Goal: Information Seeking & Learning: Learn about a topic

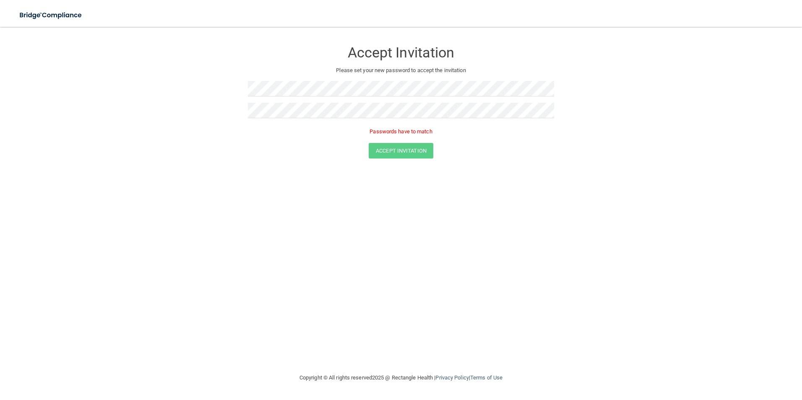
click at [415, 206] on div "Accept Invitation Please set your new password to accept the invitation Passwor…" at bounding box center [401, 199] width 768 height 329
click at [610, 147] on div "Accept Invitation" at bounding box center [400, 151] width 781 height 16
click at [199, 97] on form "Accept Invitation Please set your new password to accept the invitation Passwor…" at bounding box center [401, 101] width 768 height 133
click at [173, 120] on form "Accept Invitation Please set your new password to accept the invitation Passwor…" at bounding box center [401, 101] width 768 height 133
click at [416, 141] on button "Accept Invitation" at bounding box center [401, 139] width 65 height 16
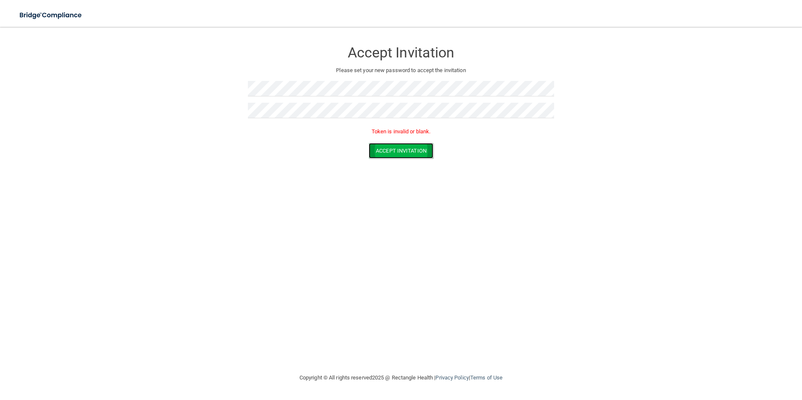
click at [403, 153] on button "Accept Invitation" at bounding box center [401, 151] width 65 height 16
click at [412, 135] on button "Accept Invitation" at bounding box center [401, 139] width 65 height 16
click at [408, 150] on button "Accept Invitation" at bounding box center [401, 151] width 65 height 16
click at [432, 133] on button "Accept Invitation" at bounding box center [401, 139] width 65 height 16
click at [196, 113] on form "Accept Invitation Please set your new password to accept the invitation Token i…" at bounding box center [401, 101] width 768 height 133
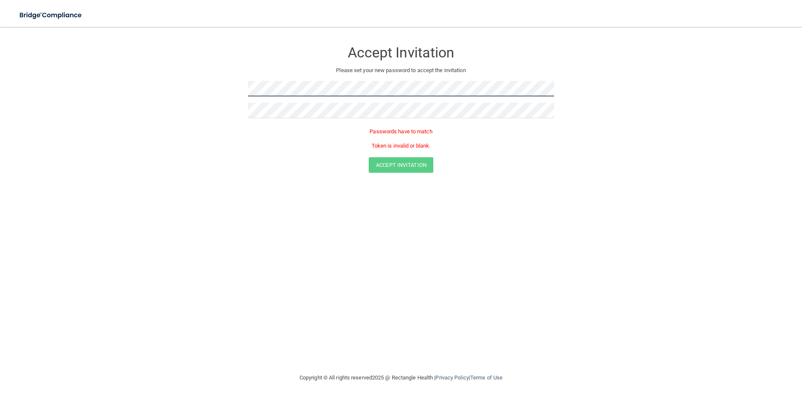
click at [139, 89] on form "Accept Invitation Please set your new password to accept the invitation Passwor…" at bounding box center [401, 109] width 768 height 148
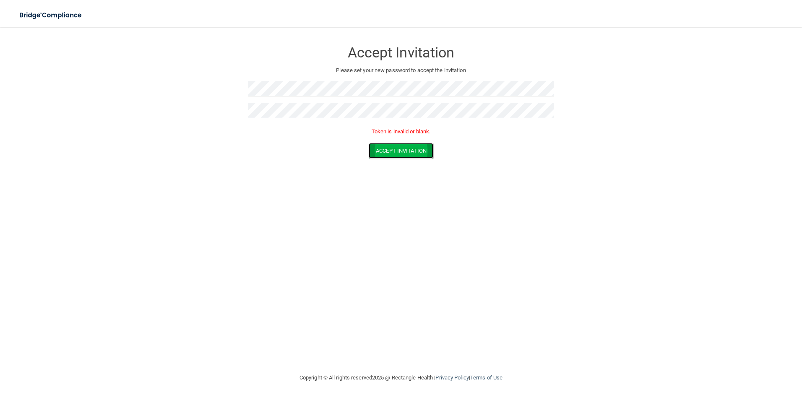
click at [424, 147] on button "Accept Invitation" at bounding box center [401, 151] width 65 height 16
click at [401, 151] on button "Accept Invitation" at bounding box center [401, 151] width 65 height 16
click at [422, 139] on button "Accept Invitation" at bounding box center [401, 139] width 65 height 16
click at [395, 152] on button "Accept Invitation" at bounding box center [401, 151] width 65 height 16
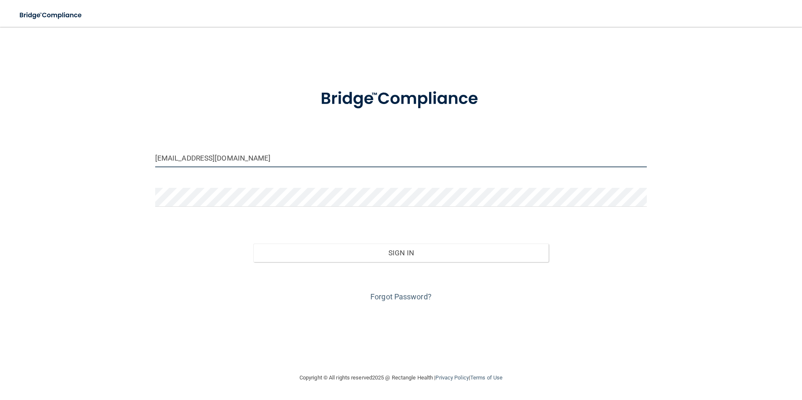
drag, startPoint x: 225, startPoint y: 156, endPoint x: 88, endPoint y: 168, distance: 137.3
click at [89, 168] on div "[EMAIL_ADDRESS][DOMAIN_NAME] Invalid email/password. You don't have permission …" at bounding box center [401, 199] width 768 height 329
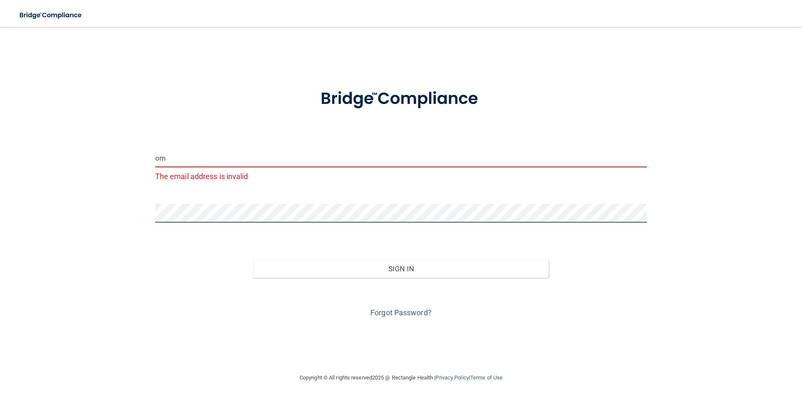
click at [123, 234] on div "om The email address is invalid Invalid email/password. You don't have permissi…" at bounding box center [401, 199] width 768 height 329
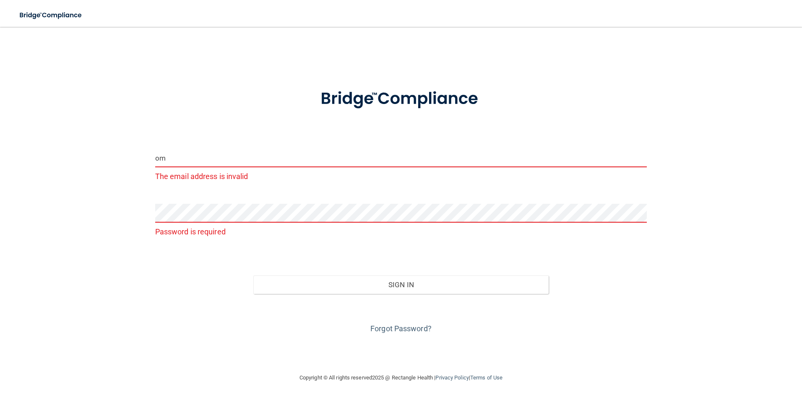
click at [175, 157] on input "om" at bounding box center [401, 157] width 492 height 19
type input "o"
click at [253, 276] on button "Sign In" at bounding box center [400, 285] width 295 height 18
type input "[EMAIL_ADDRESS][DOMAIN_NAME]"
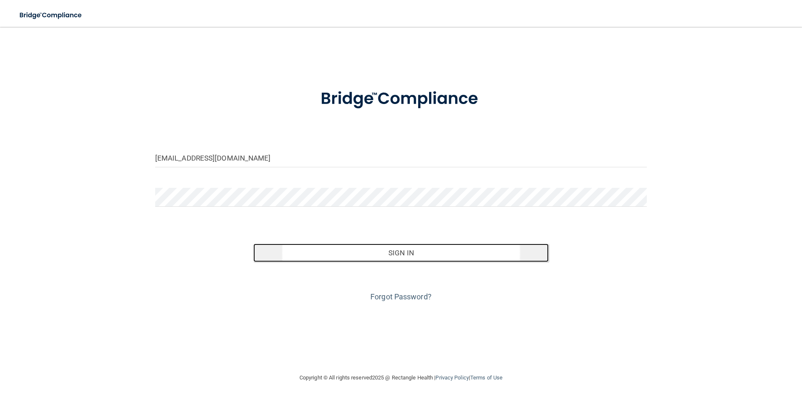
click at [365, 252] on button "Sign In" at bounding box center [400, 253] width 295 height 18
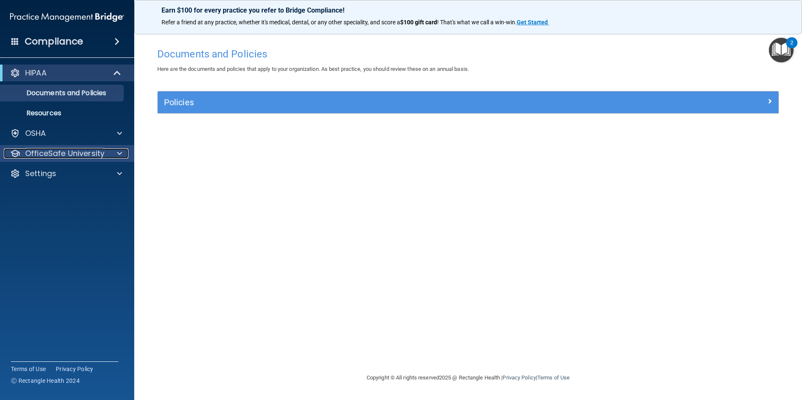
click at [72, 152] on p "OfficeSafe University" at bounding box center [64, 153] width 79 height 10
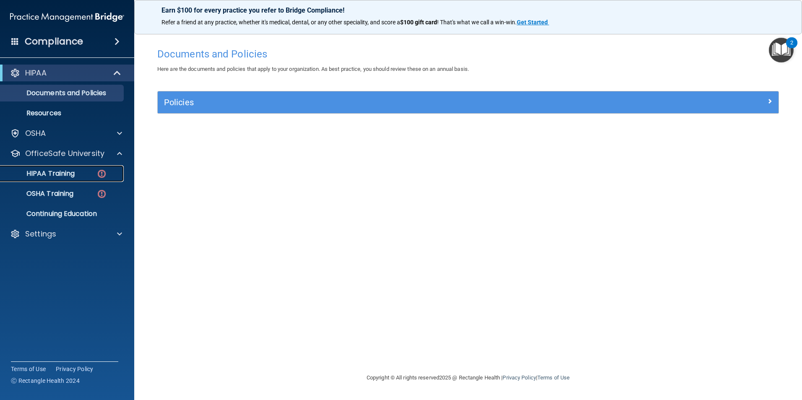
click at [81, 170] on div "HIPAA Training" at bounding box center [62, 173] width 114 height 8
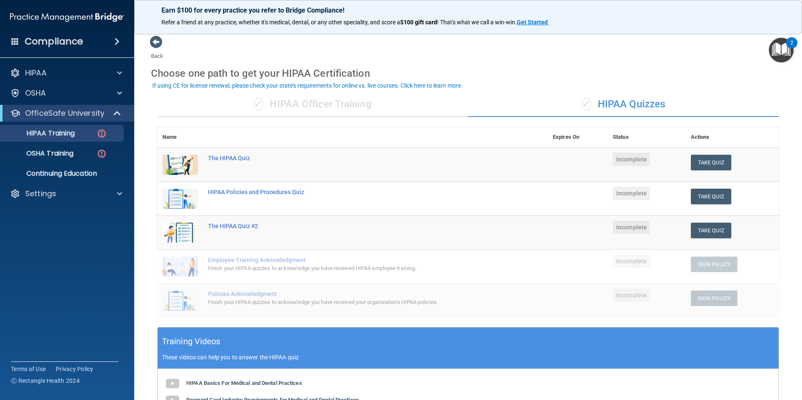
click at [582, 104] on span "✓" at bounding box center [586, 104] width 9 height 13
click at [694, 163] on button "Take Quiz" at bounding box center [711, 163] width 40 height 16
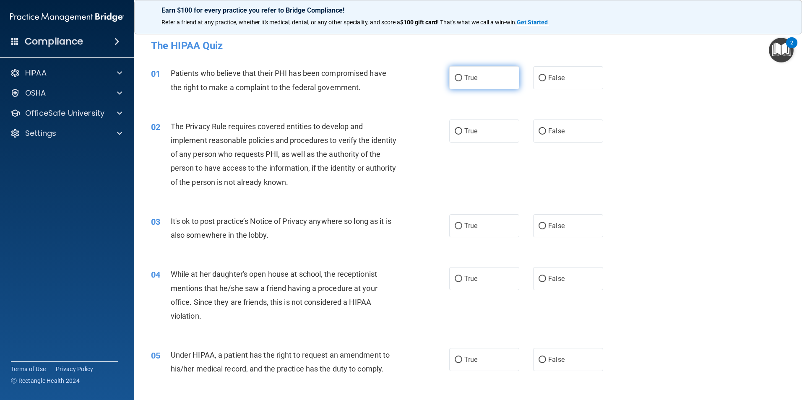
click at [455, 77] on input "True" at bounding box center [459, 78] width 8 height 6
radio input "true"
click at [455, 132] on input "True" at bounding box center [459, 131] width 8 height 6
radio input "true"
click at [538, 224] on input "False" at bounding box center [542, 226] width 8 height 6
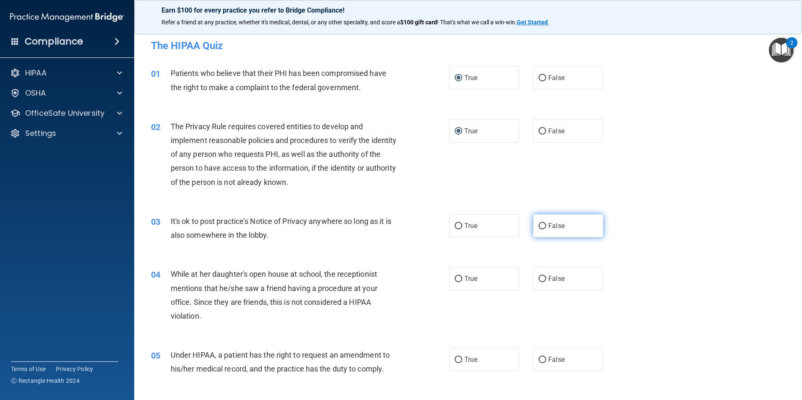
radio input "true"
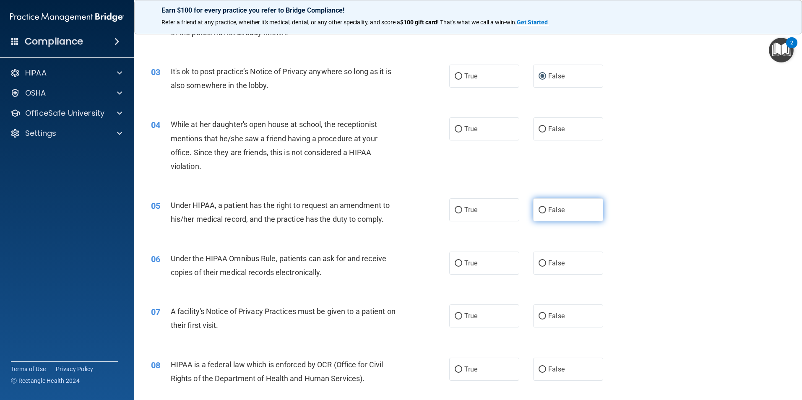
scroll to position [168, 0]
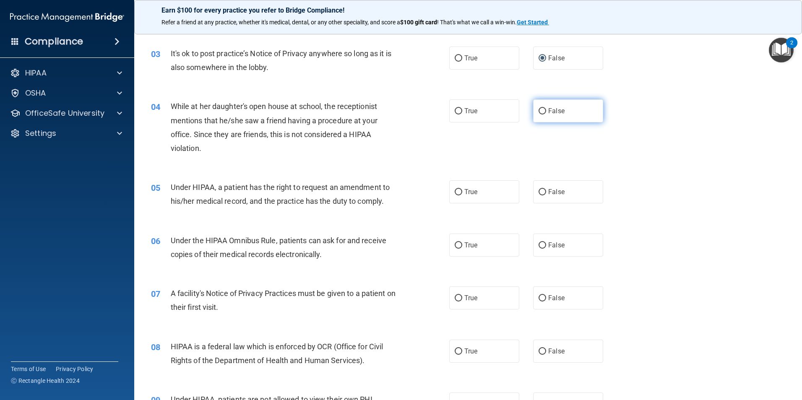
click at [538, 108] on input "False" at bounding box center [542, 111] width 8 height 6
radio input "true"
click at [538, 193] on input "False" at bounding box center [542, 192] width 8 height 6
radio input "true"
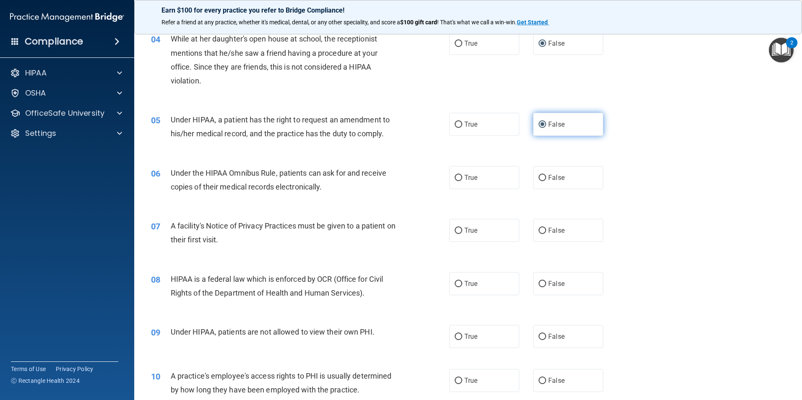
scroll to position [252, 0]
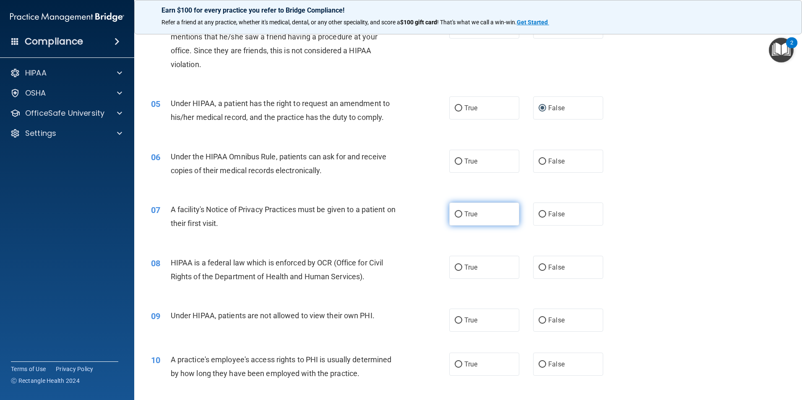
click at [455, 215] on input "True" at bounding box center [459, 214] width 8 height 6
radio input "true"
click at [458, 159] on input "True" at bounding box center [459, 162] width 8 height 6
radio input "true"
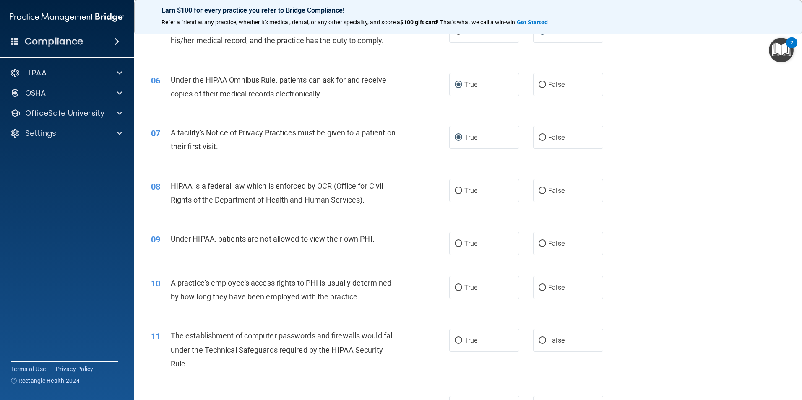
scroll to position [377, 0]
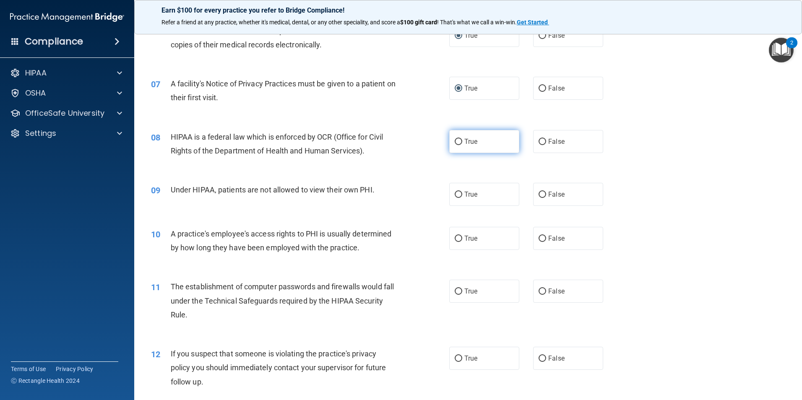
click at [455, 143] on input "True" at bounding box center [459, 142] width 8 height 6
radio input "true"
click at [543, 193] on label "False" at bounding box center [568, 194] width 70 height 23
click at [543, 193] on input "False" at bounding box center [542, 195] width 8 height 6
radio input "true"
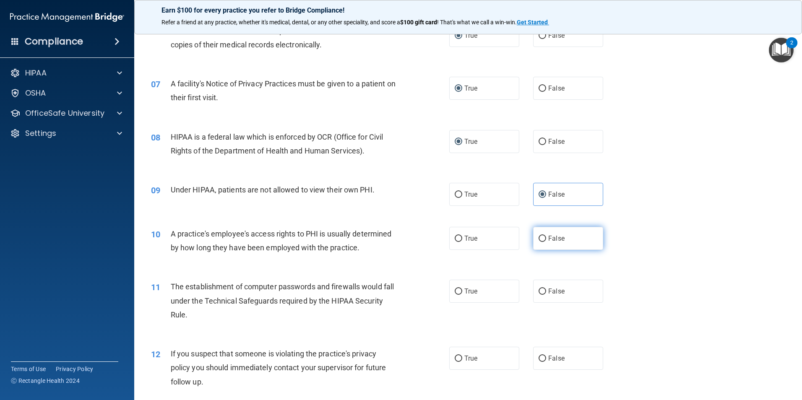
click at [538, 237] on input "False" at bounding box center [542, 239] width 8 height 6
radio input "true"
click at [456, 294] on input "True" at bounding box center [459, 292] width 8 height 6
radio input "true"
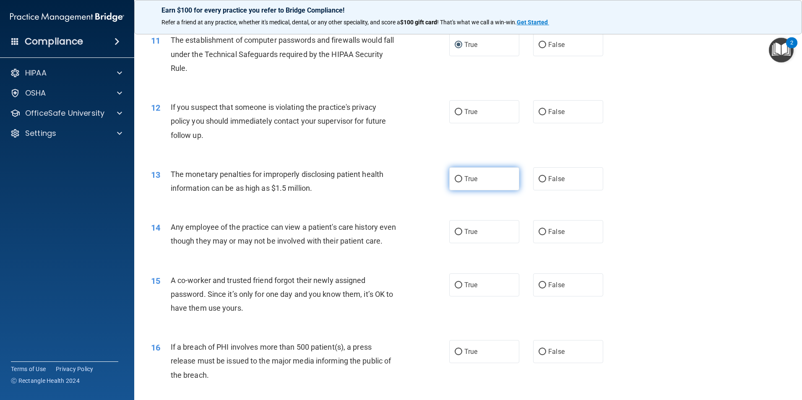
scroll to position [671, 0]
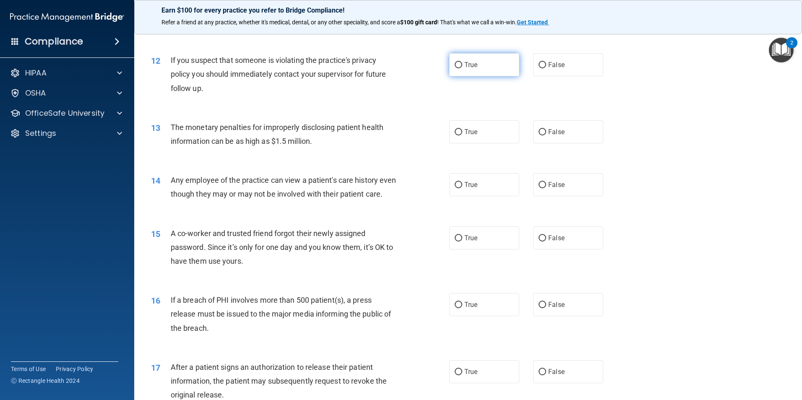
click at [455, 62] on input "True" at bounding box center [459, 65] width 8 height 6
radio input "true"
click at [456, 133] on input "True" at bounding box center [459, 132] width 8 height 6
radio input "true"
click at [455, 183] on input "True" at bounding box center [459, 185] width 8 height 6
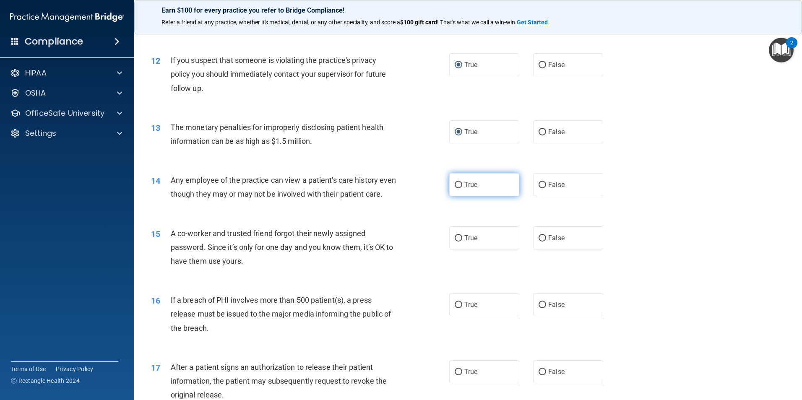
radio input "true"
click at [538, 184] on input "False" at bounding box center [542, 185] width 8 height 6
radio input "true"
radio input "false"
click at [538, 242] on input "False" at bounding box center [542, 238] width 8 height 6
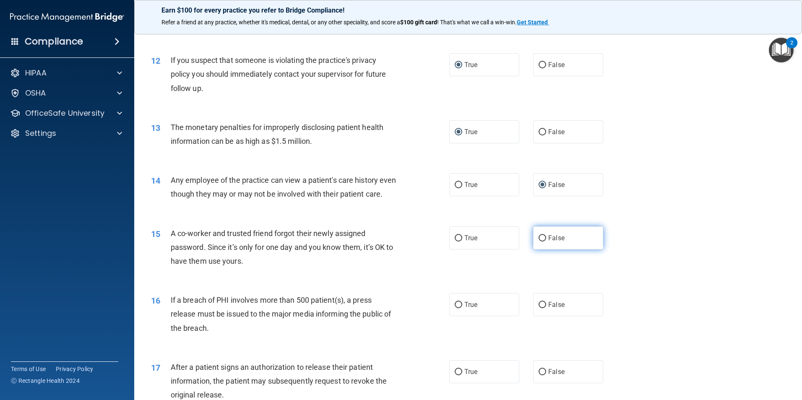
radio input "true"
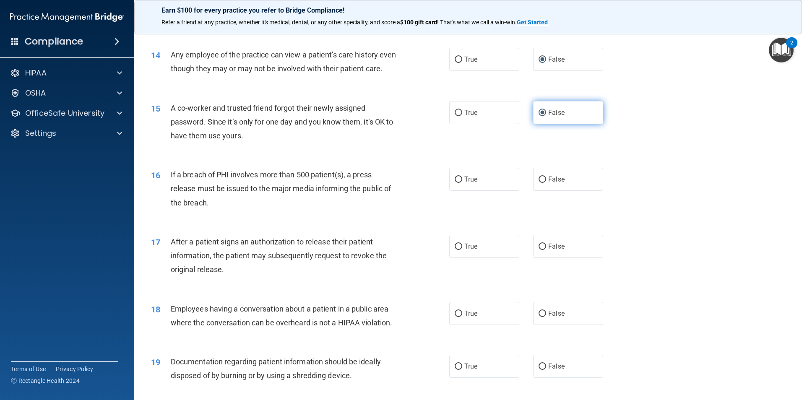
scroll to position [797, 0]
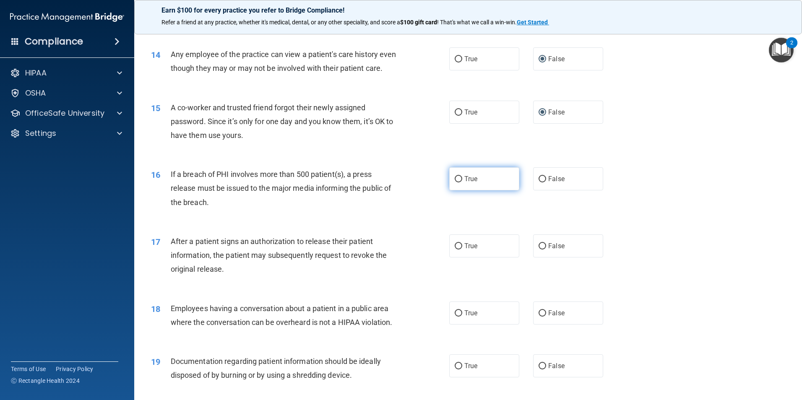
click at [458, 182] on input "True" at bounding box center [459, 179] width 8 height 6
radio input "true"
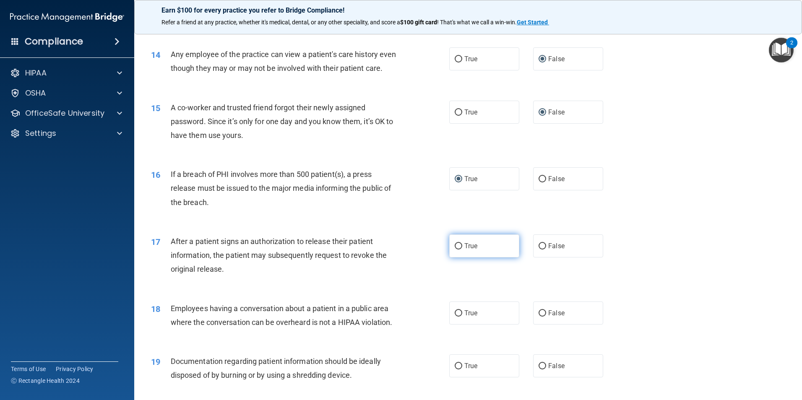
click at [458, 250] on input "True" at bounding box center [459, 246] width 8 height 6
radio input "true"
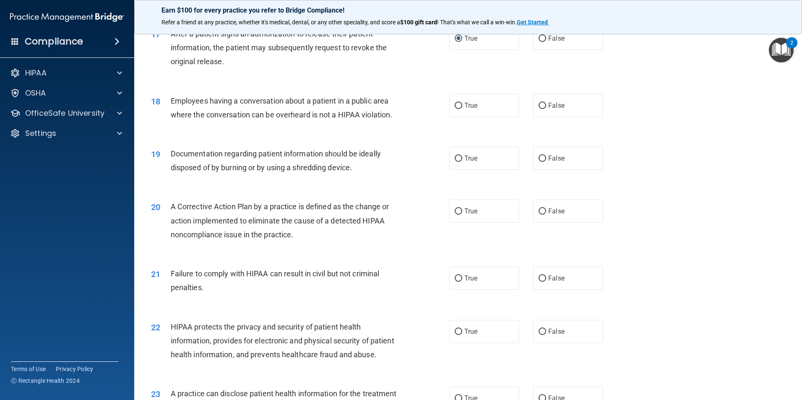
scroll to position [1048, 0]
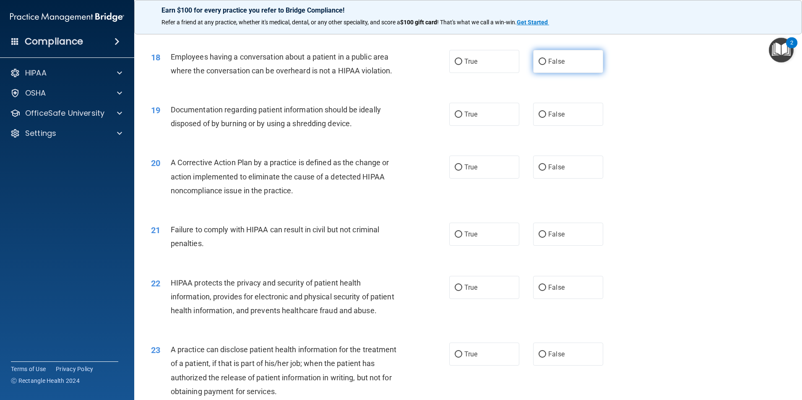
click at [542, 65] on input "False" at bounding box center [542, 62] width 8 height 6
radio input "true"
click at [456, 118] on input "True" at bounding box center [459, 115] width 8 height 6
radio input "true"
click at [460, 179] on label "True" at bounding box center [484, 167] width 70 height 23
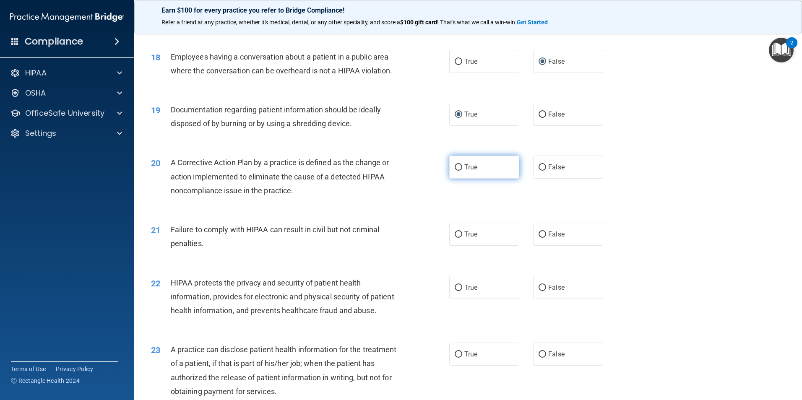
click at [460, 171] on input "True" at bounding box center [459, 167] width 8 height 6
radio input "true"
click at [536, 242] on label "False" at bounding box center [568, 234] width 70 height 23
click at [538, 238] on input "False" at bounding box center [542, 234] width 8 height 6
radio input "true"
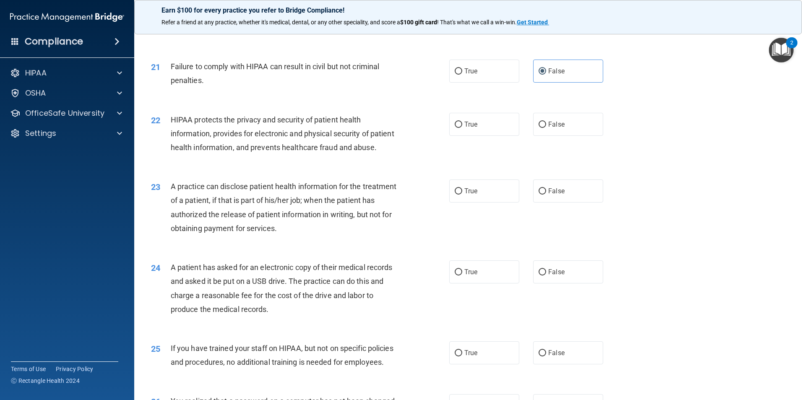
scroll to position [1216, 0]
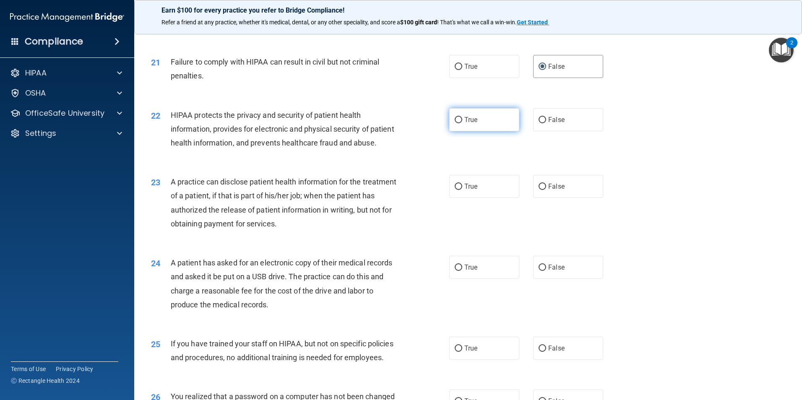
click at [455, 123] on input "True" at bounding box center [459, 120] width 8 height 6
radio input "true"
click at [539, 190] on input "False" at bounding box center [542, 187] width 8 height 6
radio input "true"
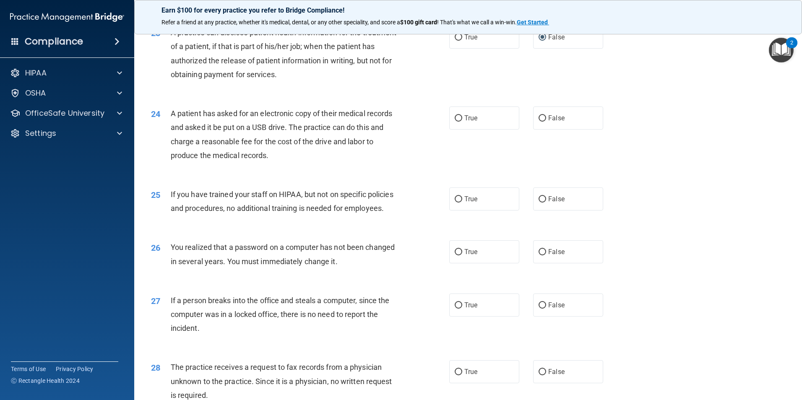
scroll to position [1426, 0]
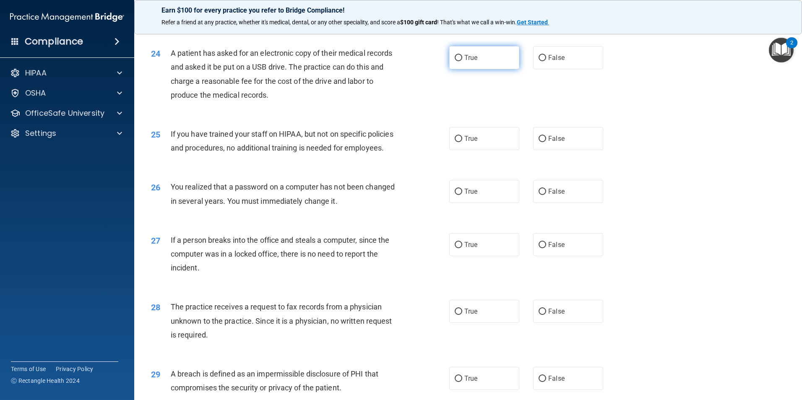
click at [462, 69] on label "True" at bounding box center [484, 57] width 70 height 23
click at [462, 61] on input "True" at bounding box center [459, 58] width 8 height 6
radio input "true"
click at [535, 150] on label "False" at bounding box center [568, 138] width 70 height 23
click at [538, 142] on input "False" at bounding box center [542, 139] width 8 height 6
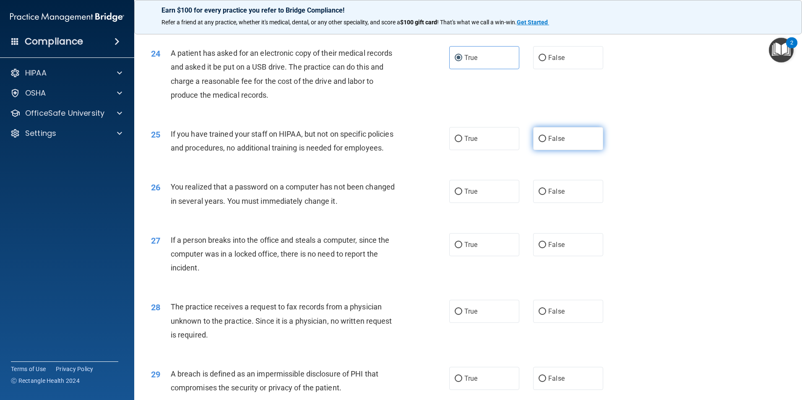
radio input "true"
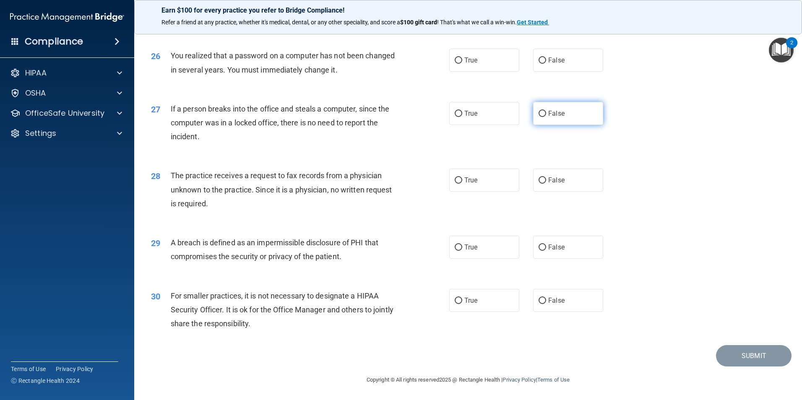
scroll to position [1594, 0]
click at [461, 70] on label "True" at bounding box center [484, 60] width 70 height 23
click at [461, 64] on input "True" at bounding box center [459, 60] width 8 height 6
radio input "true"
click at [544, 116] on label "False" at bounding box center [568, 113] width 70 height 23
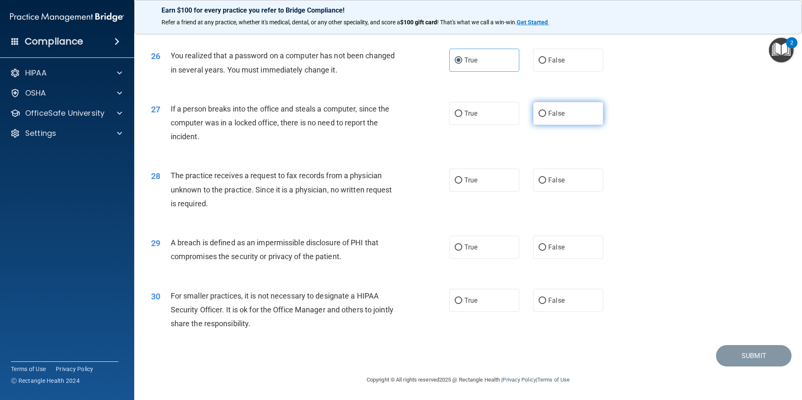
click at [544, 116] on input "False" at bounding box center [542, 114] width 8 height 6
radio input "true"
click at [532, 173] on div "28 The practice receives a request to fax records from a physician unknown to t…" at bounding box center [468, 191] width 647 height 67
click at [538, 184] on input "False" at bounding box center [542, 180] width 8 height 6
radio input "true"
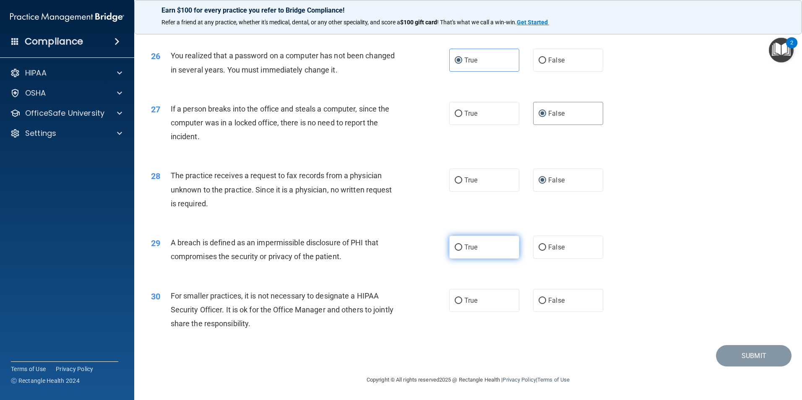
click at [464, 251] on span "True" at bounding box center [470, 247] width 13 height 8
click at [462, 251] on input "True" at bounding box center [459, 247] width 8 height 6
radio input "true"
click at [544, 299] on label "False" at bounding box center [568, 300] width 70 height 23
click at [544, 299] on input "False" at bounding box center [542, 301] width 8 height 6
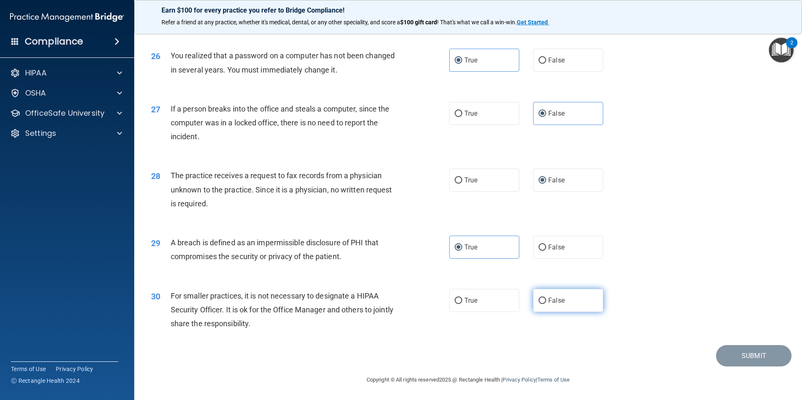
radio input "true"
click at [750, 360] on button "Submit" at bounding box center [753, 355] width 75 height 21
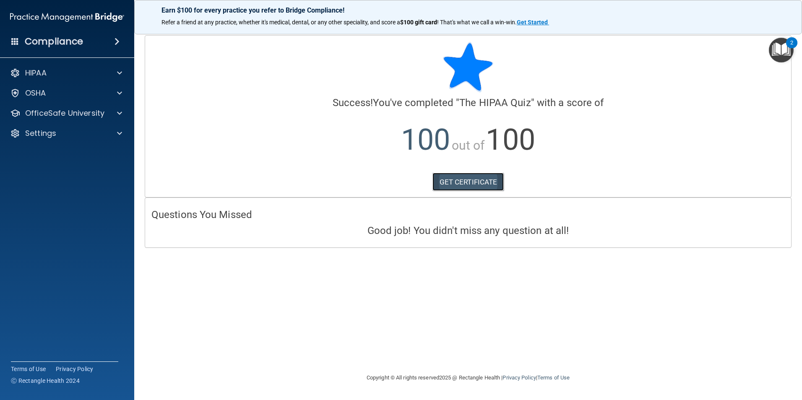
click at [449, 186] on link "GET CERTIFICATE" at bounding box center [468, 182] width 72 height 18
click at [101, 113] on p "OfficeSafe University" at bounding box center [64, 113] width 79 height 10
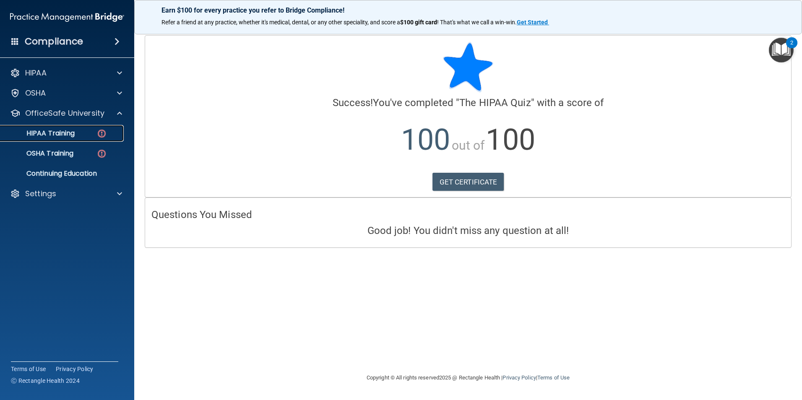
click at [80, 132] on div "HIPAA Training" at bounding box center [62, 133] width 114 height 8
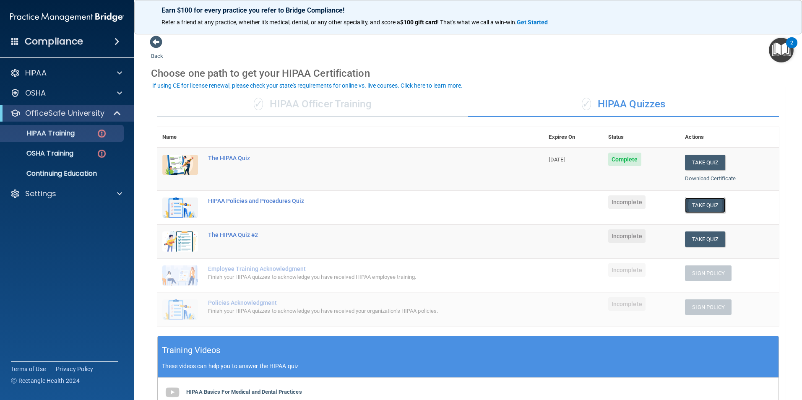
click at [701, 205] on button "Take Quiz" at bounding box center [705, 206] width 40 height 16
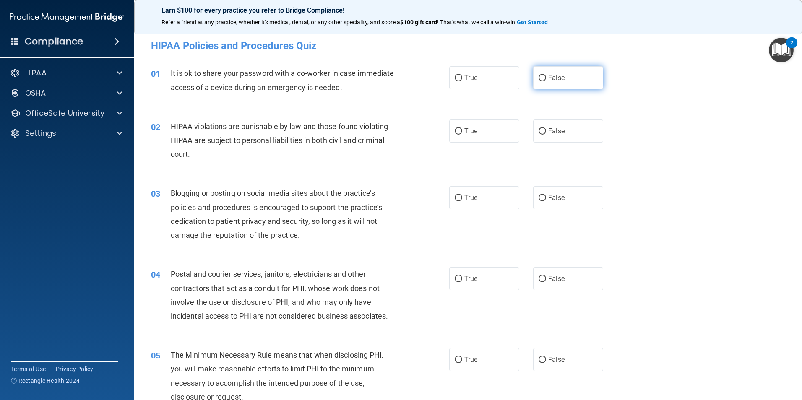
click at [538, 76] on input "False" at bounding box center [542, 78] width 8 height 6
radio input "true"
click at [456, 129] on input "True" at bounding box center [459, 131] width 8 height 6
radio input "true"
click at [533, 199] on label "False" at bounding box center [568, 197] width 70 height 23
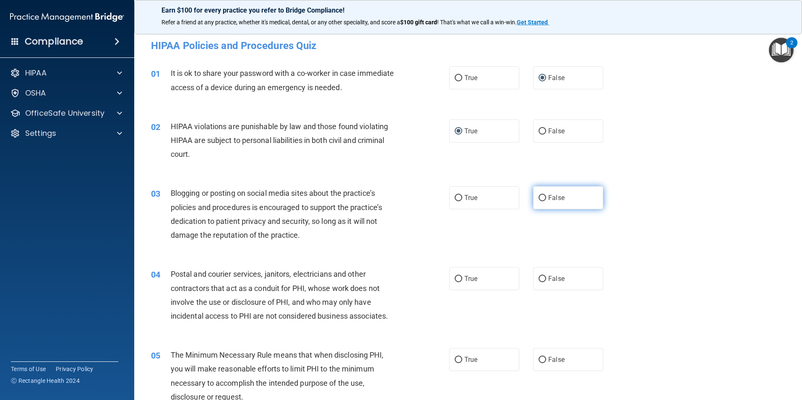
click at [538, 199] on input "False" at bounding box center [542, 198] width 8 height 6
radio input "true"
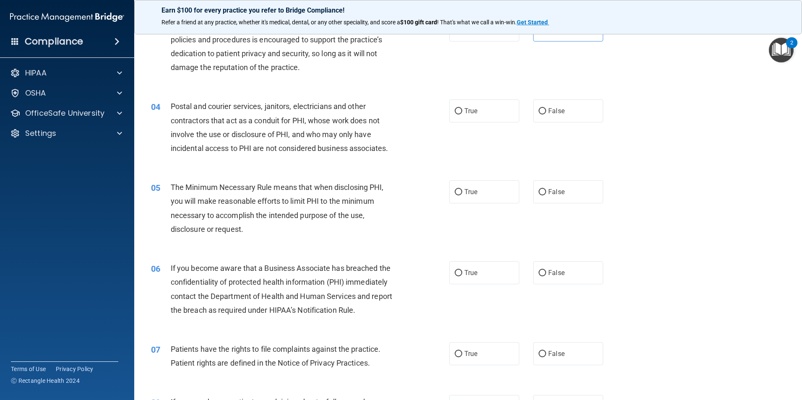
scroll to position [210, 0]
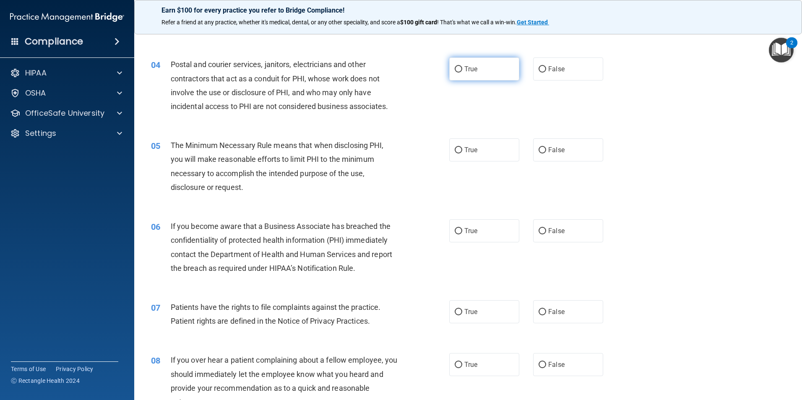
click at [455, 67] on input "True" at bounding box center [459, 69] width 8 height 6
radio input "true"
click at [455, 156] on label "True" at bounding box center [484, 149] width 70 height 23
click at [455, 153] on input "True" at bounding box center [459, 150] width 8 height 6
radio input "true"
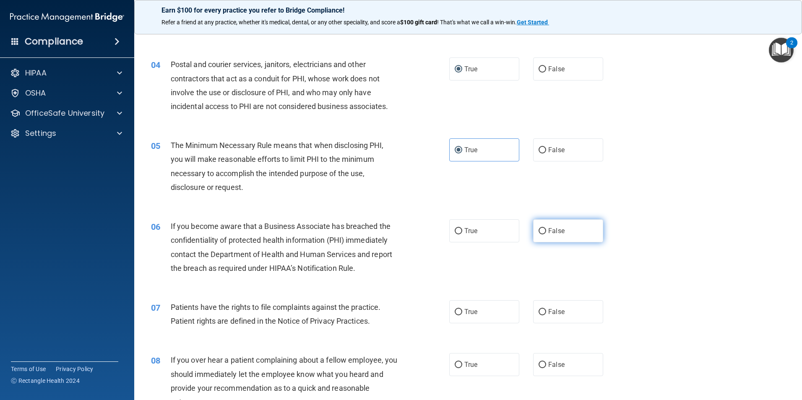
click at [538, 228] on input "False" at bounding box center [542, 231] width 8 height 6
radio input "true"
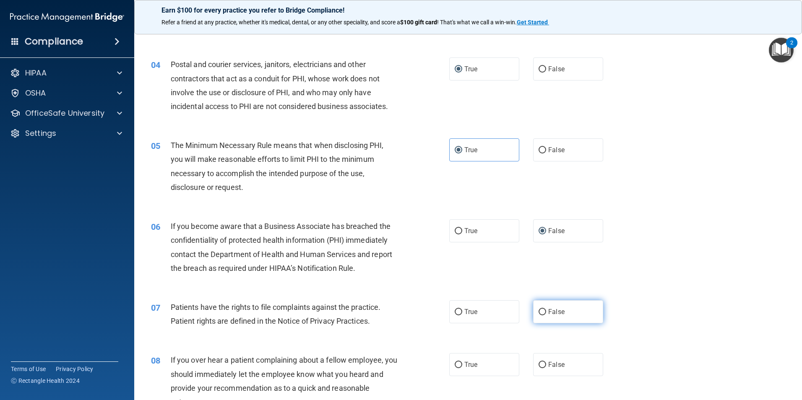
click at [541, 312] on input "False" at bounding box center [542, 312] width 8 height 6
radio input "true"
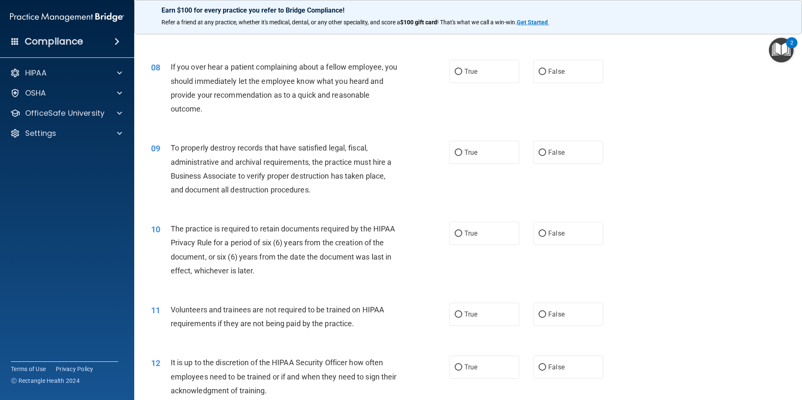
scroll to position [503, 0]
drag, startPoint x: 540, startPoint y: 71, endPoint x: 540, endPoint y: 86, distance: 15.5
click at [540, 71] on input "False" at bounding box center [542, 71] width 8 height 6
radio input "true"
click at [538, 151] on input "False" at bounding box center [542, 152] width 8 height 6
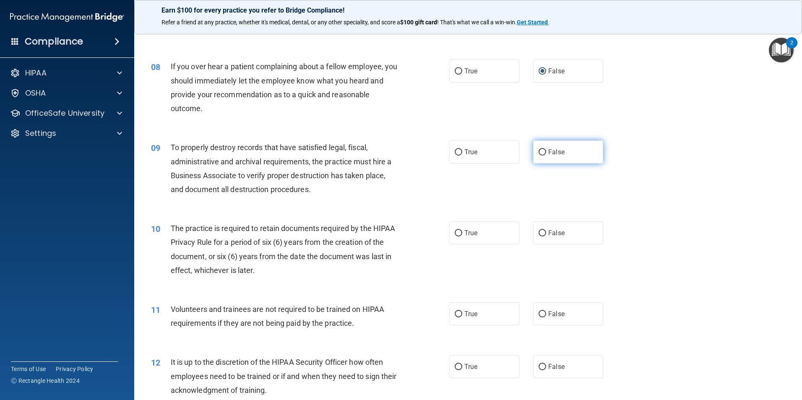
radio input "true"
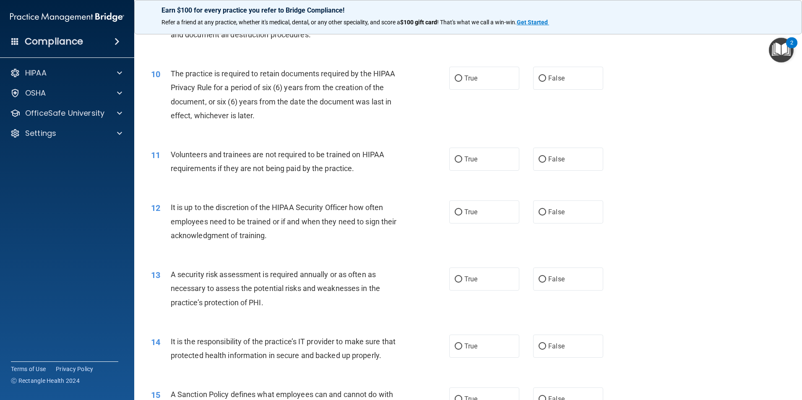
scroll to position [671, 0]
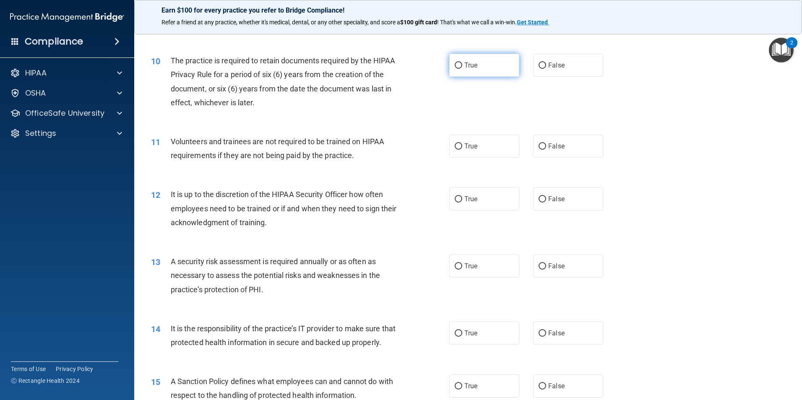
click at [455, 65] on input "True" at bounding box center [459, 65] width 8 height 6
radio input "true"
click at [455, 144] on input "True" at bounding box center [459, 146] width 8 height 6
radio input "true"
click at [456, 197] on input "True" at bounding box center [459, 199] width 8 height 6
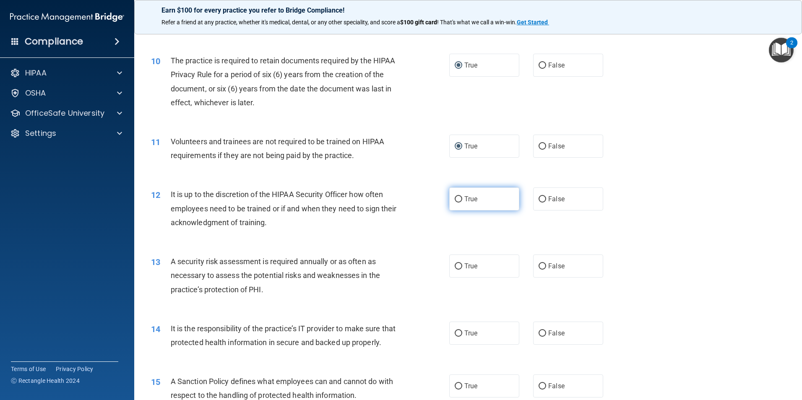
radio input "true"
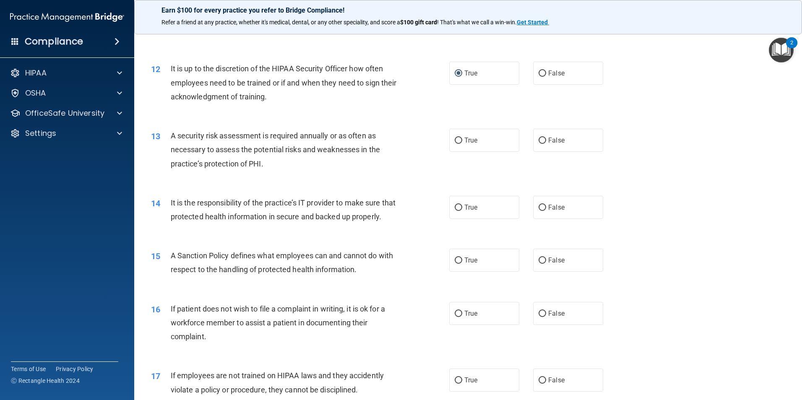
scroll to position [839, 0]
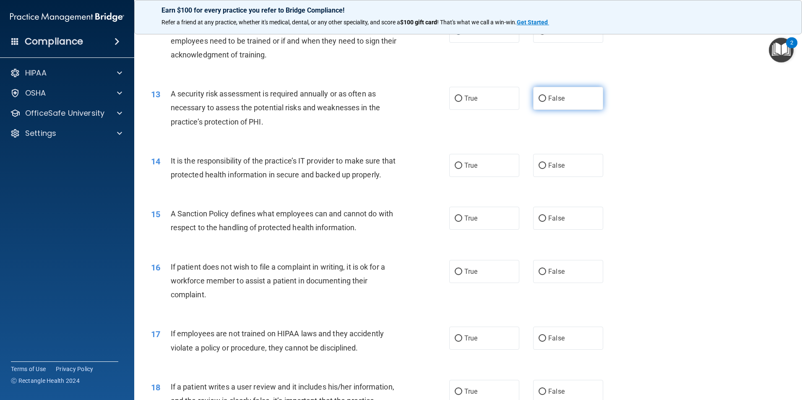
click at [538, 99] on input "False" at bounding box center [542, 99] width 8 height 6
radio input "true"
click at [543, 164] on label "False" at bounding box center [568, 165] width 70 height 23
click at [543, 164] on input "False" at bounding box center [542, 166] width 8 height 6
radio input "true"
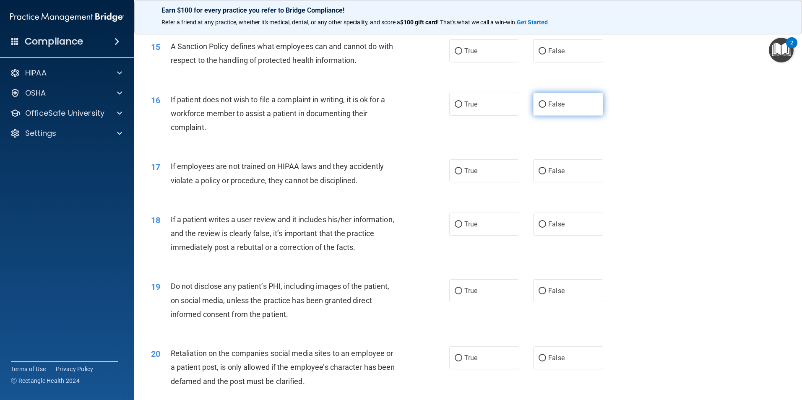
scroll to position [1007, 0]
click at [456, 54] on input "True" at bounding box center [459, 51] width 8 height 6
radio input "true"
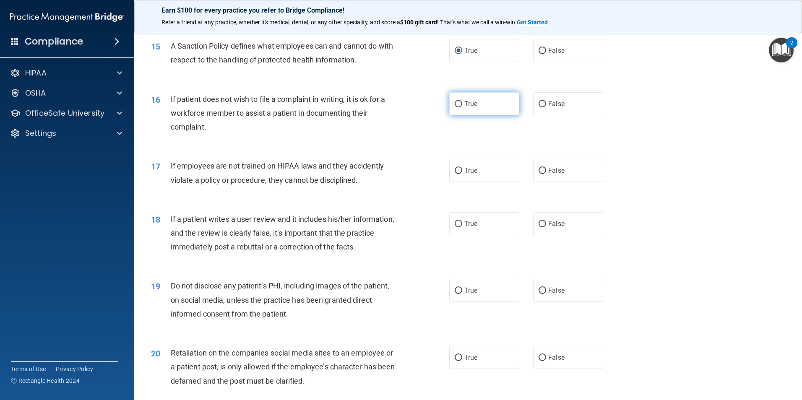
click at [455, 107] on input "True" at bounding box center [459, 104] width 8 height 6
radio input "true"
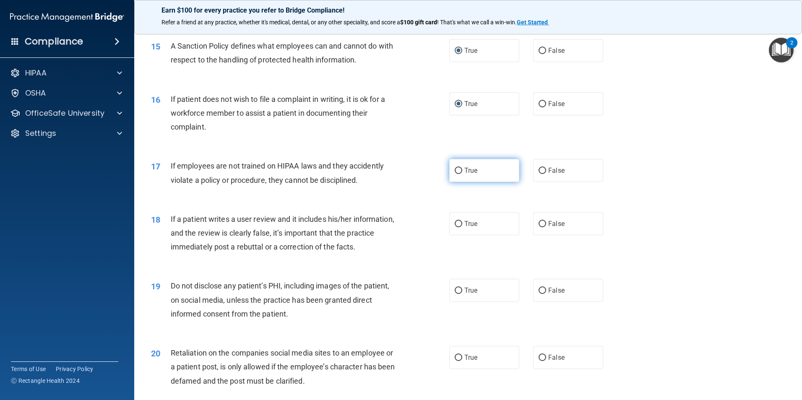
click at [454, 179] on label "True" at bounding box center [484, 170] width 70 height 23
click at [455, 174] on input "True" at bounding box center [459, 171] width 8 height 6
radio input "true"
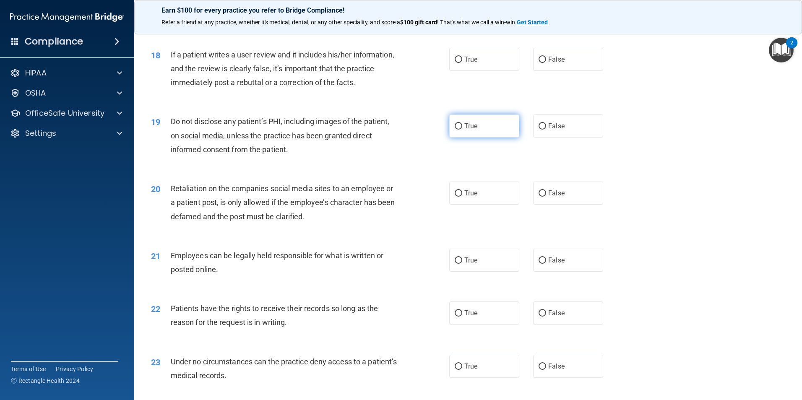
scroll to position [1174, 0]
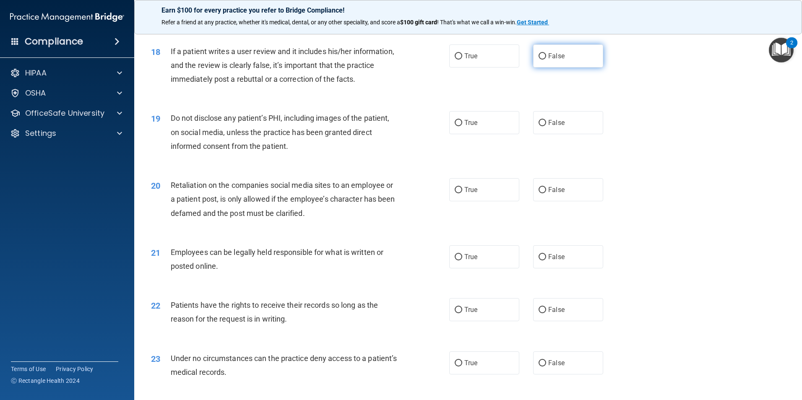
click at [538, 60] on input "False" at bounding box center [542, 56] width 8 height 6
radio input "true"
click at [539, 126] on input "False" at bounding box center [542, 123] width 8 height 6
radio input "true"
click at [538, 193] on input "False" at bounding box center [542, 190] width 8 height 6
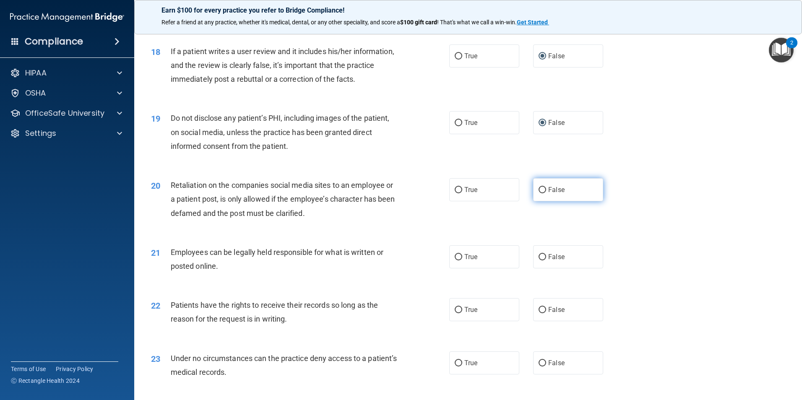
radio input "true"
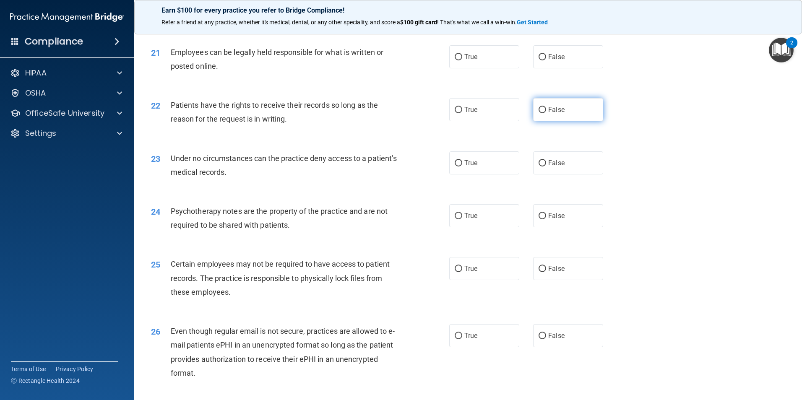
scroll to position [1384, 0]
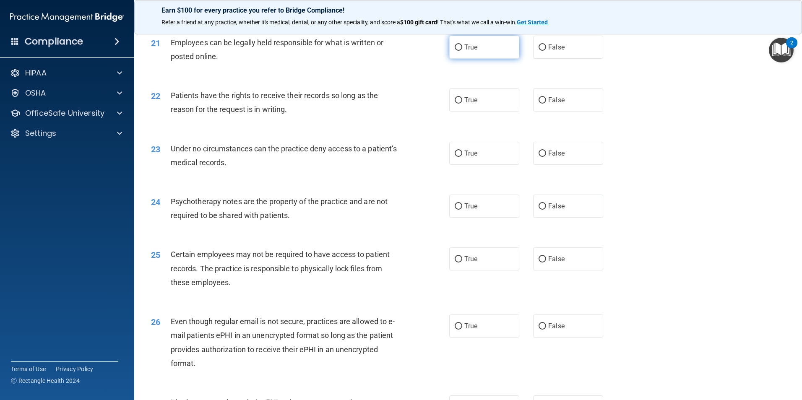
click at [455, 51] on input "True" at bounding box center [459, 47] width 8 height 6
radio input "true"
click at [455, 104] on input "True" at bounding box center [459, 100] width 8 height 6
radio input "true"
click at [538, 157] on input "False" at bounding box center [542, 154] width 8 height 6
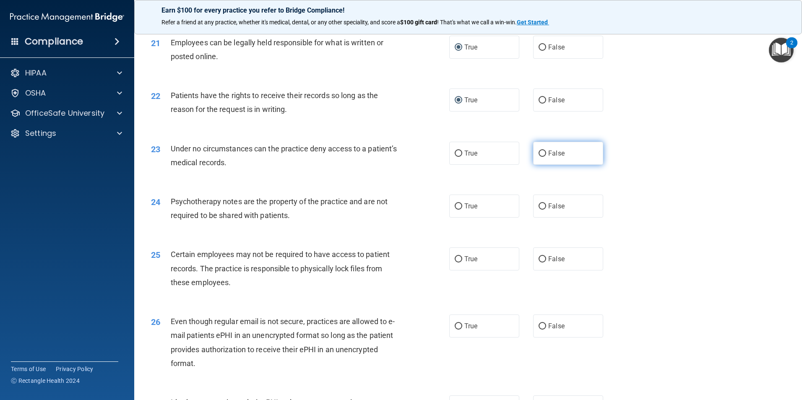
radio input "true"
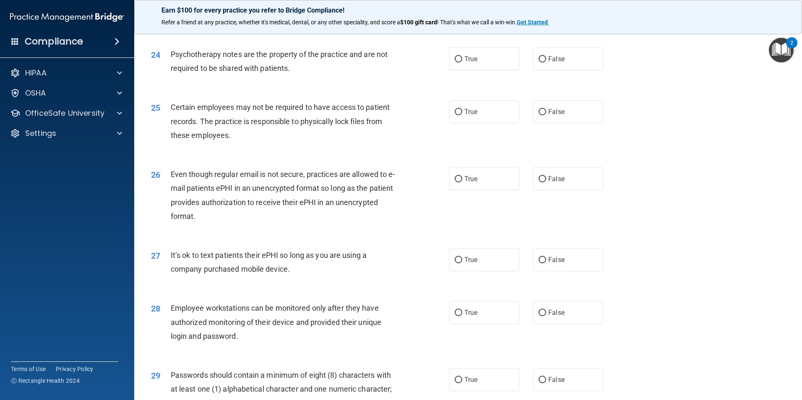
scroll to position [1552, 0]
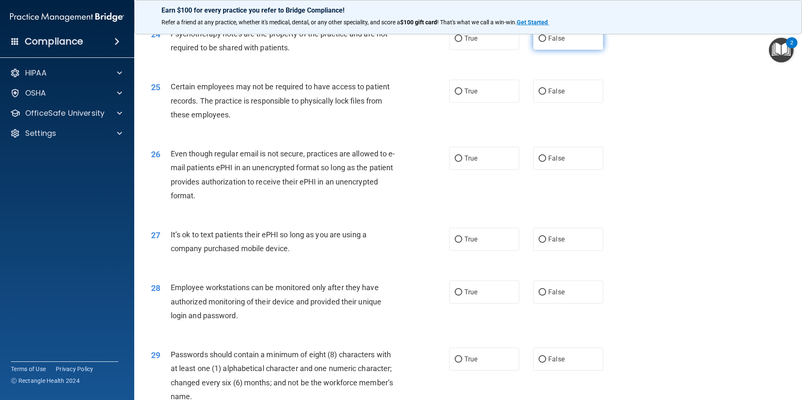
click at [538, 42] on input "False" at bounding box center [542, 39] width 8 height 6
radio input "true"
click at [455, 95] on input "True" at bounding box center [459, 91] width 8 height 6
radio input "true"
drag, startPoint x: 537, startPoint y: 172, endPoint x: 539, endPoint y: 177, distance: 6.1
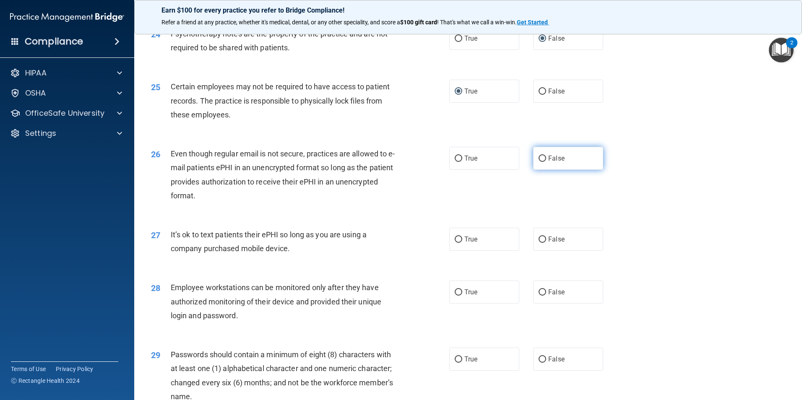
click at [538, 162] on input "False" at bounding box center [542, 159] width 8 height 6
radio input "true"
click at [539, 243] on input "False" at bounding box center [542, 240] width 8 height 6
radio input "true"
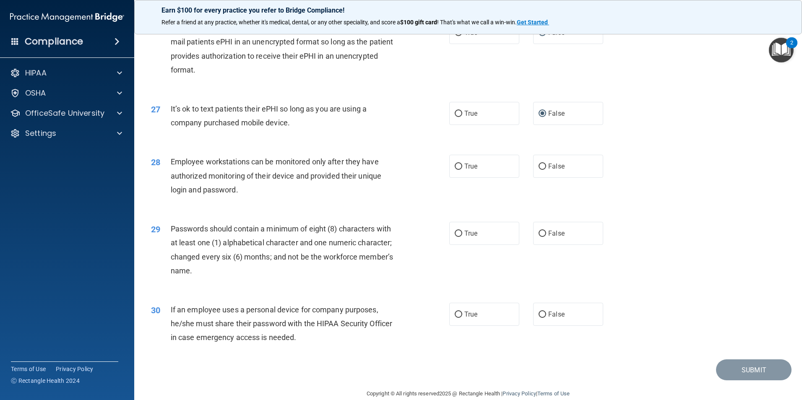
scroll to position [1705, 0]
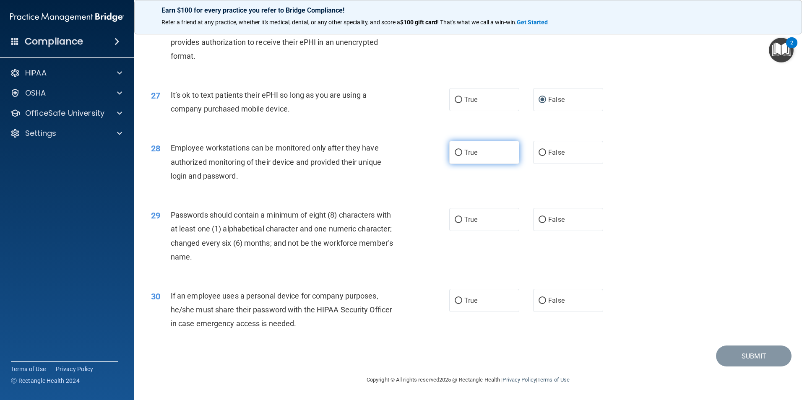
click at [455, 152] on input "True" at bounding box center [459, 153] width 8 height 6
radio input "true"
click at [455, 219] on input "True" at bounding box center [459, 220] width 8 height 6
radio input "true"
click at [455, 304] on input "True" at bounding box center [459, 301] width 8 height 6
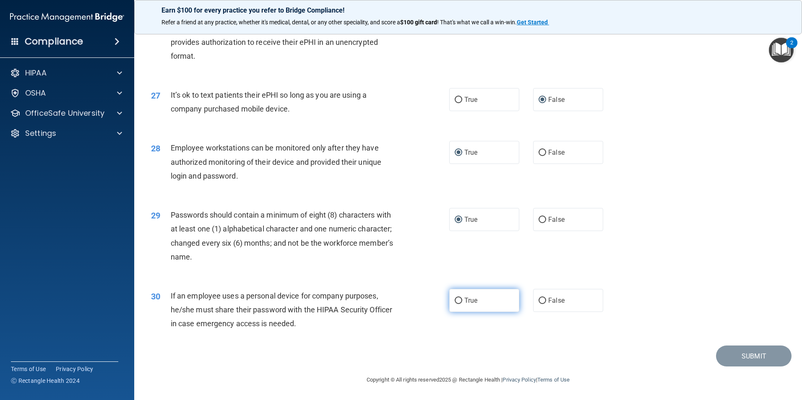
radio input "true"
click at [741, 358] on button "Submit" at bounding box center [753, 356] width 75 height 21
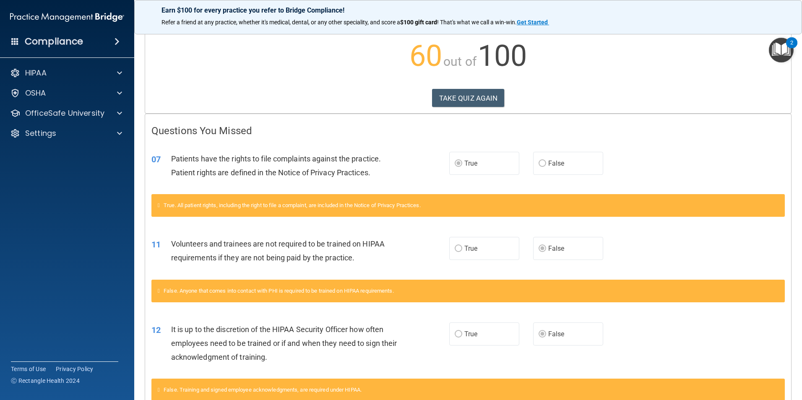
scroll to position [126, 0]
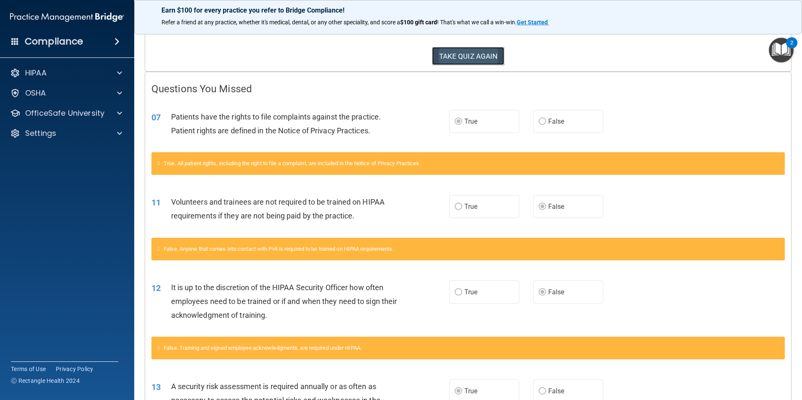
click at [489, 48] on button "TAKE QUIZ AGAIN" at bounding box center [468, 56] width 73 height 18
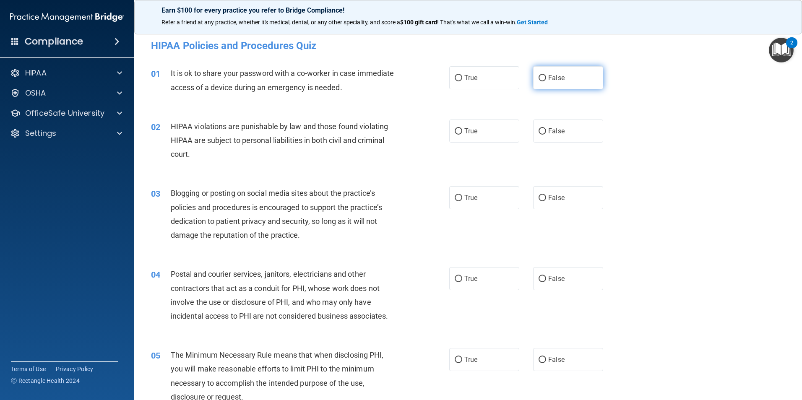
click at [541, 78] on input "False" at bounding box center [542, 78] width 8 height 6
radio input "true"
click at [460, 133] on label "True" at bounding box center [484, 131] width 70 height 23
click at [460, 133] on input "True" at bounding box center [459, 131] width 8 height 6
radio input "true"
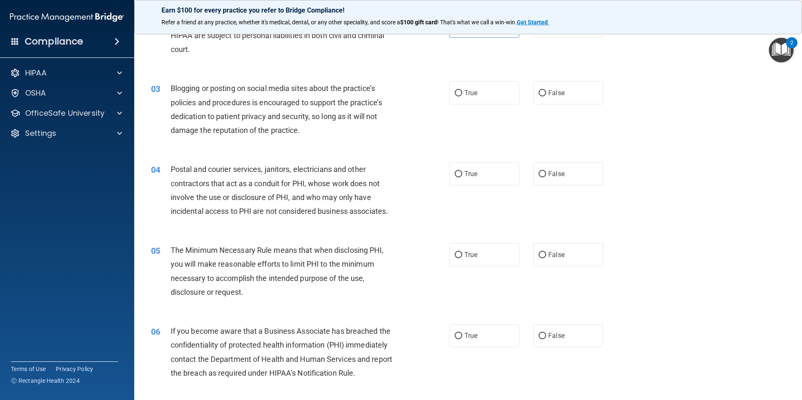
scroll to position [126, 0]
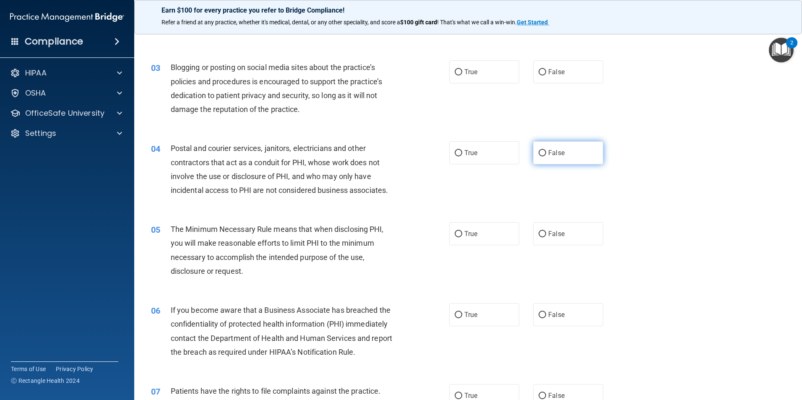
click at [538, 154] on input "False" at bounding box center [542, 153] width 8 height 6
radio input "true"
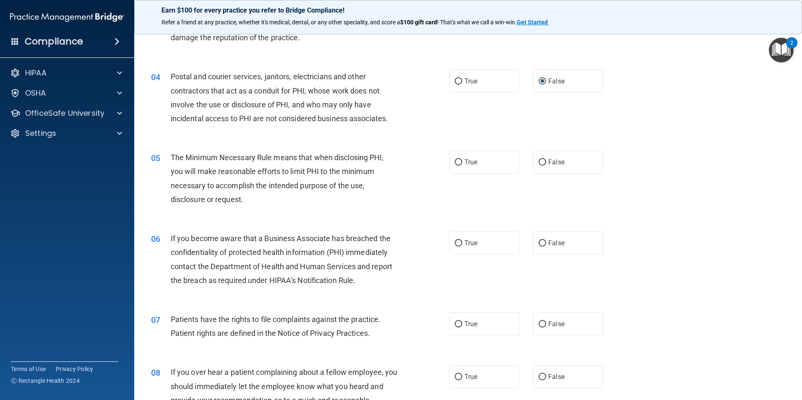
scroll to position [168, 0]
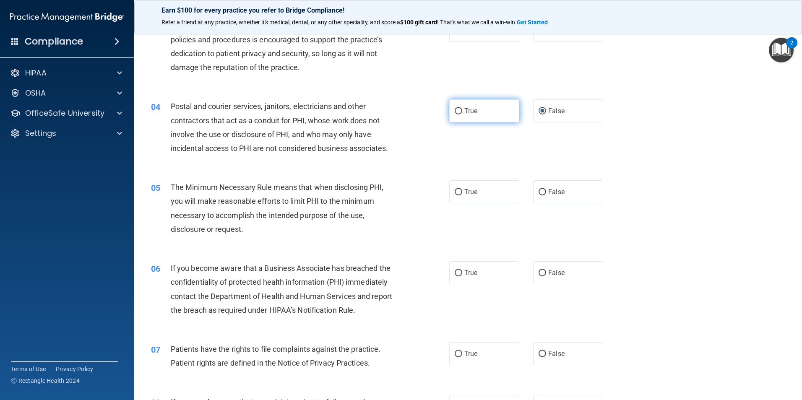
click at [449, 111] on label "True" at bounding box center [484, 110] width 70 height 23
click at [455, 111] on input "True" at bounding box center [459, 111] width 8 height 6
radio input "true"
radio input "false"
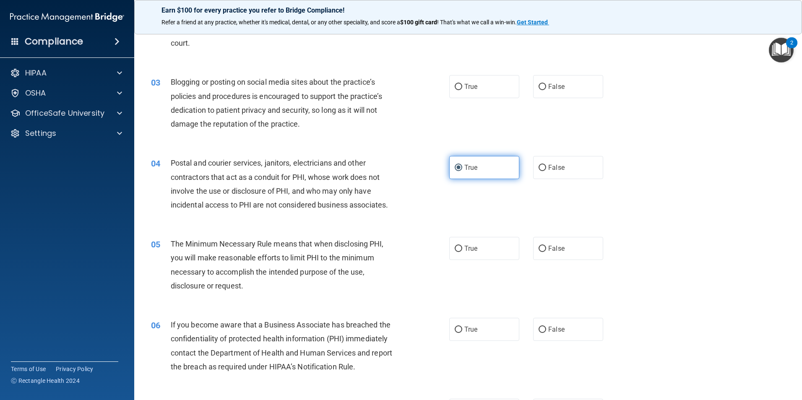
scroll to position [84, 0]
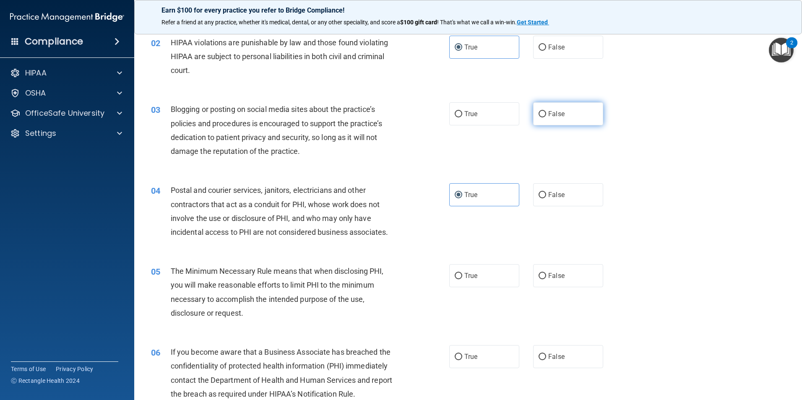
click at [539, 113] on input "False" at bounding box center [542, 114] width 8 height 6
radio input "true"
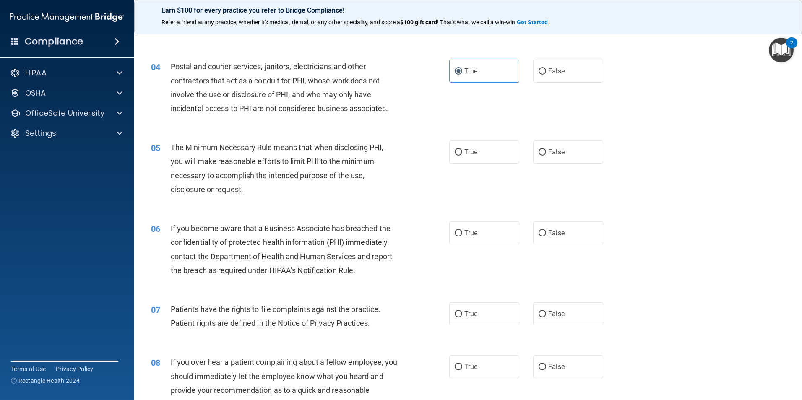
scroll to position [210, 0]
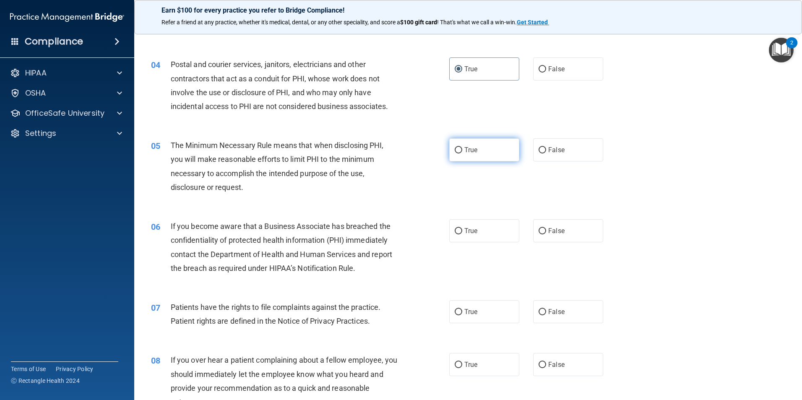
click at [459, 146] on label "True" at bounding box center [484, 149] width 70 height 23
click at [459, 147] on input "True" at bounding box center [459, 150] width 8 height 6
radio input "true"
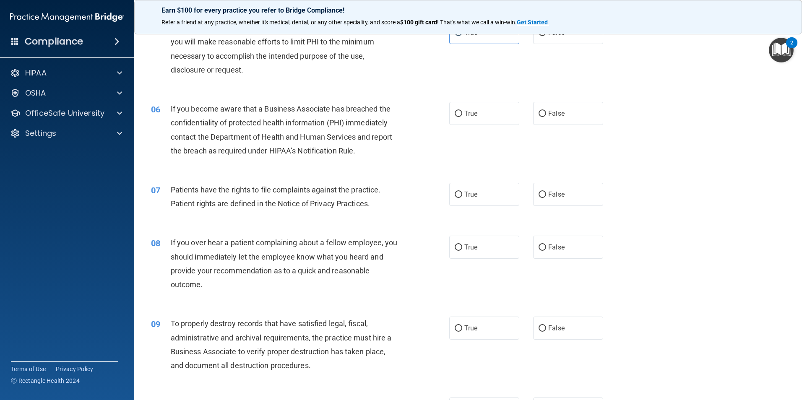
scroll to position [336, 0]
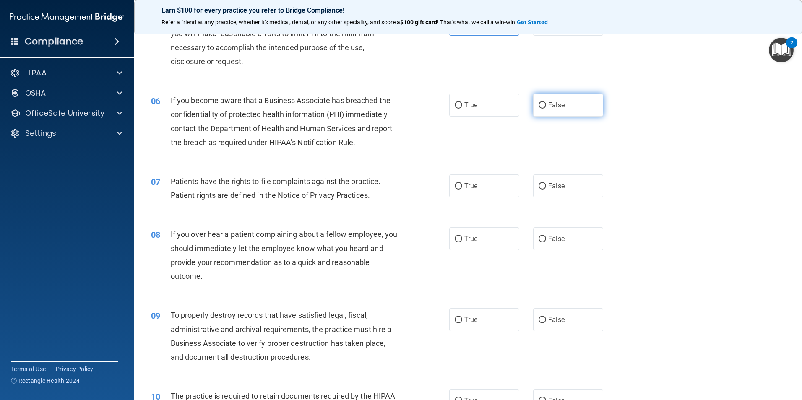
click at [538, 104] on input "False" at bounding box center [542, 105] width 8 height 6
radio input "true"
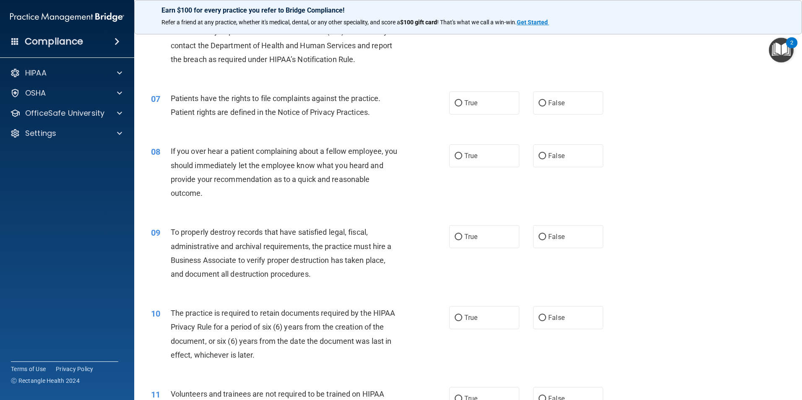
scroll to position [419, 0]
click at [456, 101] on input "True" at bounding box center [459, 102] width 8 height 6
radio input "true"
click at [539, 153] on input "False" at bounding box center [542, 155] width 8 height 6
radio input "true"
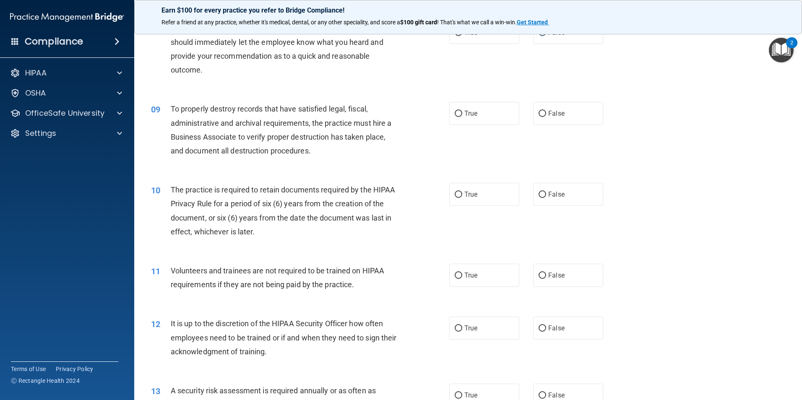
scroll to position [545, 0]
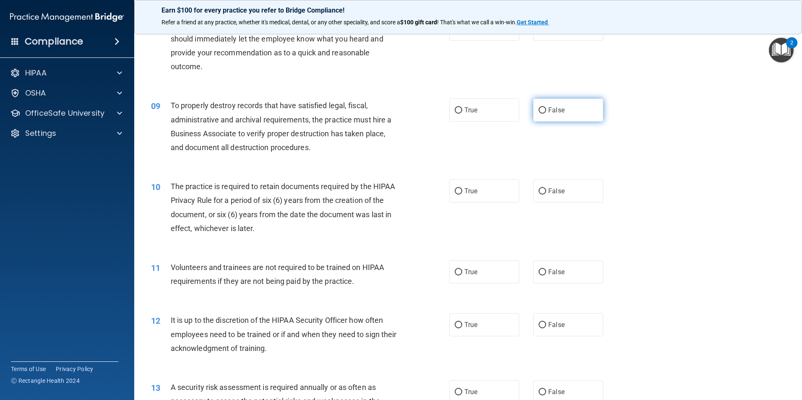
click at [538, 109] on input "False" at bounding box center [542, 110] width 8 height 6
radio input "true"
click at [455, 190] on input "True" at bounding box center [459, 191] width 8 height 6
radio input "true"
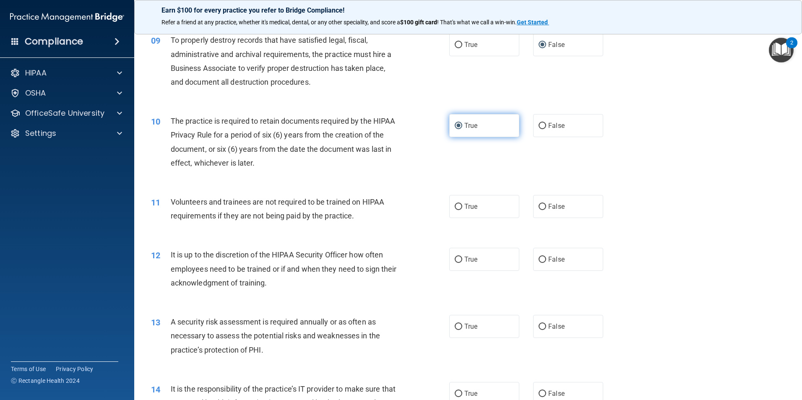
scroll to position [671, 0]
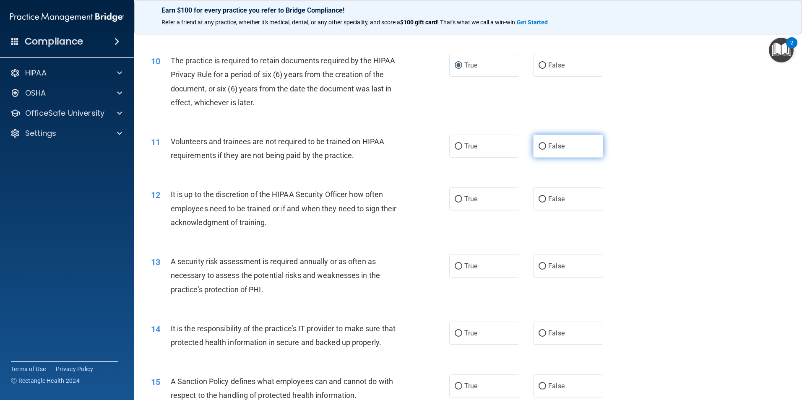
click at [538, 147] on input "False" at bounding box center [542, 146] width 8 height 6
radio input "true"
click at [538, 199] on input "False" at bounding box center [542, 199] width 8 height 6
radio input "true"
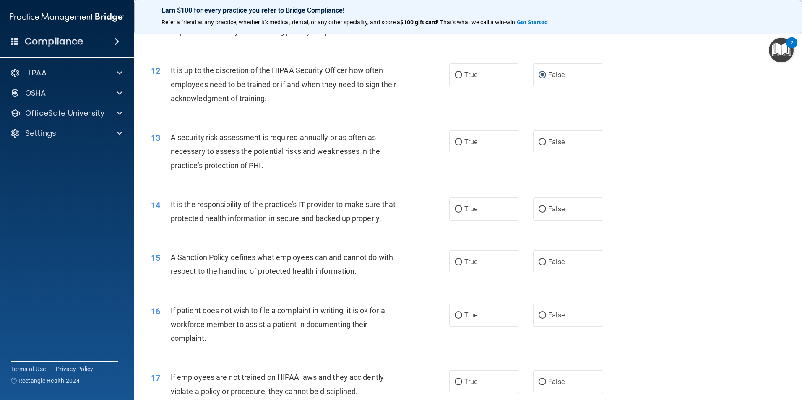
scroll to position [797, 0]
click at [455, 140] on input "True" at bounding box center [459, 141] width 8 height 6
radio input "true"
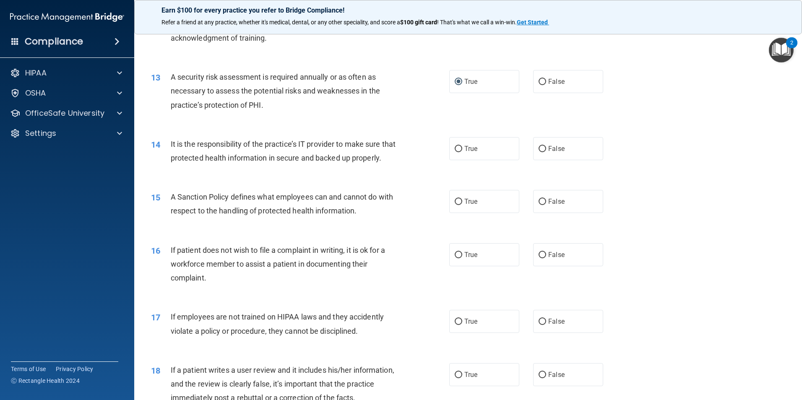
scroll to position [881, 0]
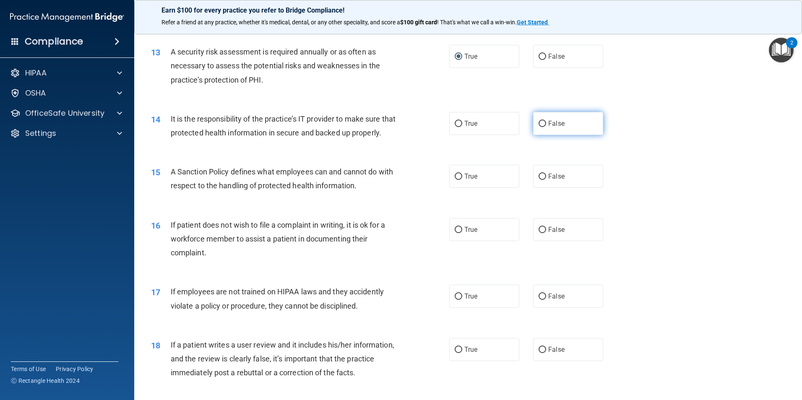
click at [538, 125] on input "False" at bounding box center [542, 124] width 8 height 6
radio input "true"
click at [533, 187] on label "False" at bounding box center [568, 176] width 70 height 23
click at [538, 180] on input "False" at bounding box center [542, 177] width 8 height 6
radio input "true"
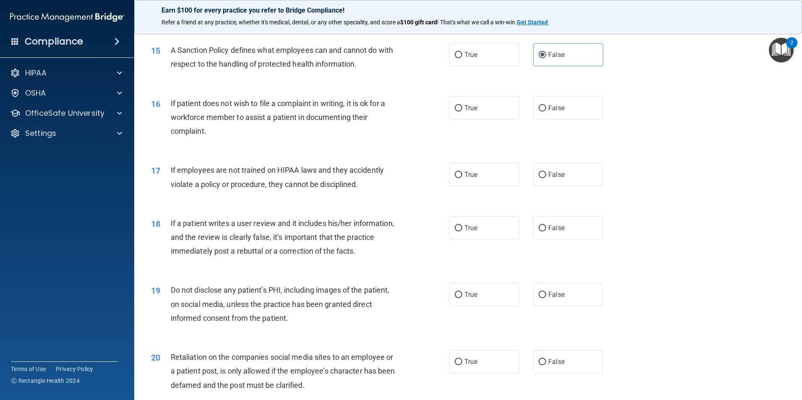
scroll to position [1007, 0]
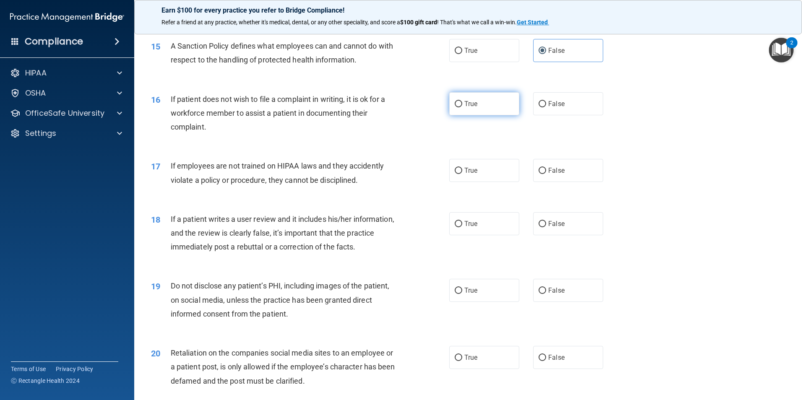
click at [455, 107] on input "True" at bounding box center [459, 104] width 8 height 6
radio input "true"
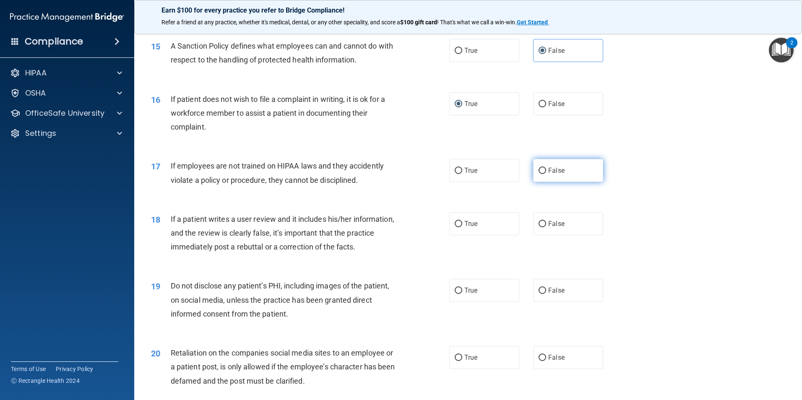
click at [540, 174] on input "False" at bounding box center [542, 171] width 8 height 6
radio input "true"
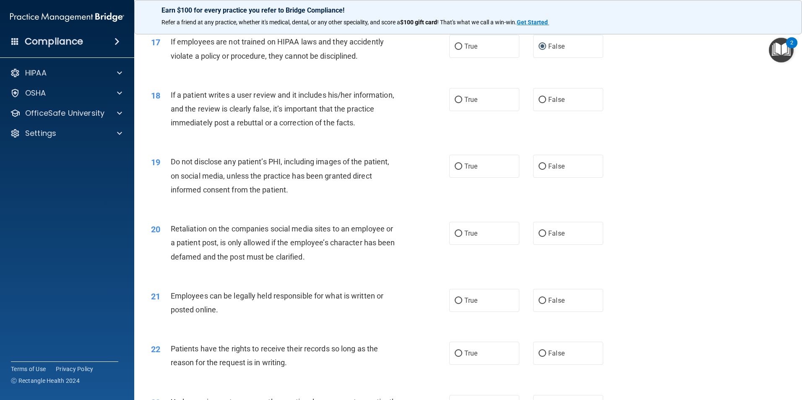
scroll to position [1132, 0]
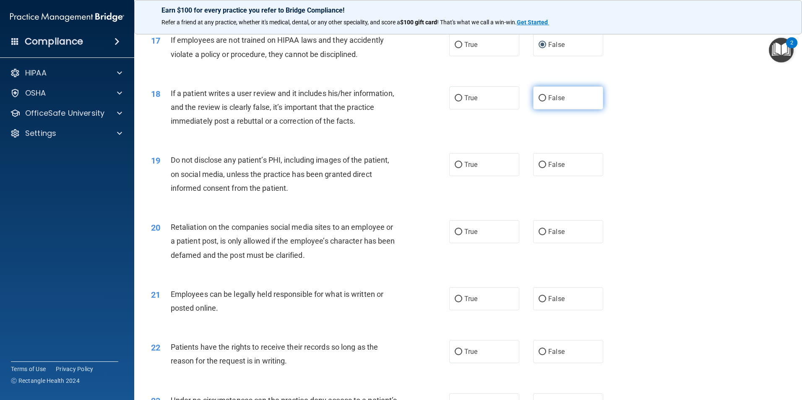
click at [538, 101] on input "False" at bounding box center [542, 98] width 8 height 6
radio input "true"
click at [455, 168] on input "True" at bounding box center [459, 165] width 8 height 6
radio input "true"
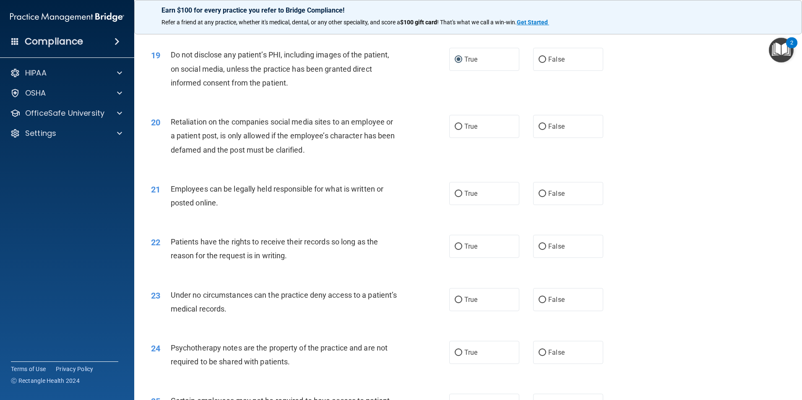
scroll to position [1258, 0]
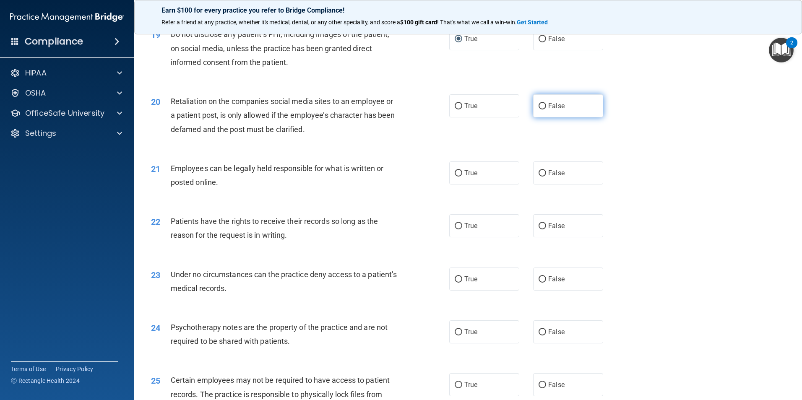
click at [538, 109] on input "False" at bounding box center [542, 106] width 8 height 6
radio input "true"
click at [458, 177] on input "True" at bounding box center [459, 173] width 8 height 6
radio input "true"
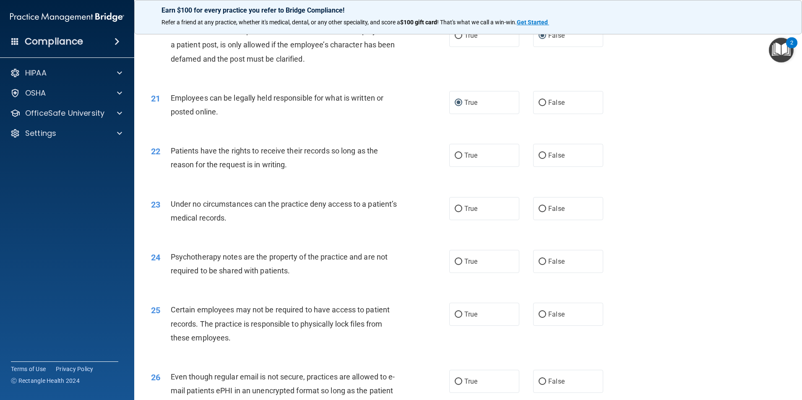
scroll to position [1342, 0]
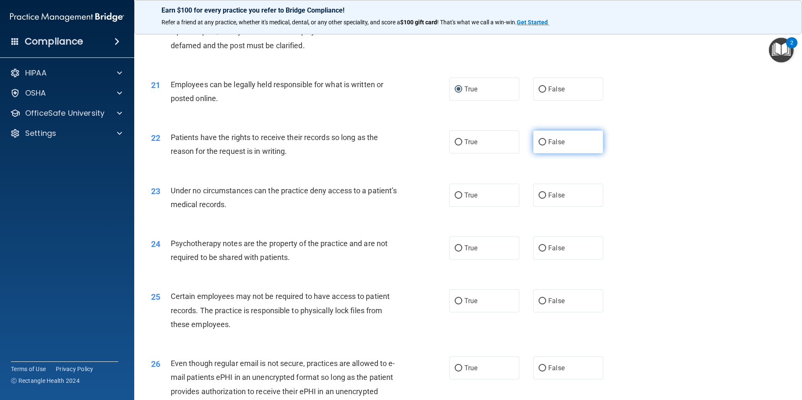
click at [538, 146] on input "False" at bounding box center [542, 142] width 8 height 6
radio input "true"
click at [538, 199] on input "False" at bounding box center [542, 195] width 8 height 6
radio input "true"
click at [456, 252] on input "True" at bounding box center [459, 248] width 8 height 6
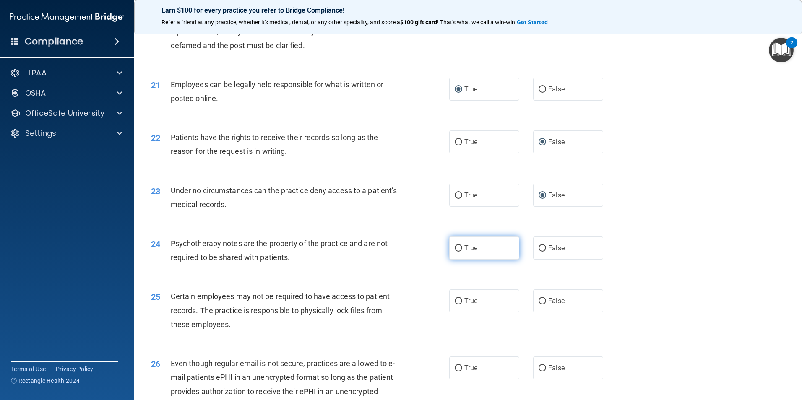
radio input "true"
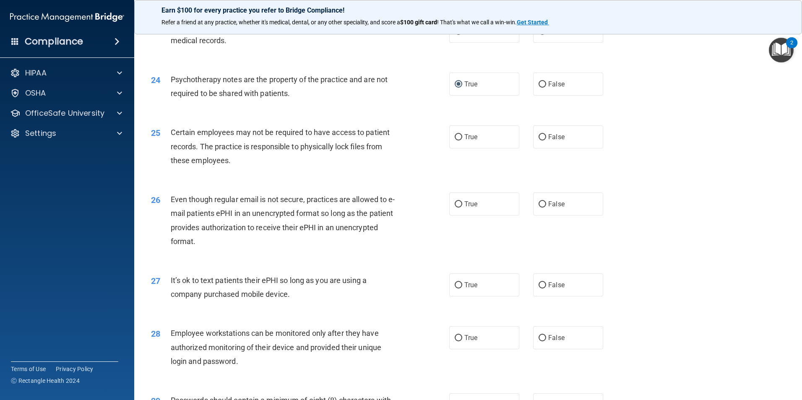
scroll to position [1510, 0]
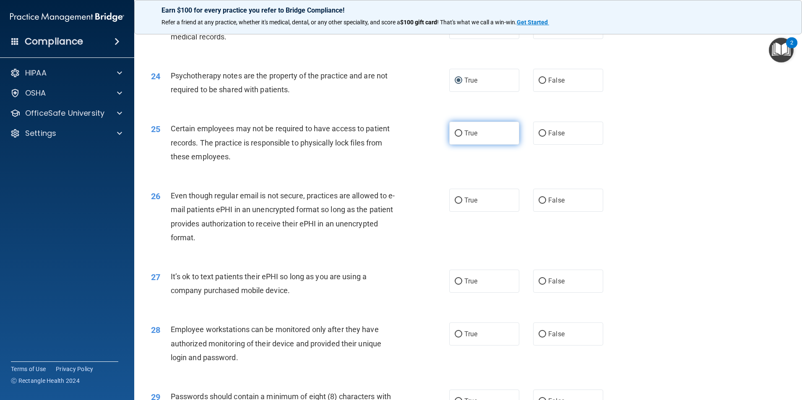
click at [455, 137] on input "True" at bounding box center [459, 133] width 8 height 6
radio input "true"
click at [453, 210] on label "True" at bounding box center [484, 200] width 70 height 23
click at [455, 204] on input "True" at bounding box center [459, 201] width 8 height 6
radio input "true"
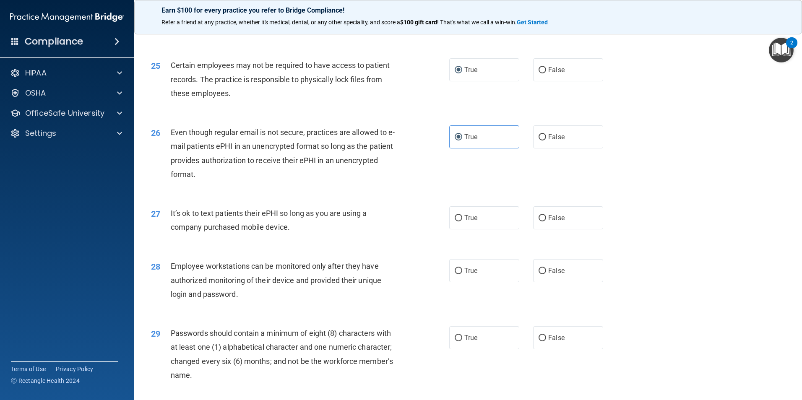
scroll to position [1594, 0]
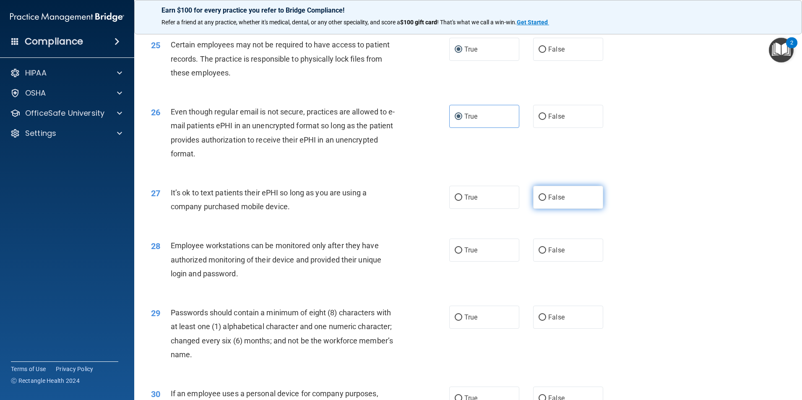
click at [538, 201] on input "False" at bounding box center [542, 198] width 8 height 6
radio input "true"
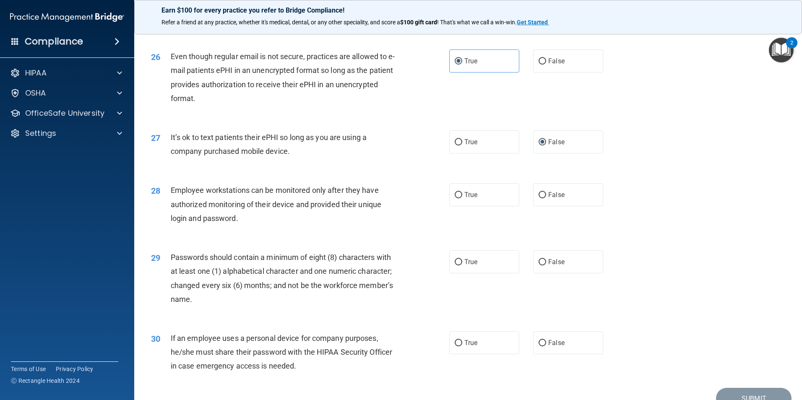
scroll to position [1678, 0]
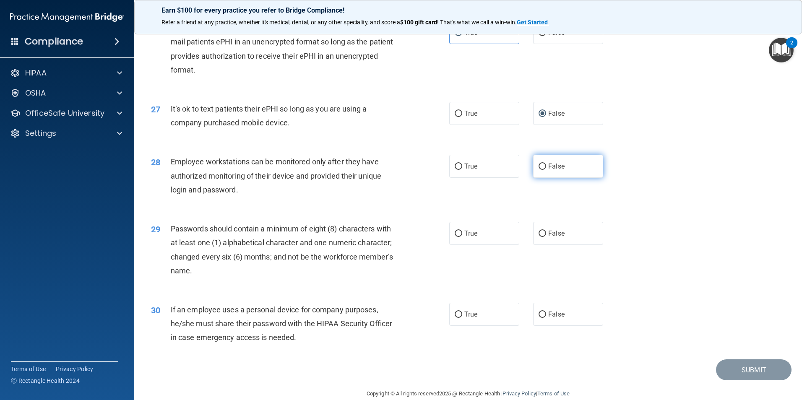
click at [538, 170] on input "False" at bounding box center [542, 167] width 8 height 6
radio input "true"
click at [454, 243] on label "True" at bounding box center [484, 233] width 70 height 23
click at [455, 237] on input "True" at bounding box center [459, 234] width 8 height 6
radio input "true"
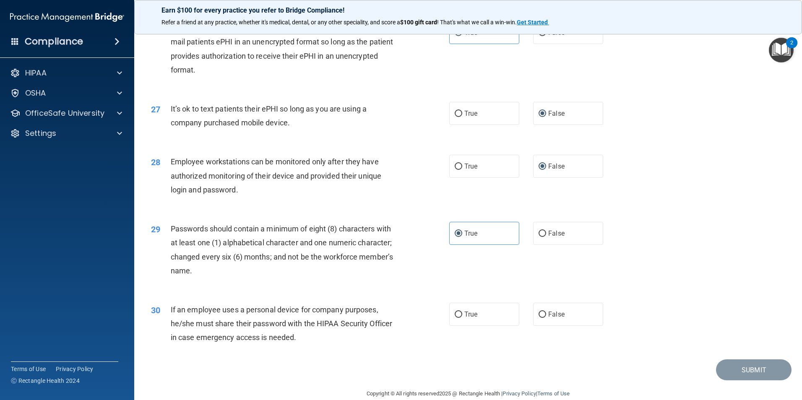
scroll to position [1705, 0]
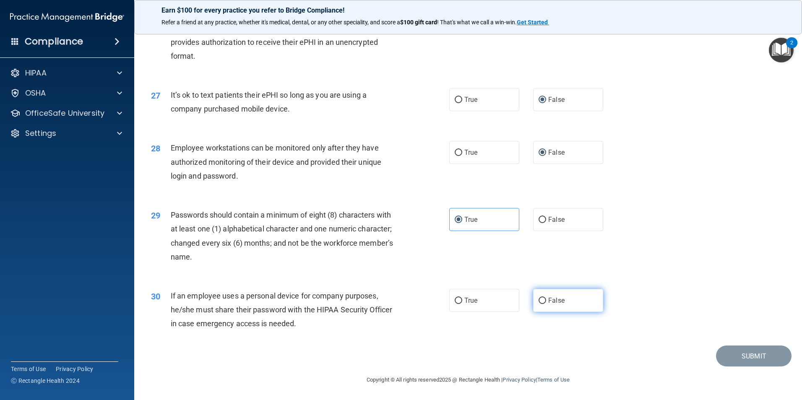
click at [538, 299] on input "False" at bounding box center [542, 301] width 8 height 6
radio input "true"
click at [737, 356] on button "Submit" at bounding box center [753, 356] width 75 height 21
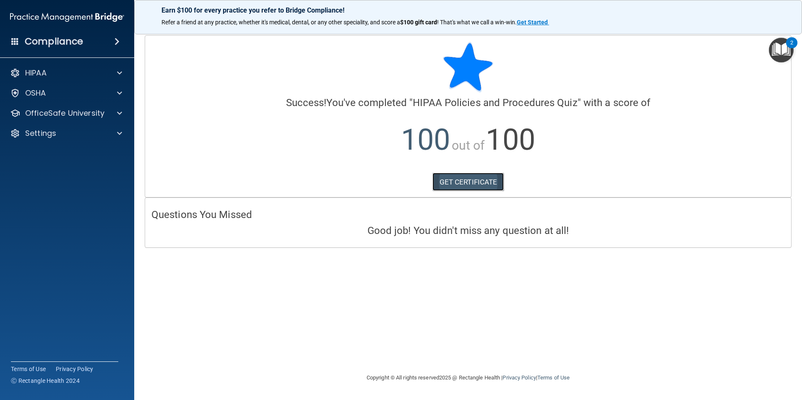
click at [475, 180] on link "GET CERTIFICATE" at bounding box center [468, 182] width 72 height 18
click at [78, 113] on p "OfficeSafe University" at bounding box center [64, 113] width 79 height 10
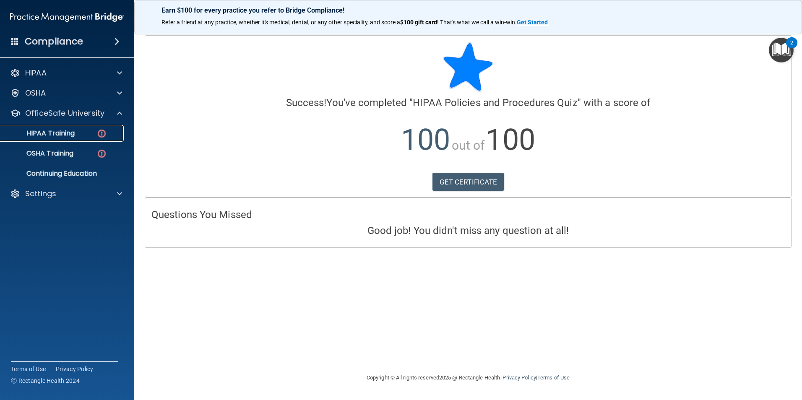
click at [66, 133] on p "HIPAA Training" at bounding box center [39, 133] width 69 height 8
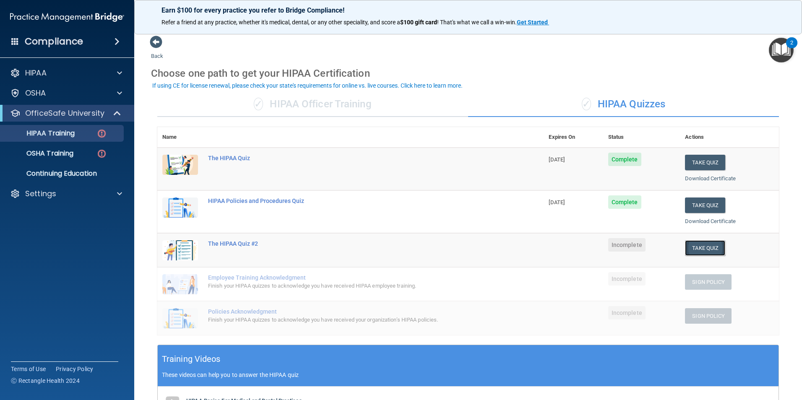
click at [697, 251] on button "Take Quiz" at bounding box center [705, 248] width 40 height 16
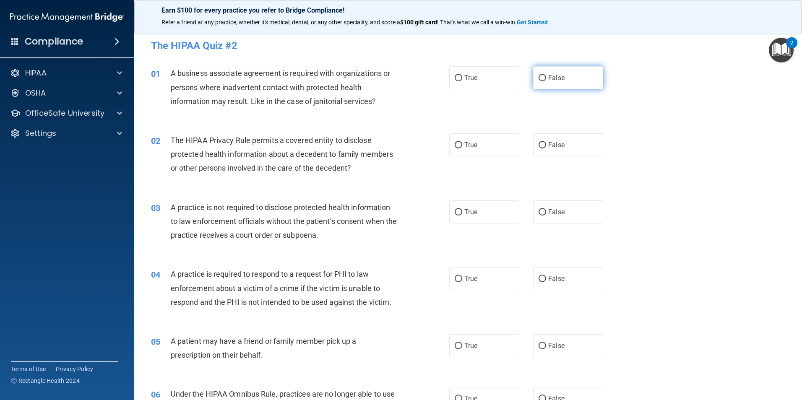
click at [538, 78] on input "False" at bounding box center [542, 78] width 8 height 6
radio input "true"
click at [455, 145] on input "True" at bounding box center [459, 145] width 8 height 6
radio input "true"
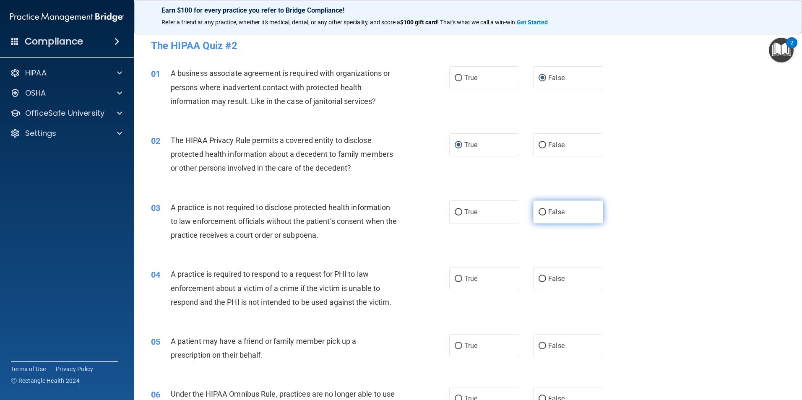
click at [538, 213] on input "False" at bounding box center [542, 212] width 8 height 6
radio input "true"
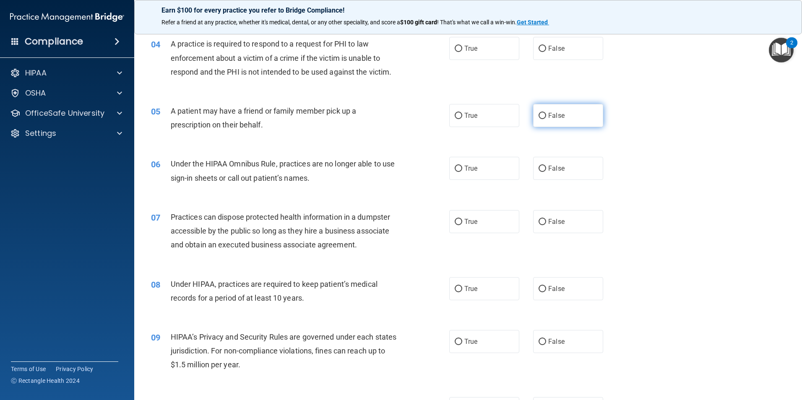
scroll to position [210, 0]
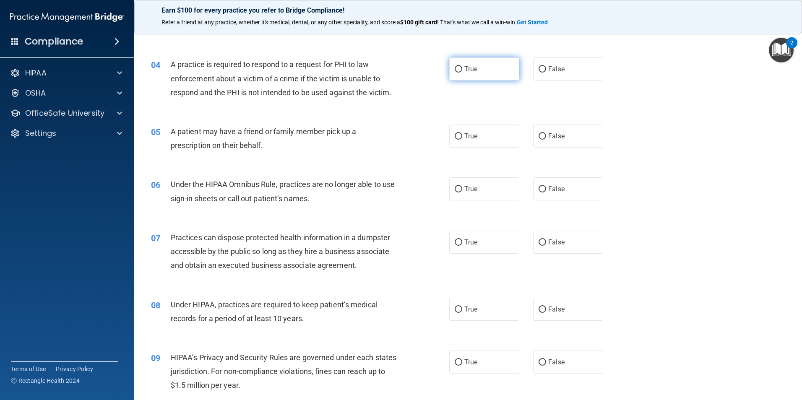
click at [459, 68] on label "True" at bounding box center [484, 68] width 70 height 23
click at [459, 68] on input "True" at bounding box center [459, 69] width 8 height 6
radio input "true"
click at [455, 136] on input "True" at bounding box center [459, 136] width 8 height 6
radio input "true"
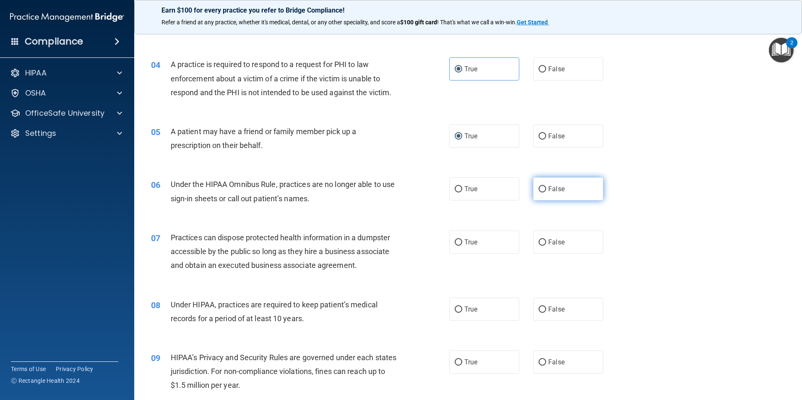
click at [538, 189] on input "False" at bounding box center [542, 189] width 8 height 6
radio input "true"
click at [455, 242] on input "True" at bounding box center [459, 242] width 8 height 6
radio input "true"
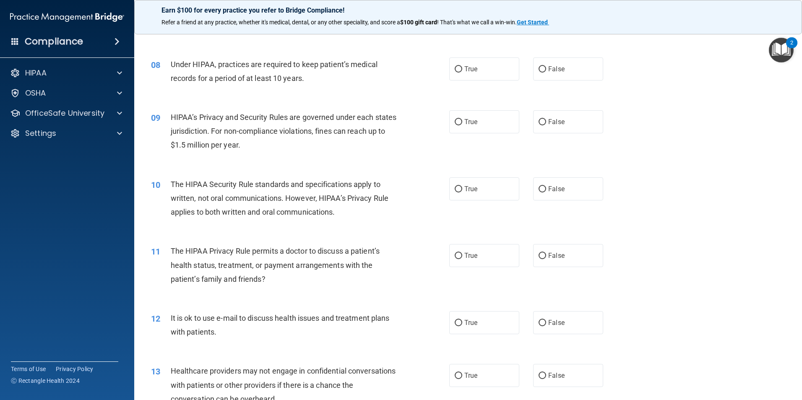
scroll to position [461, 0]
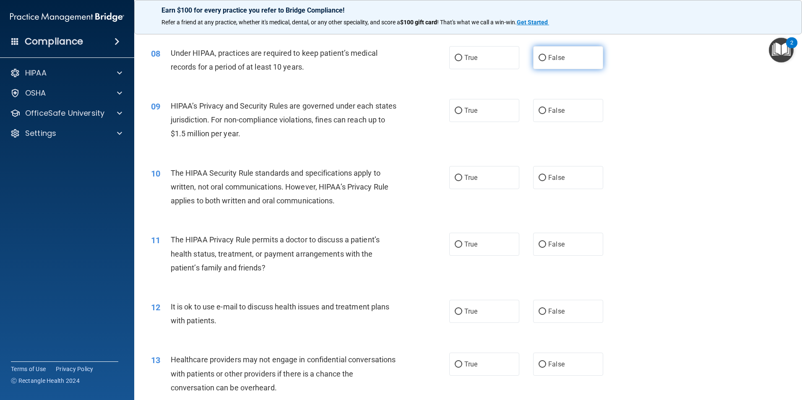
click at [540, 60] on input "False" at bounding box center [542, 58] width 8 height 6
radio input "true"
click at [538, 108] on input "False" at bounding box center [542, 111] width 8 height 6
radio input "true"
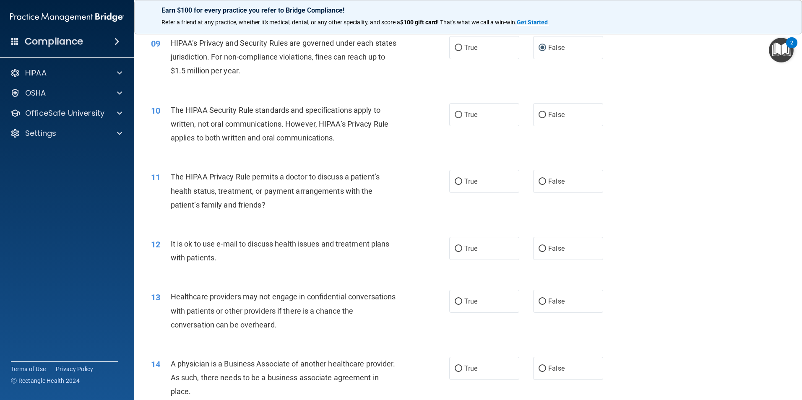
scroll to position [545, 0]
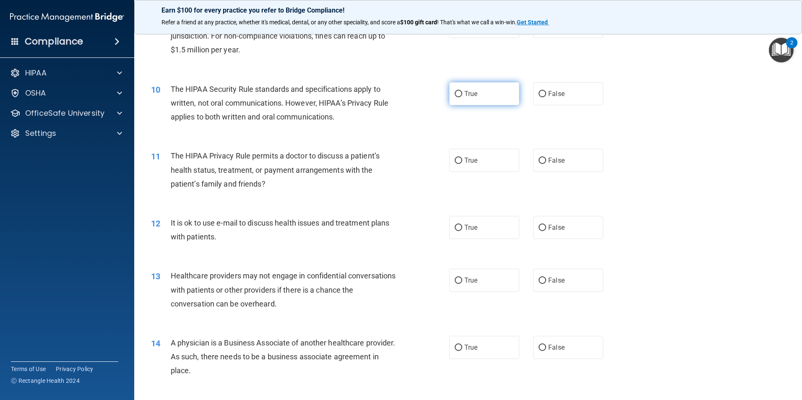
click at [455, 93] on input "True" at bounding box center [459, 94] width 8 height 6
radio input "true"
click at [538, 158] on input "False" at bounding box center [542, 161] width 8 height 6
radio input "true"
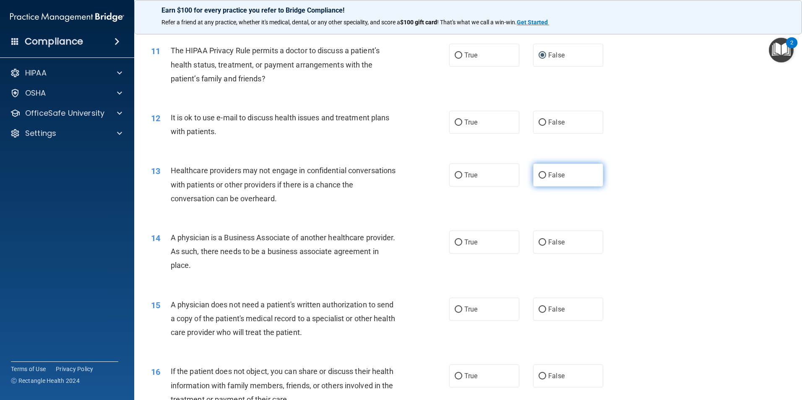
scroll to position [671, 0]
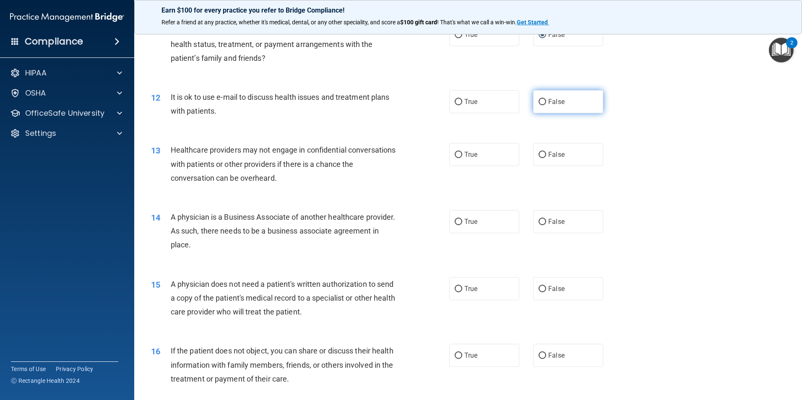
click at [540, 104] on input "False" at bounding box center [542, 102] width 8 height 6
radio input "true"
click at [456, 154] on input "True" at bounding box center [459, 155] width 8 height 6
radio input "true"
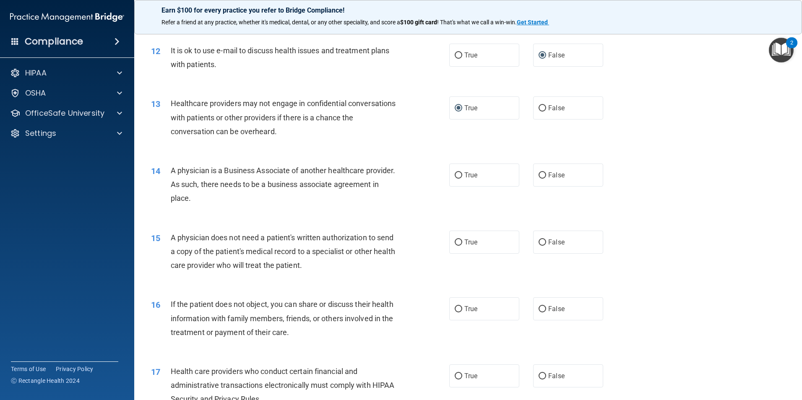
scroll to position [755, 0]
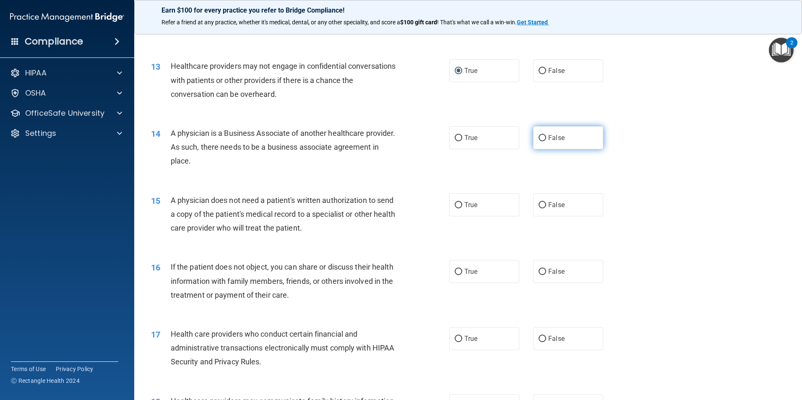
click at [538, 139] on input "False" at bounding box center [542, 138] width 8 height 6
radio input "true"
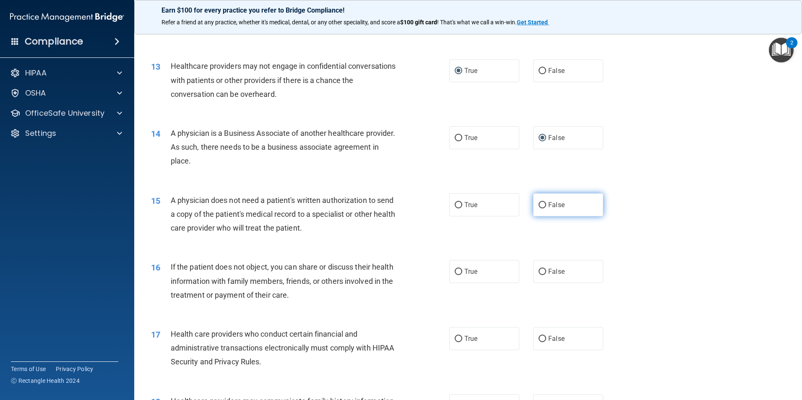
click at [539, 203] on input "False" at bounding box center [542, 205] width 8 height 6
radio input "true"
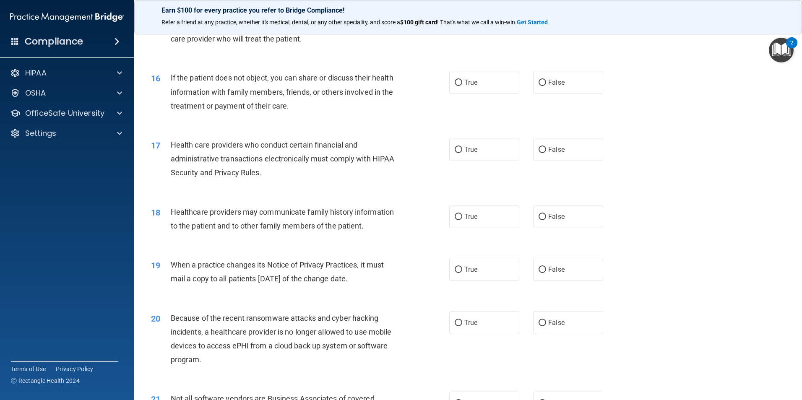
scroll to position [965, 0]
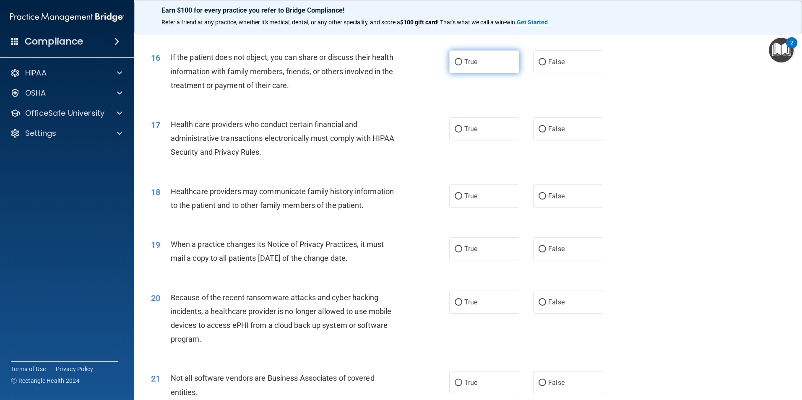
click at [455, 64] on input "True" at bounding box center [459, 62] width 8 height 6
radio input "true"
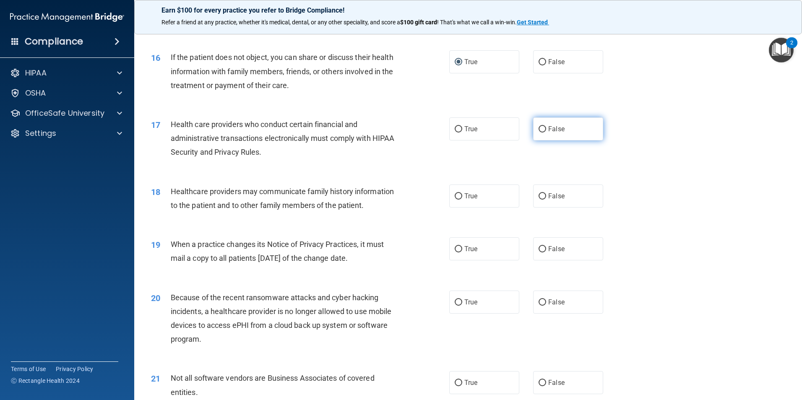
click at [538, 130] on input "False" at bounding box center [542, 129] width 8 height 6
radio input "true"
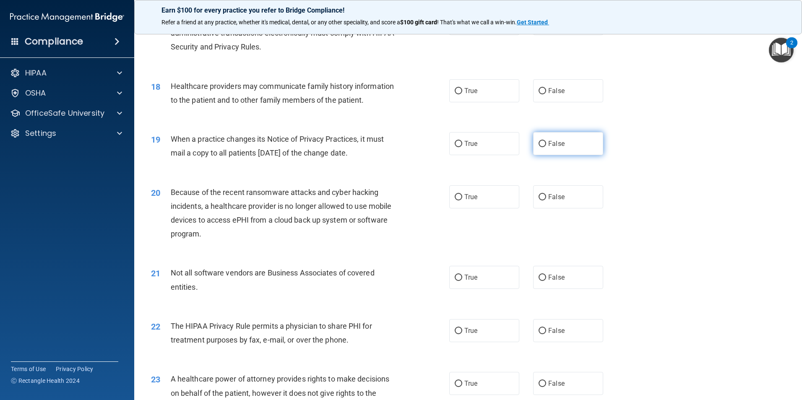
scroll to position [1090, 0]
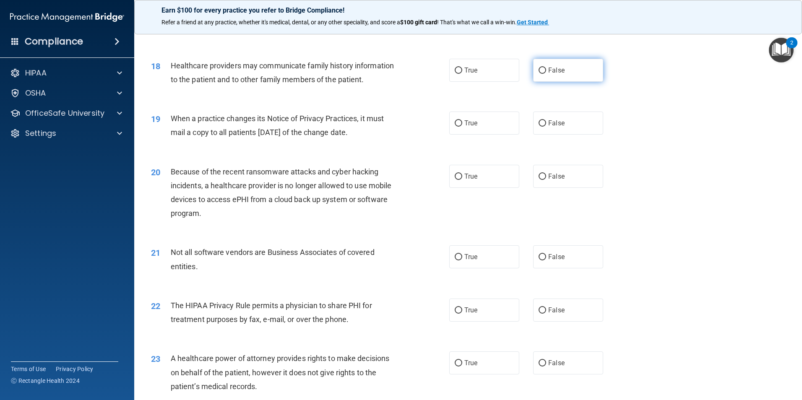
click at [538, 68] on input "False" at bounding box center [542, 71] width 8 height 6
radio input "true"
click at [455, 124] on input "True" at bounding box center [459, 123] width 8 height 6
radio input "true"
click at [540, 176] on input "False" at bounding box center [542, 177] width 8 height 6
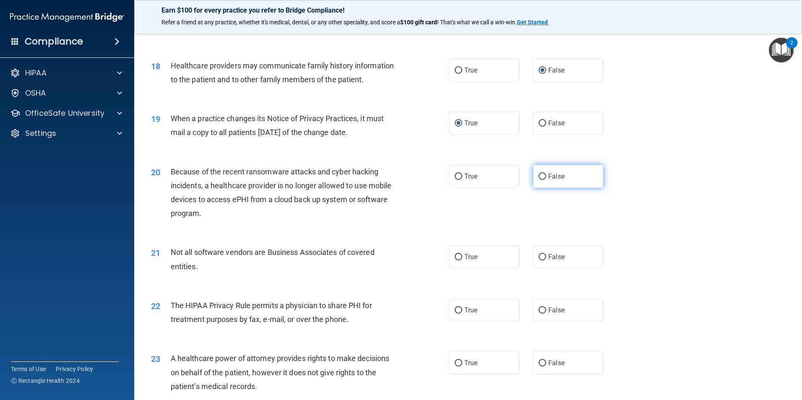
radio input "true"
click at [455, 258] on input "True" at bounding box center [459, 257] width 8 height 6
radio input "true"
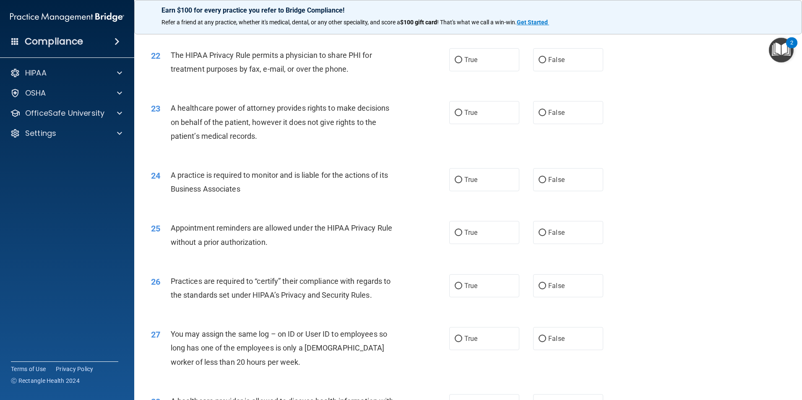
scroll to position [1342, 0]
click at [548, 109] on span "False" at bounding box center [556, 111] width 16 height 8
click at [544, 109] on input "False" at bounding box center [542, 112] width 8 height 6
radio input "true"
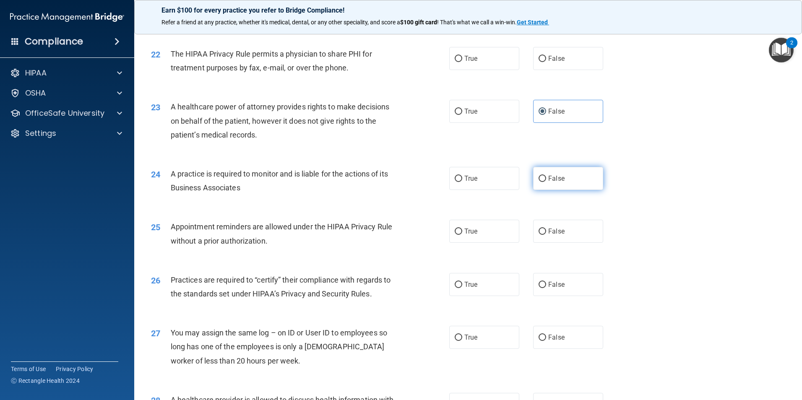
click at [541, 180] on input "False" at bounding box center [542, 179] width 8 height 6
radio input "true"
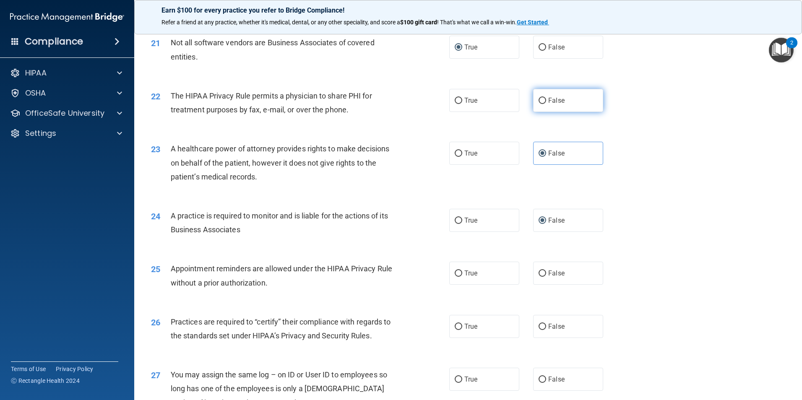
click at [538, 100] on input "False" at bounding box center [542, 101] width 8 height 6
radio input "true"
click at [458, 220] on input "True" at bounding box center [459, 221] width 8 height 6
radio input "true"
radio input "false"
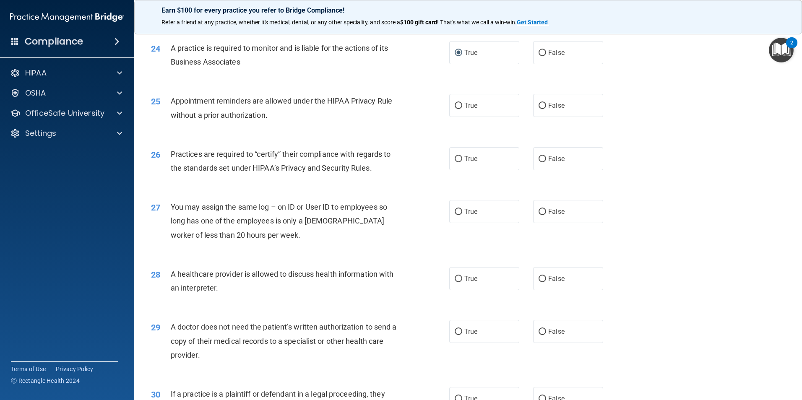
scroll to position [1510, 0]
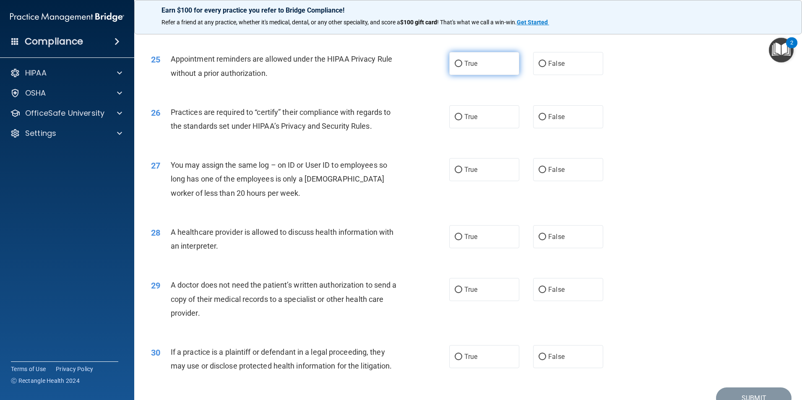
click at [455, 63] on input "True" at bounding box center [459, 64] width 8 height 6
radio input "true"
click at [456, 117] on input "True" at bounding box center [459, 117] width 8 height 6
radio input "true"
click at [538, 169] on input "False" at bounding box center [542, 170] width 8 height 6
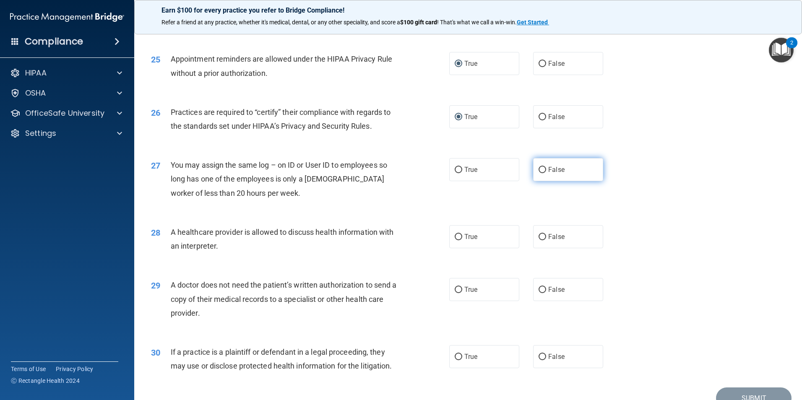
radio input "true"
click at [541, 235] on input "False" at bounding box center [542, 237] width 8 height 6
radio input "true"
click at [455, 290] on input "True" at bounding box center [459, 290] width 8 height 6
radio input "true"
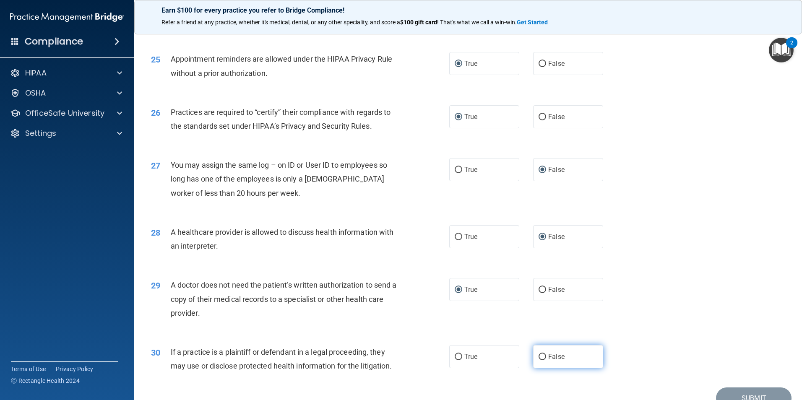
click at [540, 359] on input "False" at bounding box center [542, 357] width 8 height 6
radio input "true"
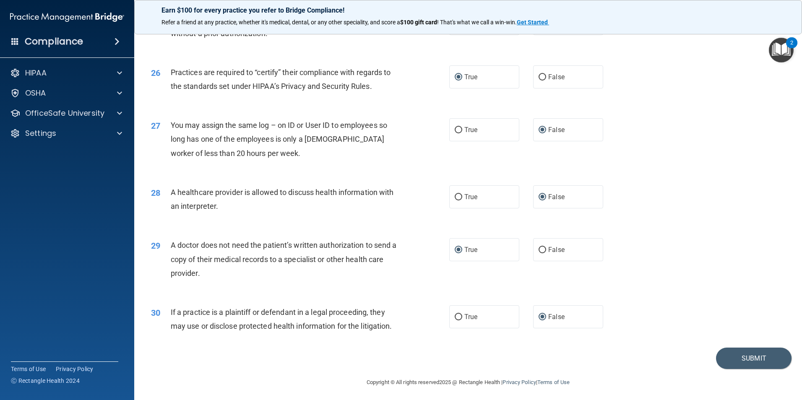
scroll to position [1552, 0]
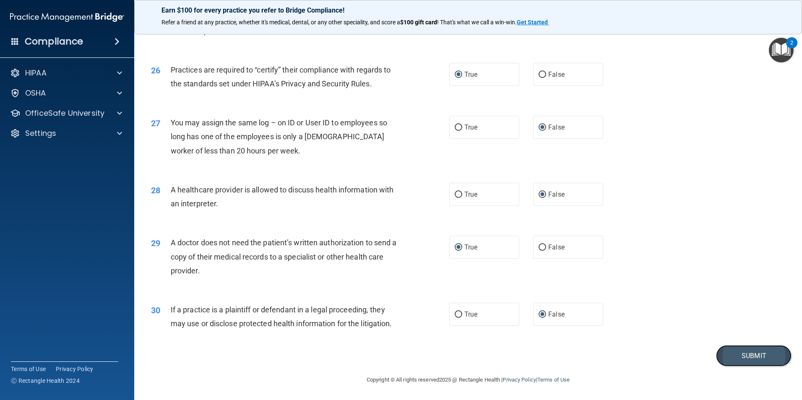
click at [727, 359] on button "Submit" at bounding box center [753, 355] width 75 height 21
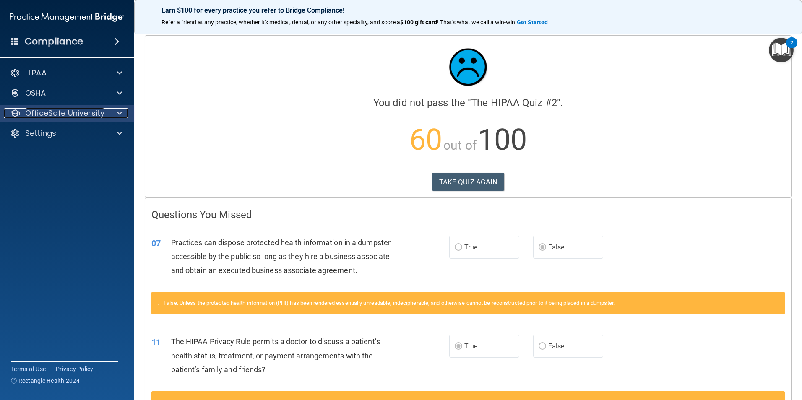
click at [72, 109] on p "OfficeSafe University" at bounding box center [64, 113] width 79 height 10
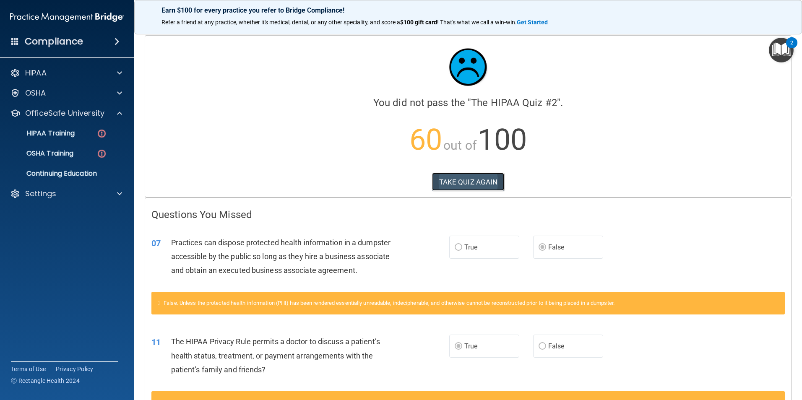
click at [460, 179] on button "TAKE QUIZ AGAIN" at bounding box center [468, 182] width 73 height 18
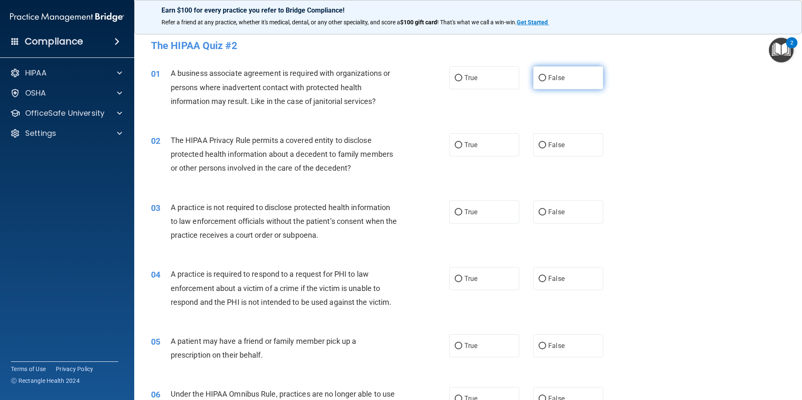
click at [538, 77] on input "False" at bounding box center [542, 78] width 8 height 6
radio input "true"
click at [455, 142] on input "True" at bounding box center [459, 145] width 8 height 6
radio input "true"
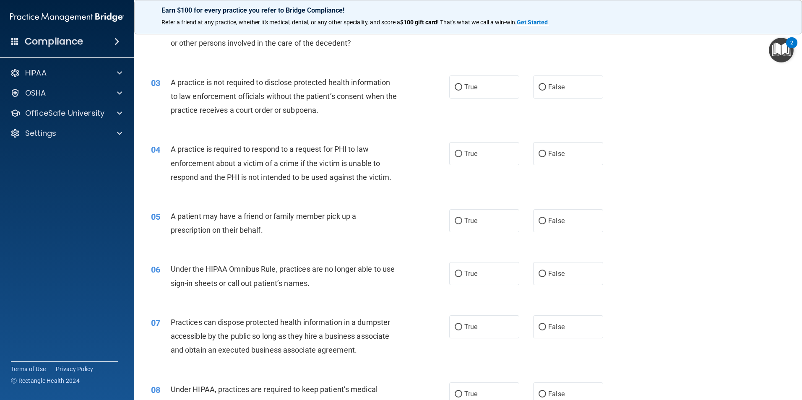
scroll to position [126, 0]
click at [538, 86] on input "False" at bounding box center [542, 86] width 8 height 6
radio input "true"
click at [455, 151] on input "True" at bounding box center [459, 153] width 8 height 6
radio input "true"
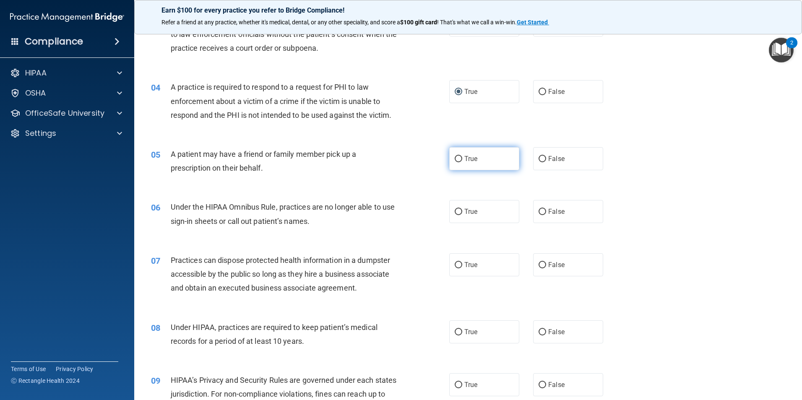
scroll to position [210, 0]
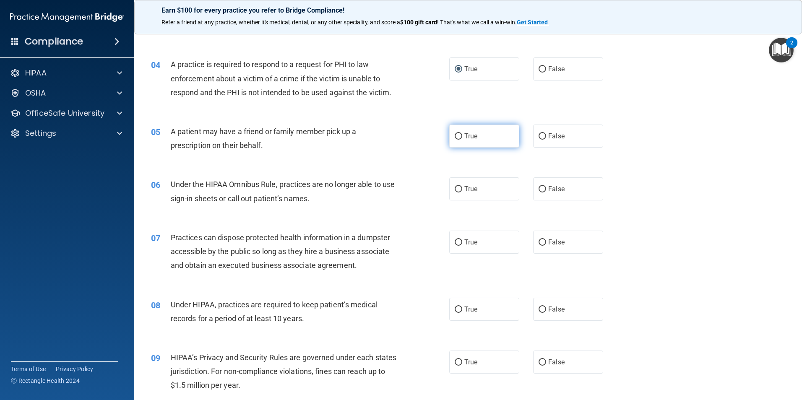
click at [457, 134] on input "True" at bounding box center [459, 136] width 8 height 6
radio input "true"
click at [538, 190] on input "False" at bounding box center [542, 189] width 8 height 6
radio input "true"
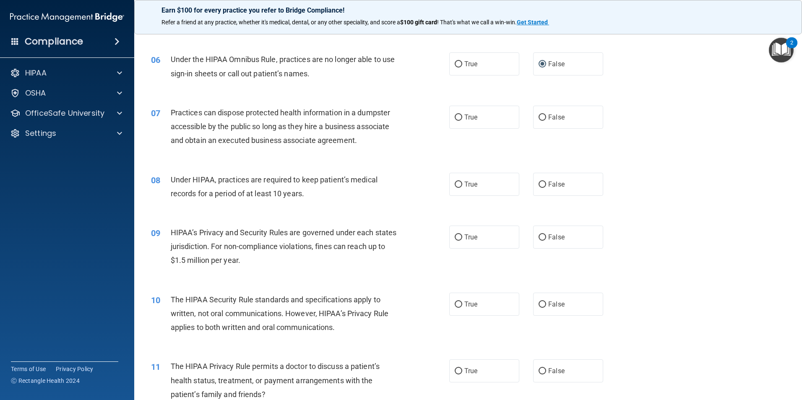
scroll to position [336, 0]
click at [539, 118] on input "False" at bounding box center [542, 117] width 8 height 6
radio input "true"
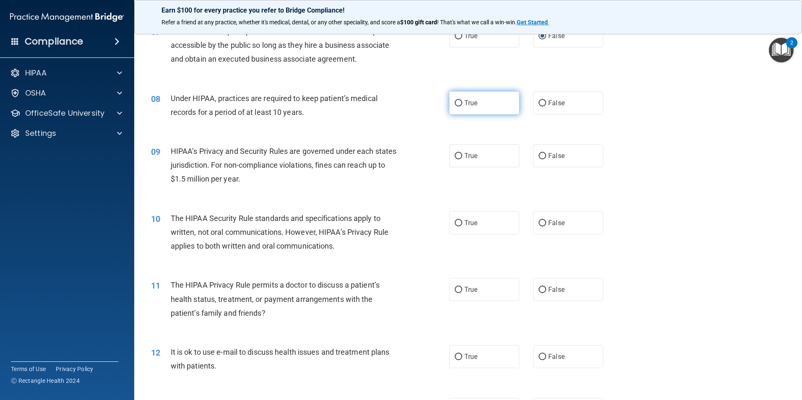
scroll to position [419, 0]
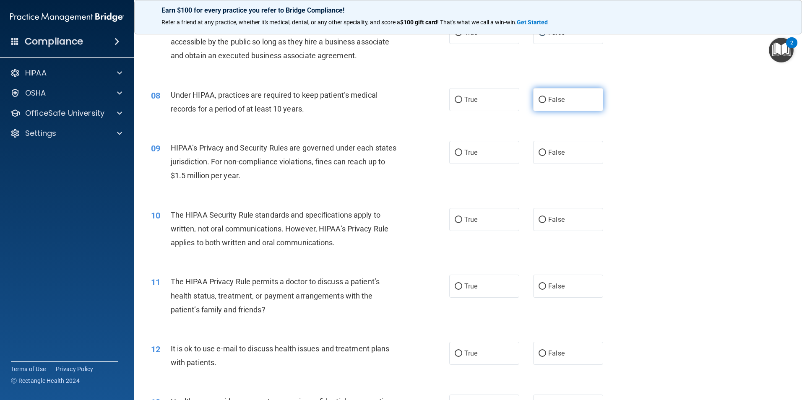
click at [541, 101] on input "False" at bounding box center [542, 100] width 8 height 6
radio input "true"
click at [538, 152] on input "False" at bounding box center [542, 153] width 8 height 6
radio input "true"
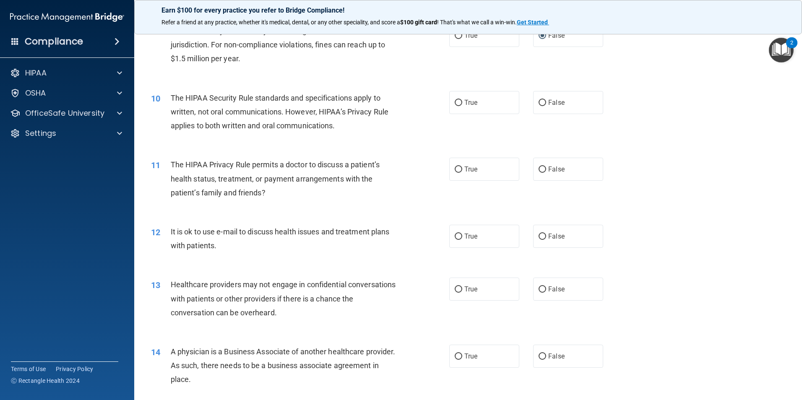
scroll to position [545, 0]
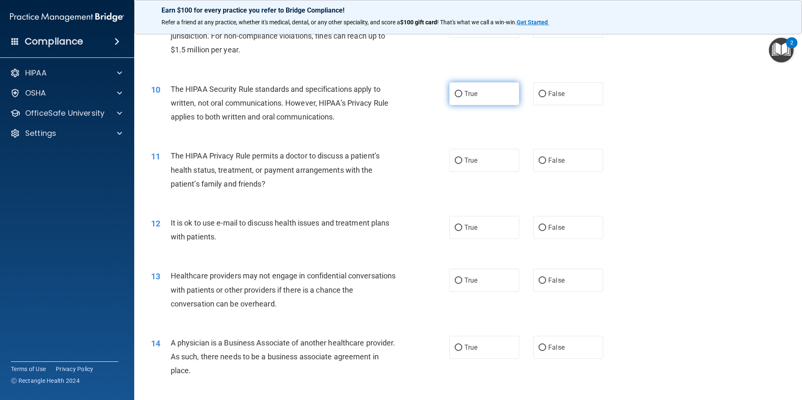
click at [455, 91] on input "True" at bounding box center [459, 94] width 8 height 6
radio input "true"
click at [455, 158] on input "True" at bounding box center [459, 161] width 8 height 6
radio input "true"
click at [455, 225] on input "True" at bounding box center [459, 228] width 8 height 6
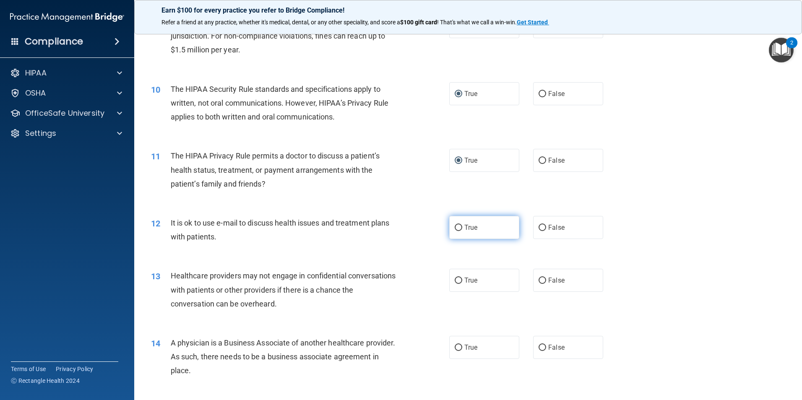
radio input "true"
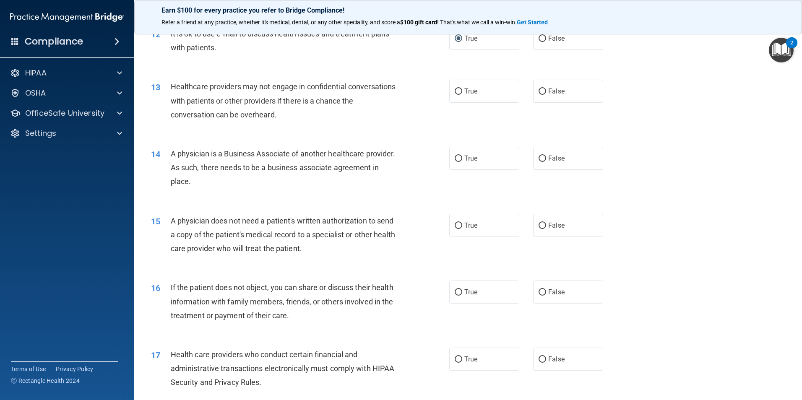
scroll to position [755, 0]
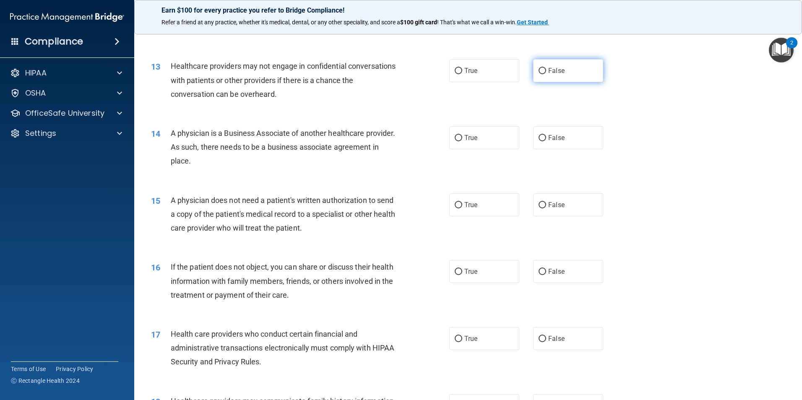
click at [538, 68] on input "False" at bounding box center [542, 71] width 8 height 6
radio input "true"
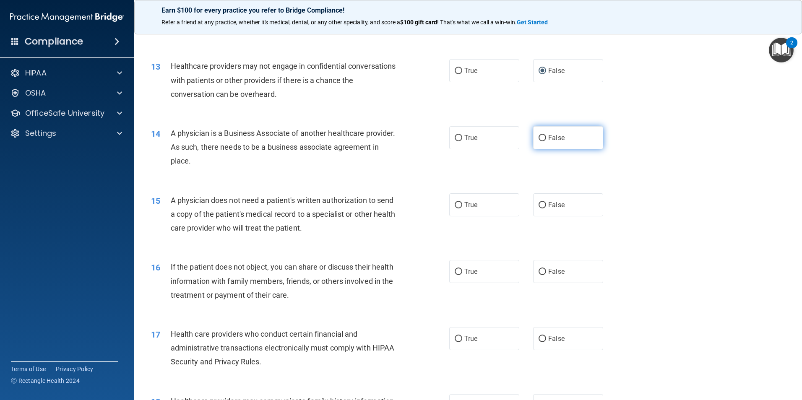
click at [544, 135] on label "False" at bounding box center [568, 137] width 70 height 23
click at [544, 135] on input "False" at bounding box center [542, 138] width 8 height 6
radio input "true"
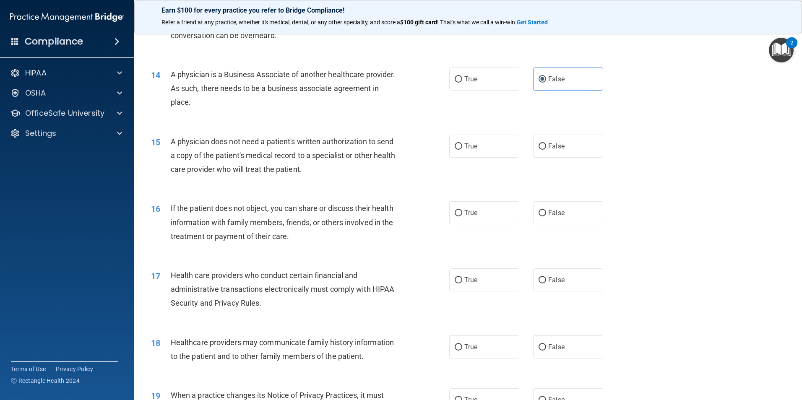
scroll to position [839, 0]
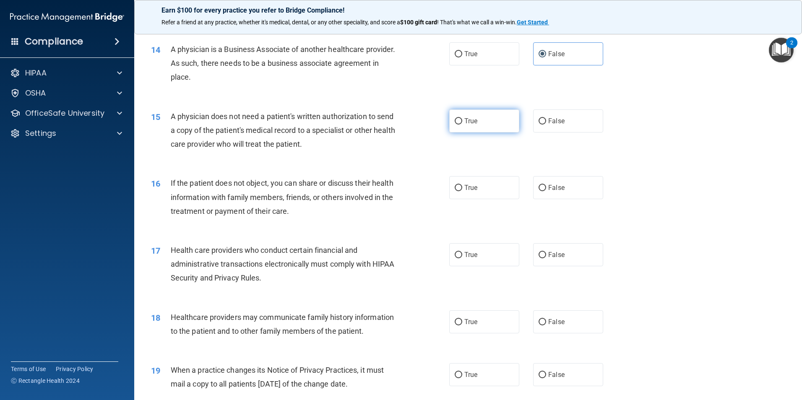
click at [455, 122] on input "True" at bounding box center [459, 121] width 8 height 6
radio input "true"
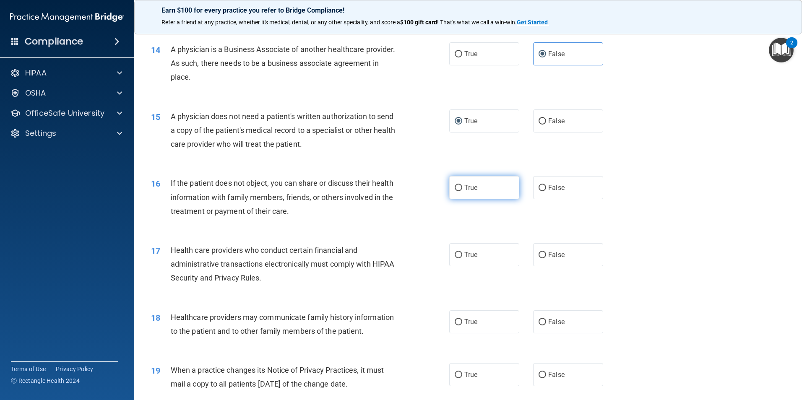
click at [455, 187] on input "True" at bounding box center [459, 188] width 8 height 6
radio input "true"
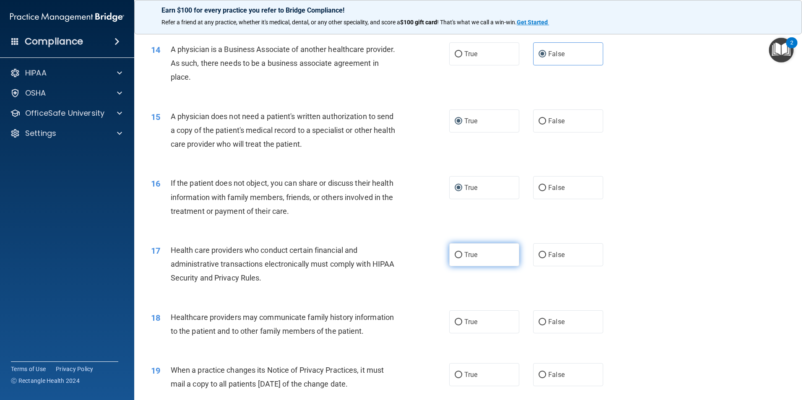
click at [458, 255] on input "True" at bounding box center [459, 255] width 8 height 6
radio input "true"
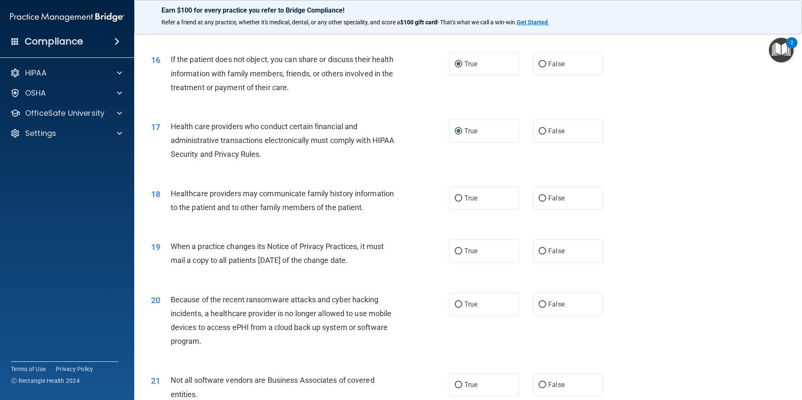
scroll to position [965, 0]
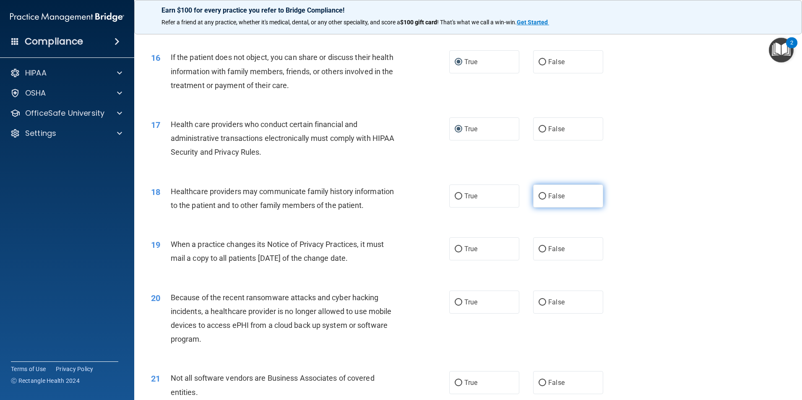
click at [538, 196] on input "False" at bounding box center [542, 196] width 8 height 6
radio input "true"
click at [450, 247] on label "True" at bounding box center [484, 248] width 70 height 23
click at [455, 247] on input "True" at bounding box center [459, 249] width 8 height 6
radio input "true"
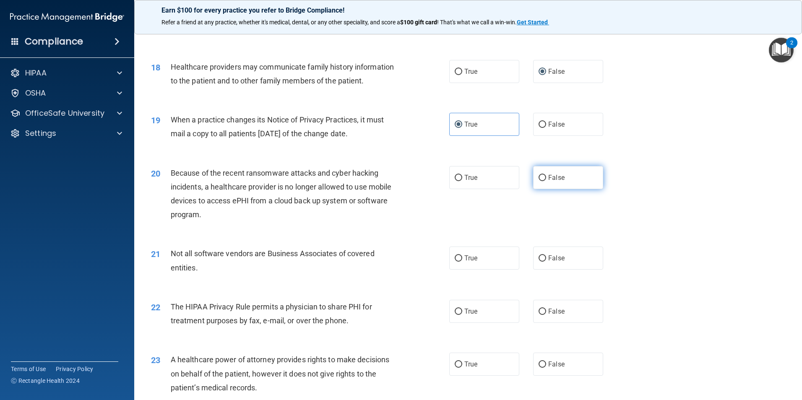
scroll to position [1090, 0]
click at [538, 174] on input "False" at bounding box center [542, 177] width 8 height 6
radio input "true"
click at [460, 257] on label "True" at bounding box center [484, 256] width 70 height 23
click at [460, 257] on input "True" at bounding box center [459, 257] width 8 height 6
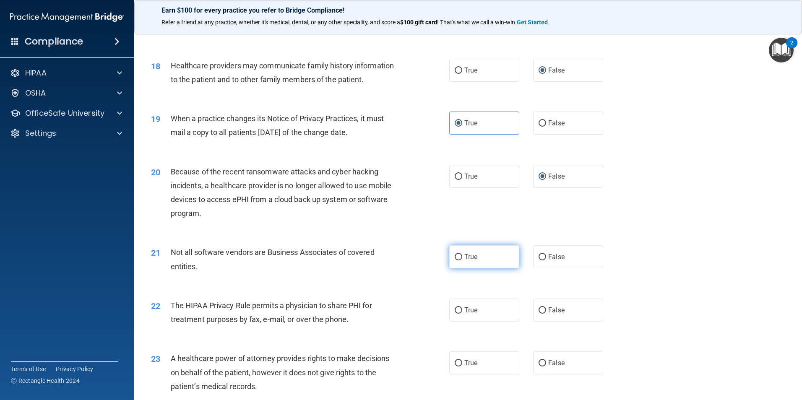
radio input "true"
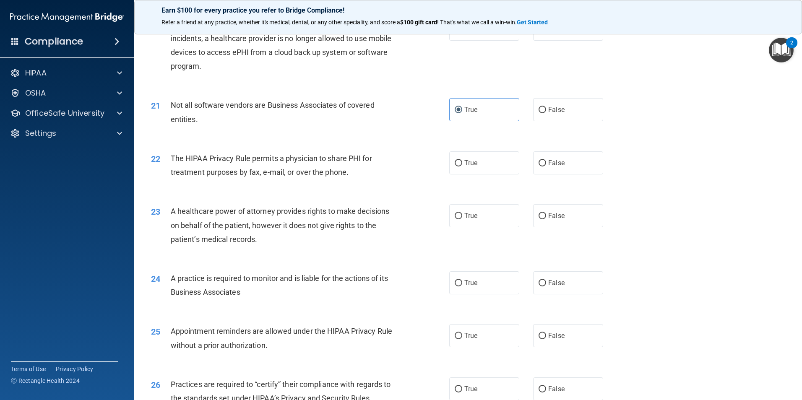
scroll to position [1258, 0]
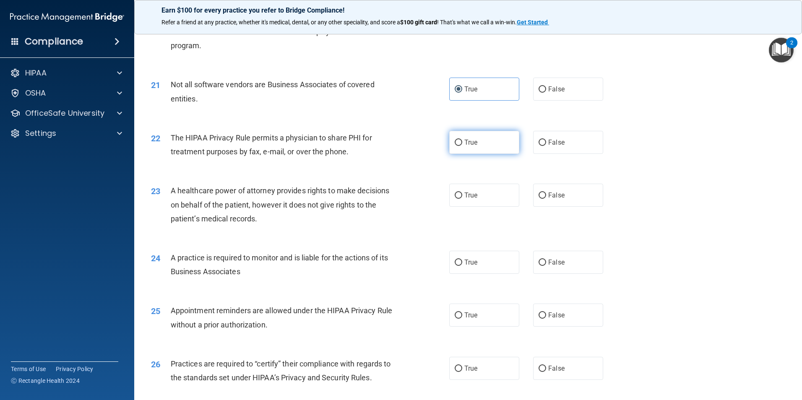
click at [455, 144] on input "True" at bounding box center [459, 143] width 8 height 6
radio input "true"
click at [539, 193] on input "False" at bounding box center [542, 195] width 8 height 6
radio input "true"
click at [451, 256] on label "True" at bounding box center [484, 262] width 70 height 23
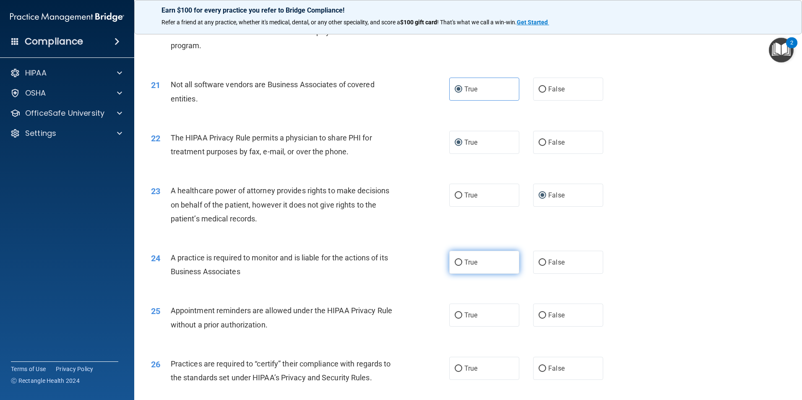
click at [455, 260] on input "True" at bounding box center [459, 263] width 8 height 6
radio input "true"
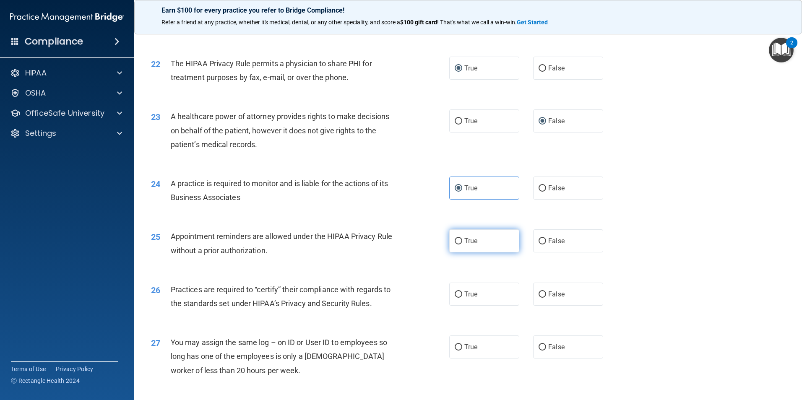
scroll to position [1342, 0]
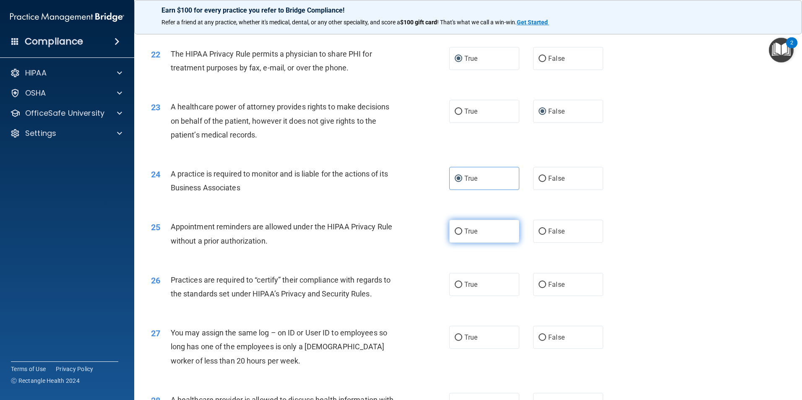
click at [450, 228] on label "True" at bounding box center [484, 231] width 70 height 23
click at [455, 229] on input "True" at bounding box center [459, 232] width 8 height 6
radio input "true"
click at [542, 281] on label "False" at bounding box center [568, 284] width 70 height 23
click at [542, 282] on input "False" at bounding box center [542, 285] width 8 height 6
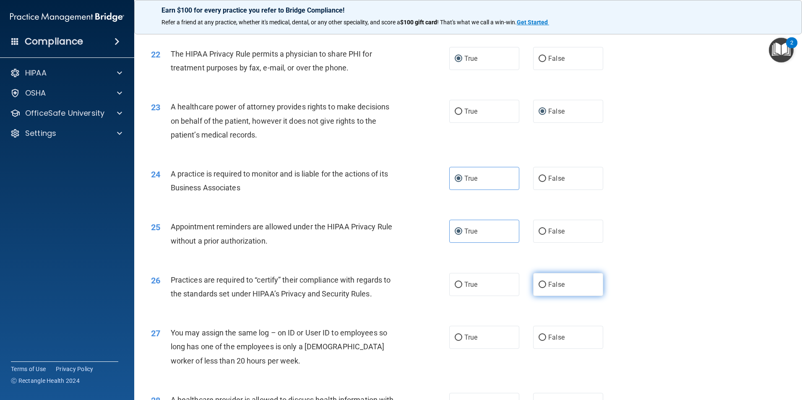
radio input "true"
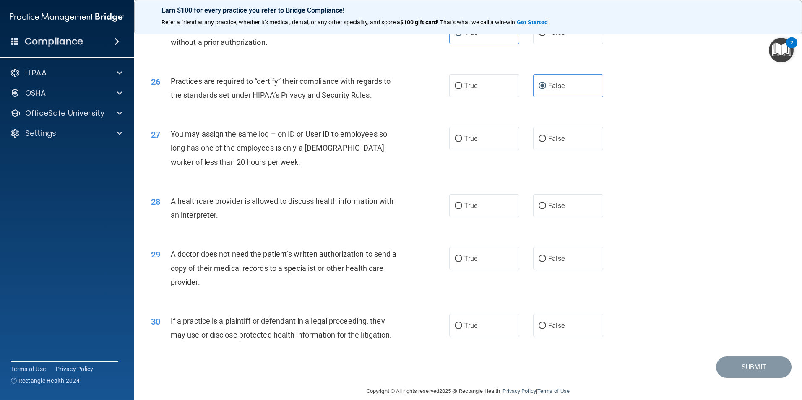
scroll to position [1552, 0]
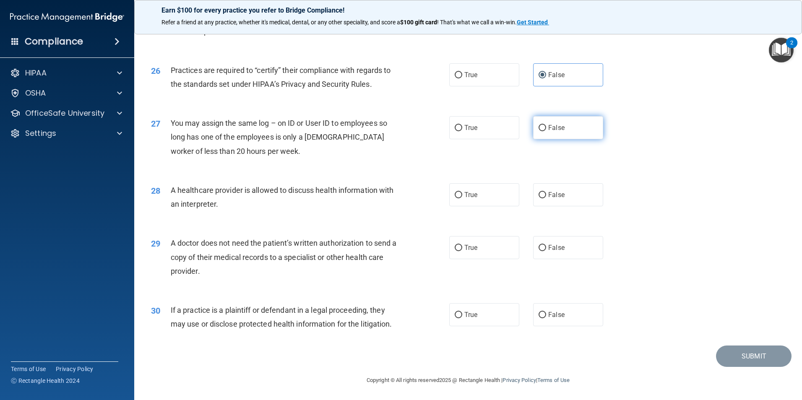
click at [539, 126] on input "False" at bounding box center [542, 128] width 8 height 6
radio input "true"
click at [455, 196] on input "True" at bounding box center [459, 195] width 8 height 6
radio input "true"
click at [455, 251] on input "True" at bounding box center [459, 248] width 8 height 6
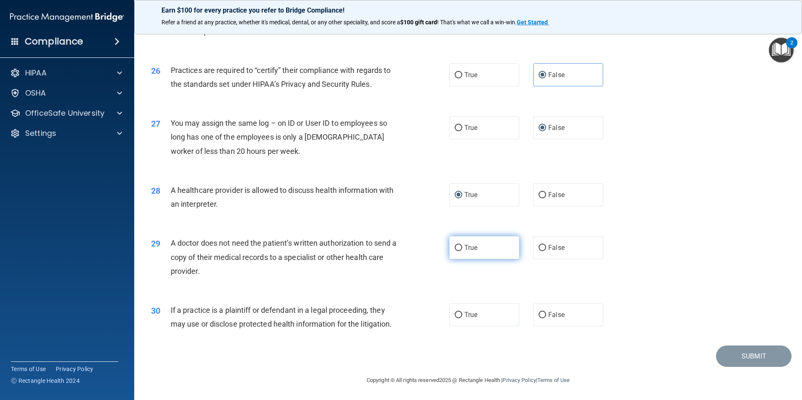
radio input "true"
click at [456, 315] on input "True" at bounding box center [459, 315] width 8 height 6
radio input "true"
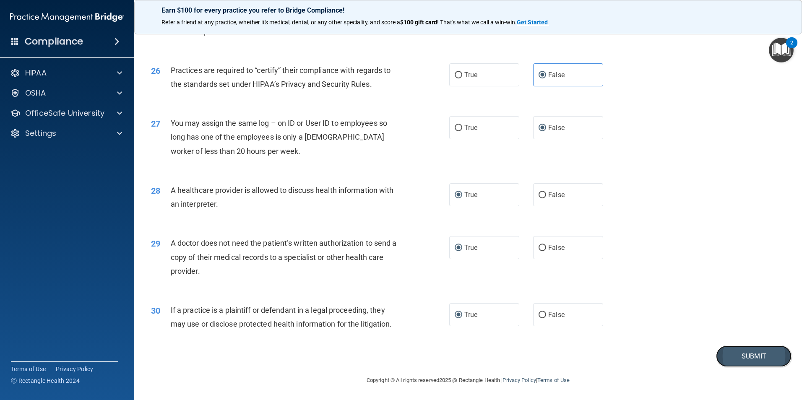
click at [735, 355] on button "Submit" at bounding box center [753, 356] width 75 height 21
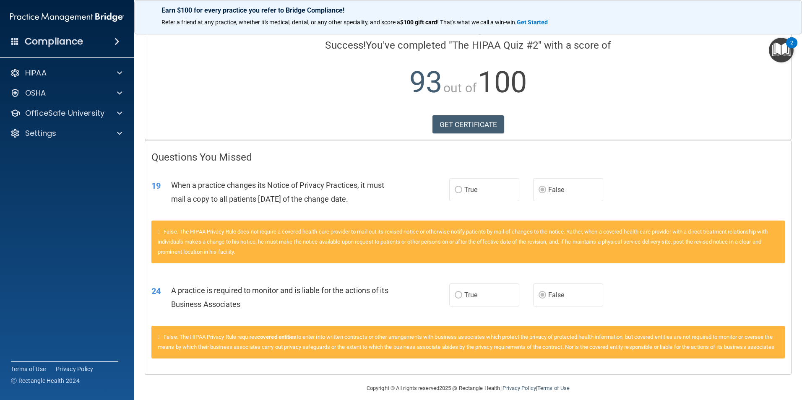
scroll to position [76, 0]
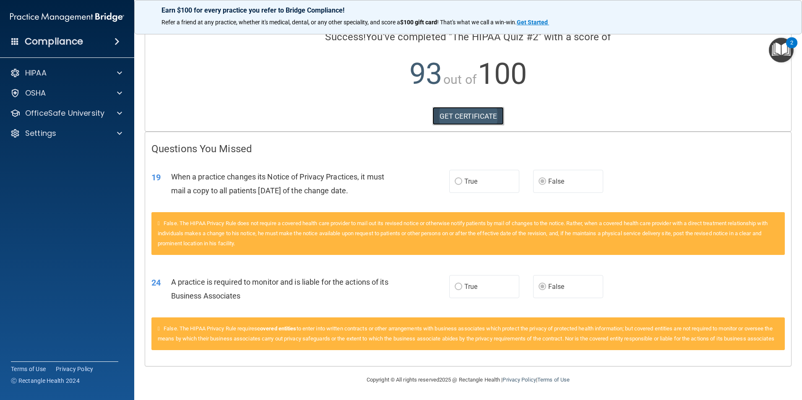
click at [458, 108] on link "GET CERTIFICATE" at bounding box center [468, 116] width 72 height 18
click at [47, 110] on p "OfficeSafe University" at bounding box center [64, 113] width 79 height 10
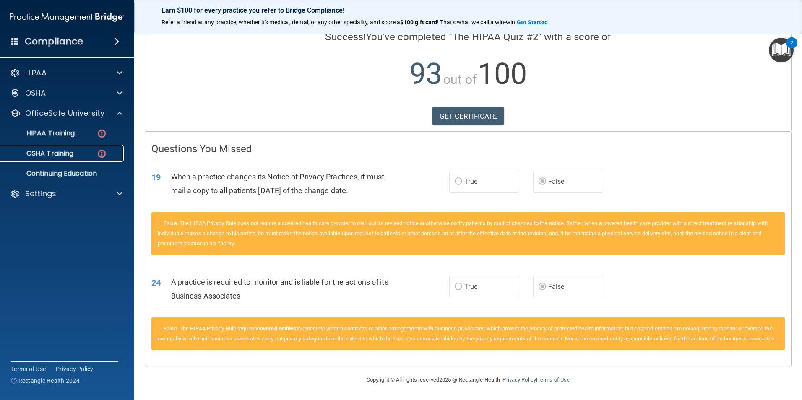
click at [45, 150] on p "OSHA Training" at bounding box center [39, 153] width 68 height 8
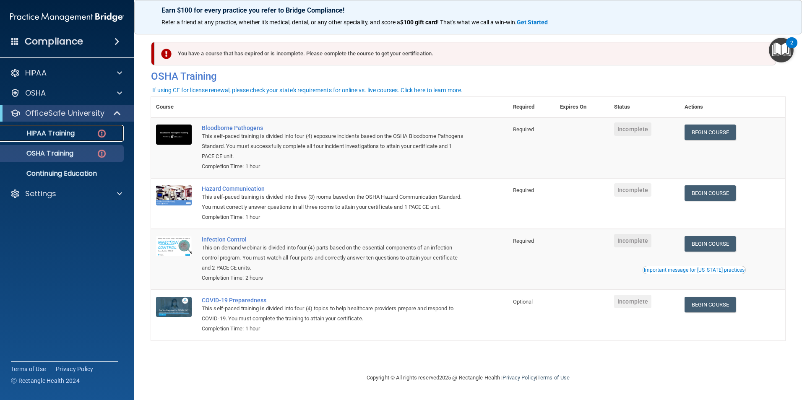
click at [40, 133] on p "HIPAA Training" at bounding box center [39, 133] width 69 height 8
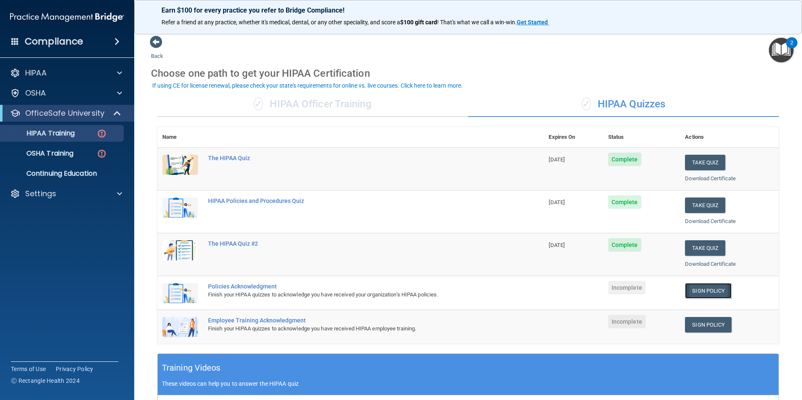
click at [701, 289] on link "Sign Policy" at bounding box center [708, 291] width 47 height 16
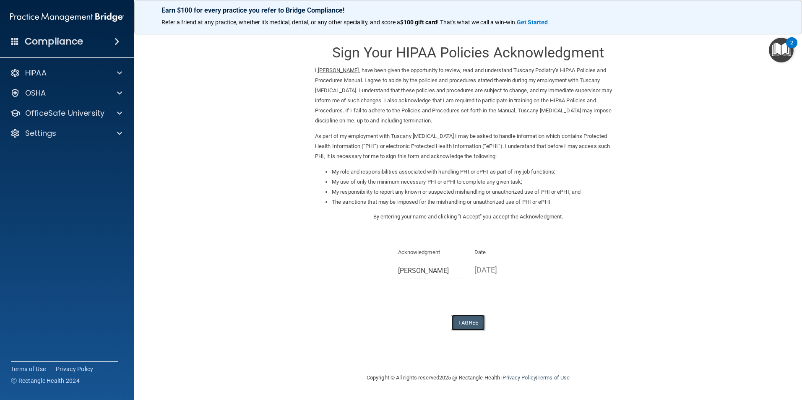
click at [469, 324] on button "I Agree" at bounding box center [468, 323] width 34 height 16
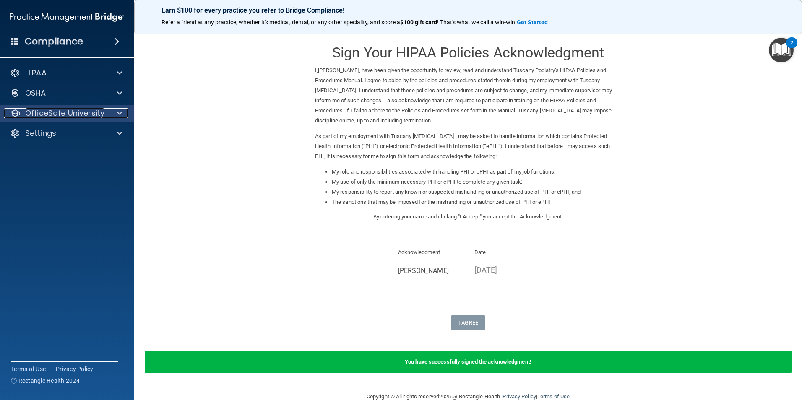
click at [57, 110] on p "OfficeSafe University" at bounding box center [64, 113] width 79 height 10
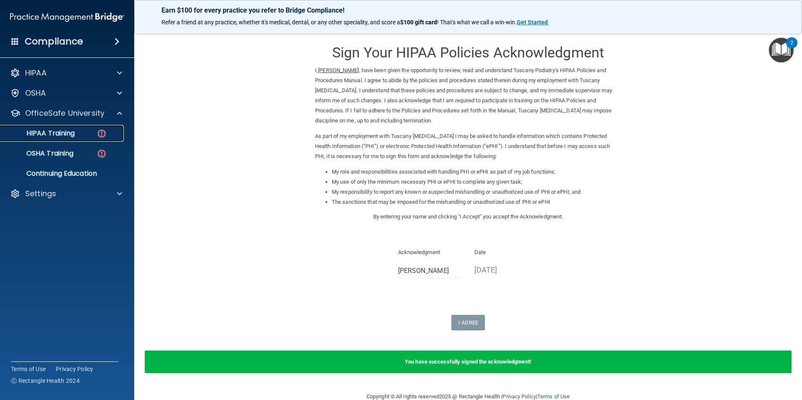
click at [66, 135] on p "HIPAA Training" at bounding box center [39, 133] width 69 height 8
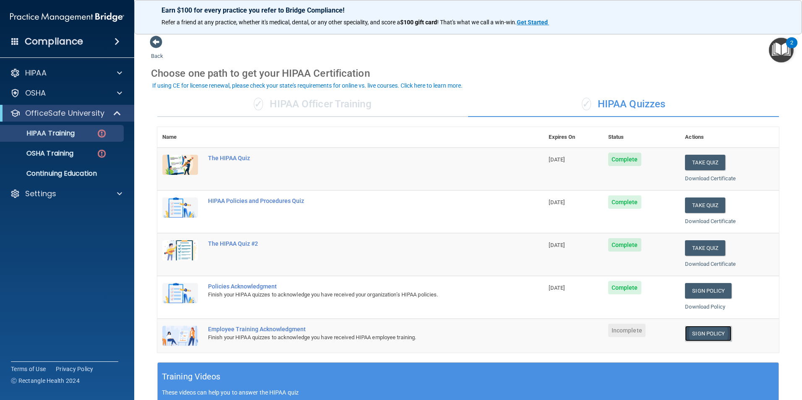
click at [709, 341] on link "Sign Policy" at bounding box center [708, 334] width 47 height 16
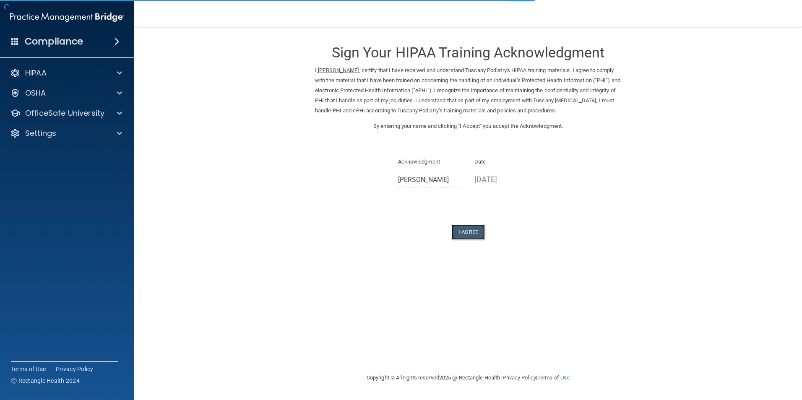
click at [456, 231] on button "I Agree" at bounding box center [468, 232] width 34 height 16
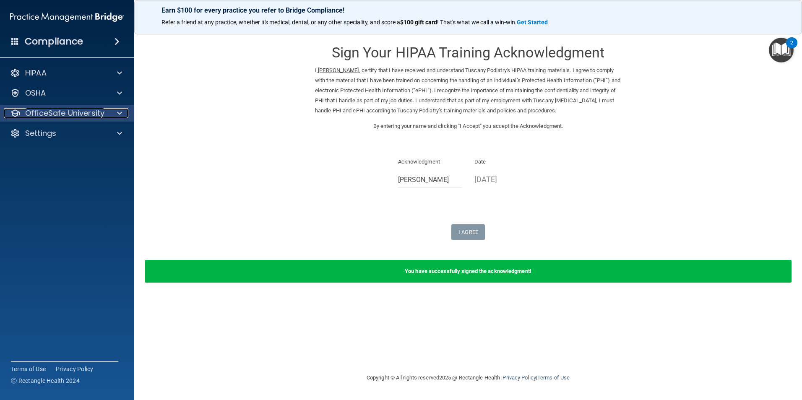
click at [39, 110] on p "OfficeSafe University" at bounding box center [64, 113] width 79 height 10
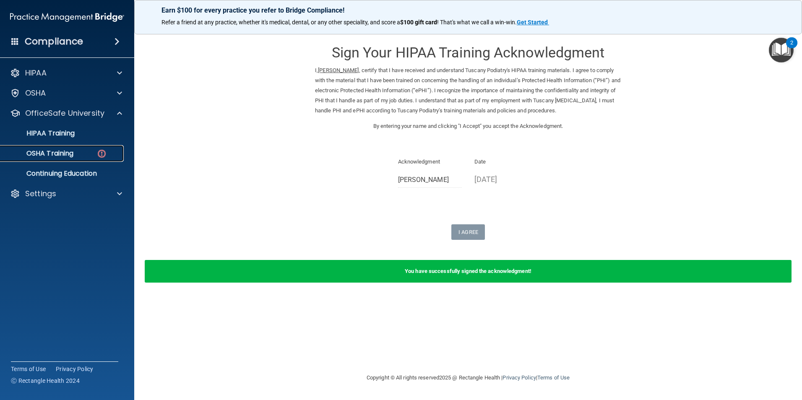
click at [48, 151] on p "OSHA Training" at bounding box center [39, 153] width 68 height 8
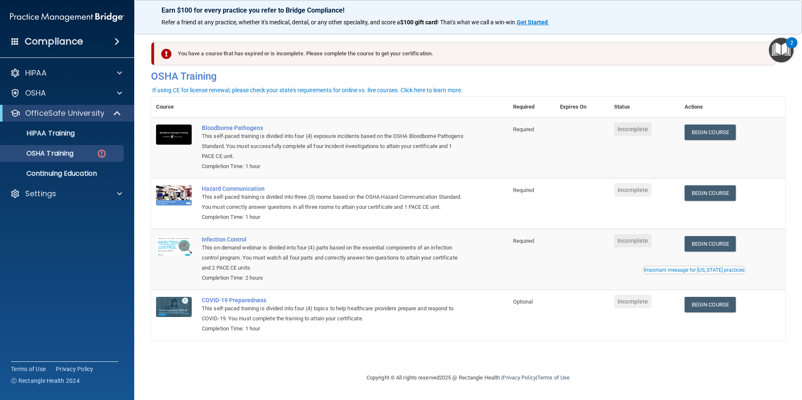
drag, startPoint x: 289, startPoint y: 365, endPoint x: 290, endPoint y: 372, distance: 6.9
click at [290, 372] on footer "Copyright © All rights reserved 2025 @ Rectangle Health | Privacy Policy | Term…" at bounding box center [468, 377] width 634 height 27
click at [706, 133] on link "Begin Course" at bounding box center [709, 133] width 51 height 16
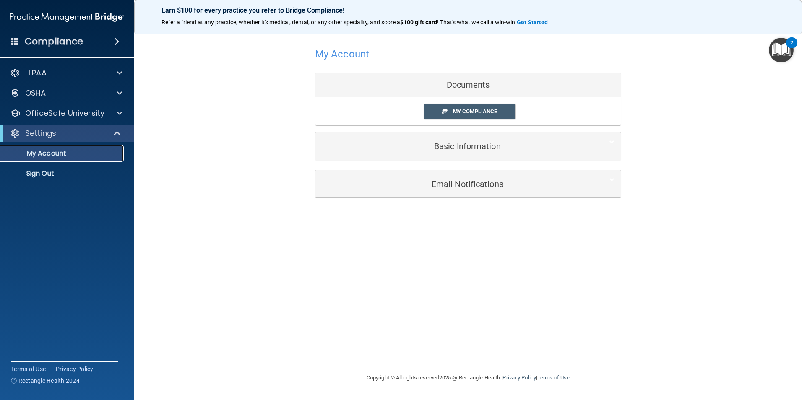
click at [87, 155] on p "My Account" at bounding box center [62, 153] width 114 height 8
click at [441, 112] on link "My Compliance" at bounding box center [470, 112] width 92 height 16
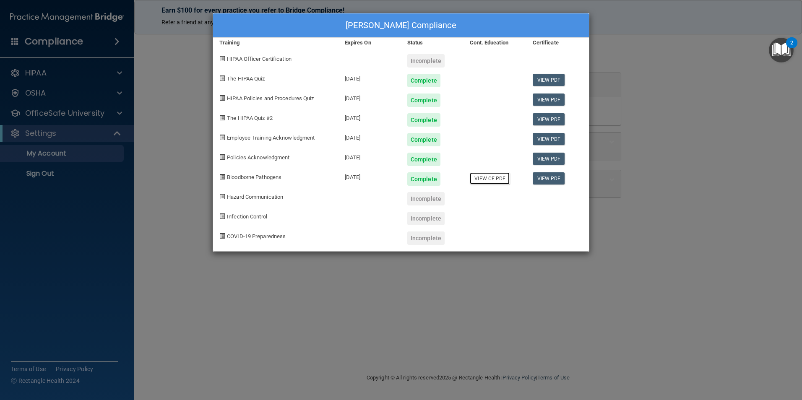
click at [491, 182] on link "View CE PDF" at bounding box center [490, 178] width 40 height 12
click at [595, 309] on div "Tiffany Wells's Compliance Training Expires On Status Cont. Education Certifica…" at bounding box center [401, 200] width 802 height 400
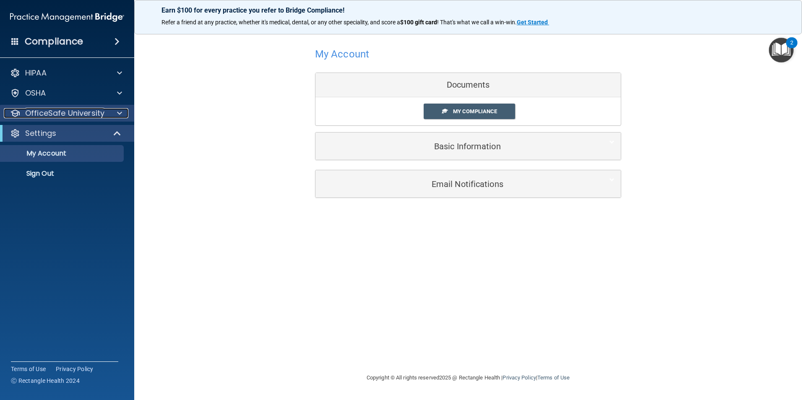
click at [62, 112] on p "OfficeSafe University" at bounding box center [64, 113] width 79 height 10
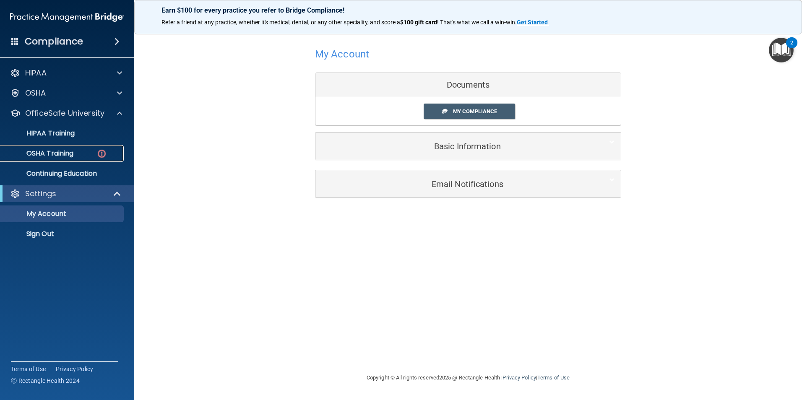
click at [63, 152] on p "OSHA Training" at bounding box center [39, 153] width 68 height 8
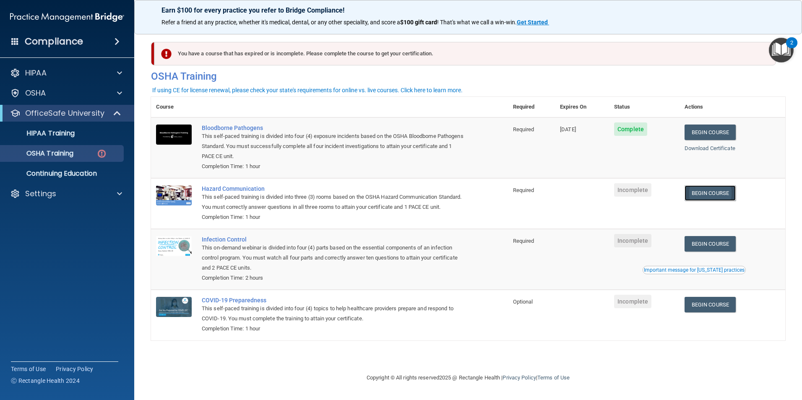
click at [717, 195] on link "Begin Course" at bounding box center [709, 193] width 51 height 16
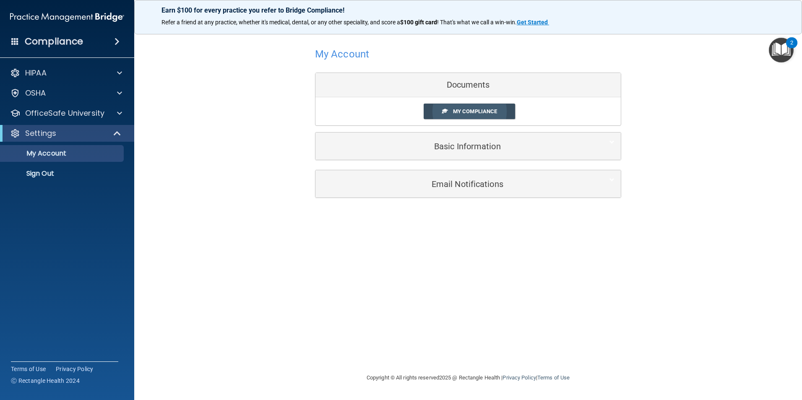
click at [443, 109] on span at bounding box center [444, 110] width 5 height 5
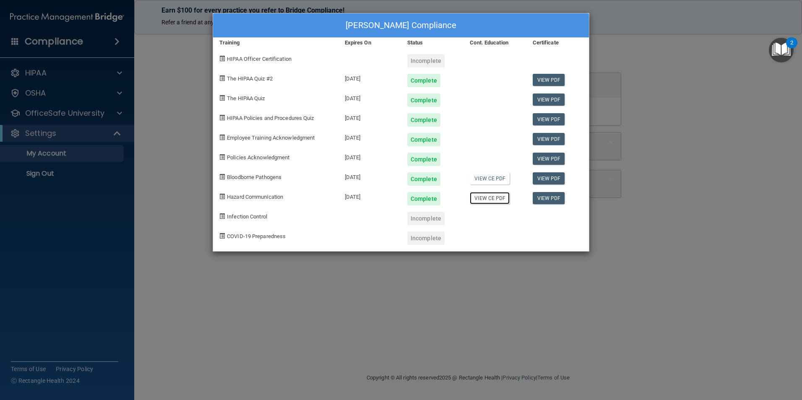
click at [479, 198] on link "View CE PDF" at bounding box center [490, 198] width 40 height 12
click at [705, 191] on div "Tiffany Wells's Compliance Training Expires On Status Cont. Education Certifica…" at bounding box center [401, 200] width 802 height 400
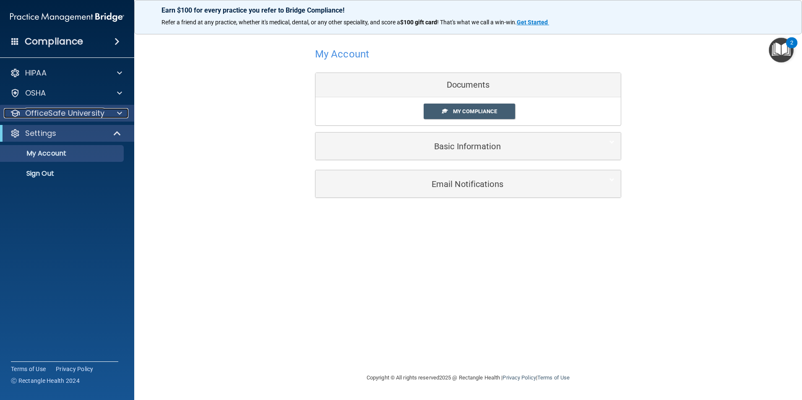
click at [38, 114] on p "OfficeSafe University" at bounding box center [64, 113] width 79 height 10
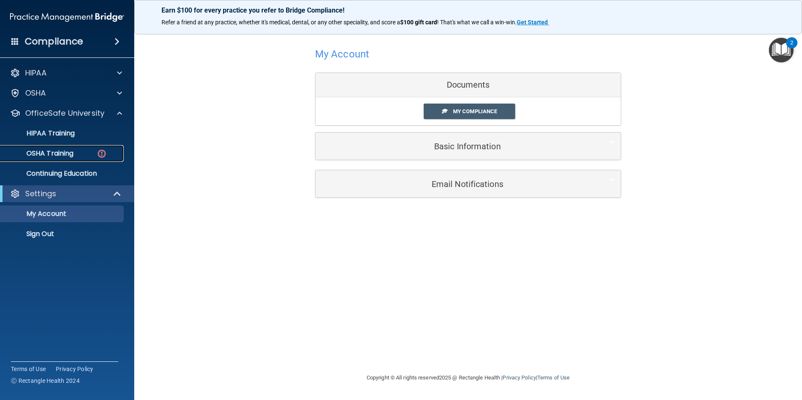
click at [38, 151] on p "OSHA Training" at bounding box center [39, 153] width 68 height 8
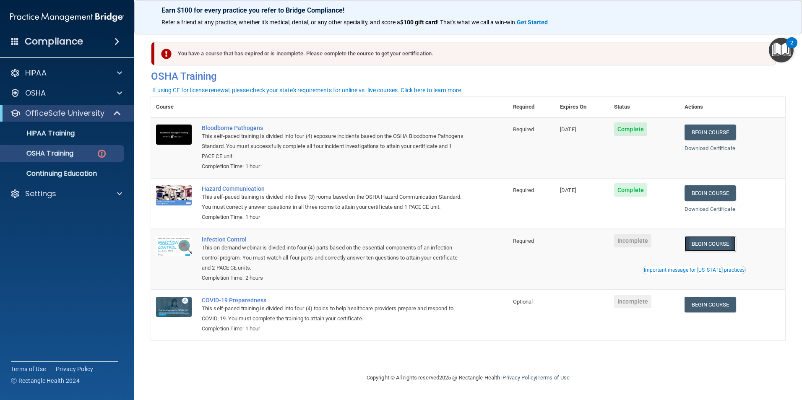
click at [707, 250] on link "Begin Course" at bounding box center [709, 244] width 51 height 16
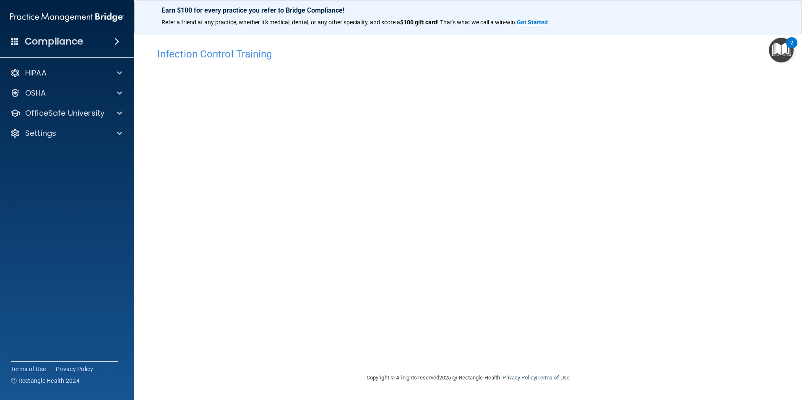
drag, startPoint x: 433, startPoint y: 323, endPoint x: 320, endPoint y: 362, distance: 119.9
click at [320, 362] on div "Infection Control Training This course doesn’t expire until . Are you sure you …" at bounding box center [468, 208] width 634 height 329
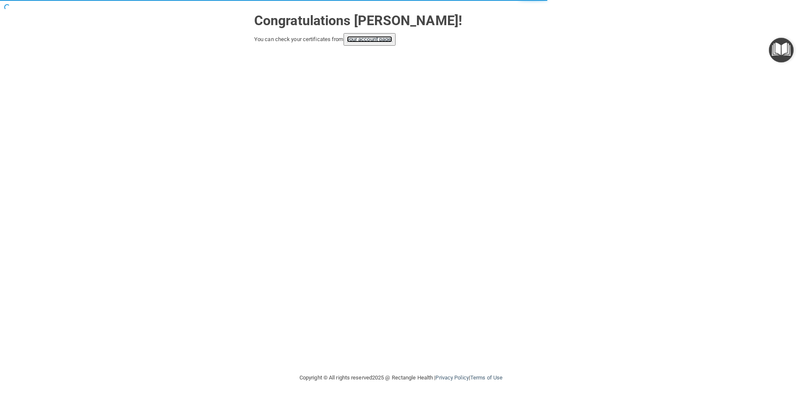
click at [364, 42] on link "your account page!" at bounding box center [370, 39] width 46 height 6
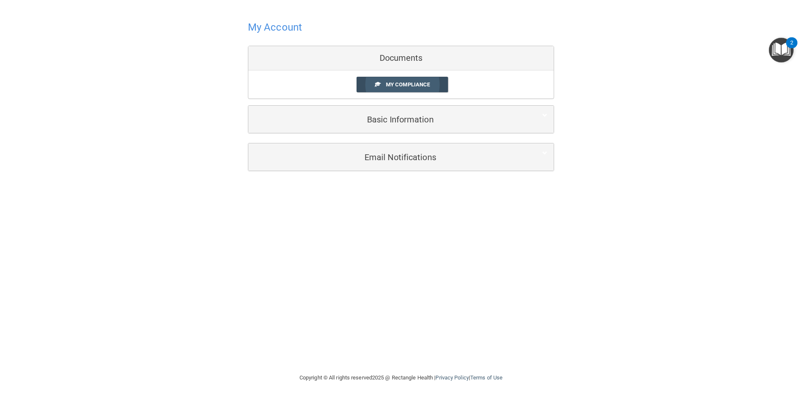
click at [379, 87] on span at bounding box center [377, 83] width 5 height 5
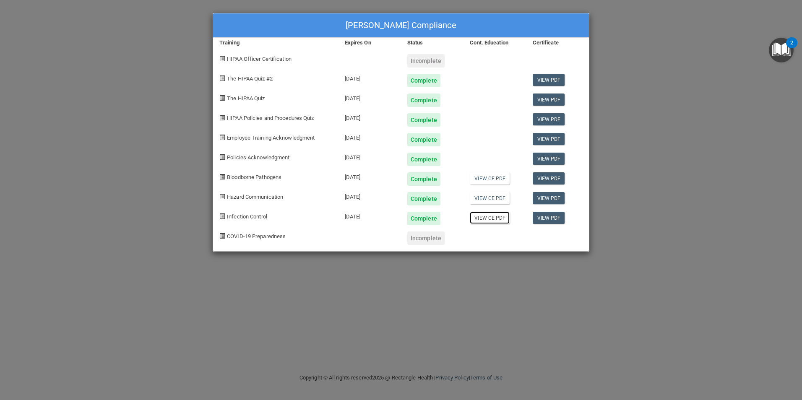
click at [499, 218] on link "View CE PDF" at bounding box center [490, 218] width 40 height 12
click at [495, 215] on link "View CE PDF" at bounding box center [490, 218] width 40 height 12
click at [545, 214] on link "View PDF" at bounding box center [549, 218] width 32 height 12
click at [547, 195] on link "View PDF" at bounding box center [549, 198] width 32 height 12
click at [546, 219] on link "View PDF" at bounding box center [549, 218] width 32 height 12
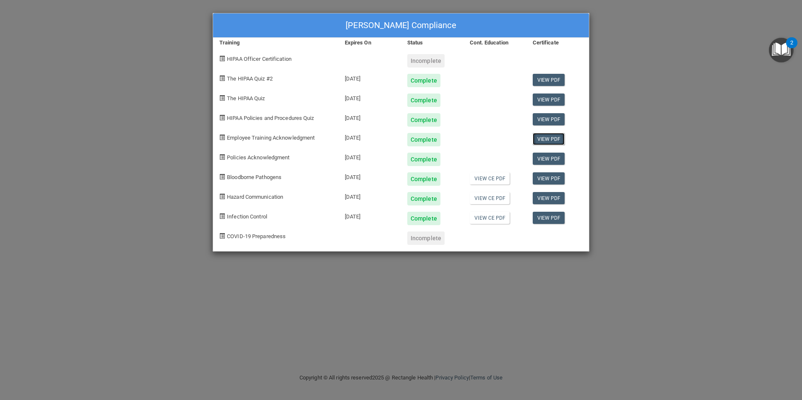
click at [552, 137] on link "View PDF" at bounding box center [549, 139] width 32 height 12
click at [541, 156] on link "View PDF" at bounding box center [549, 159] width 32 height 12
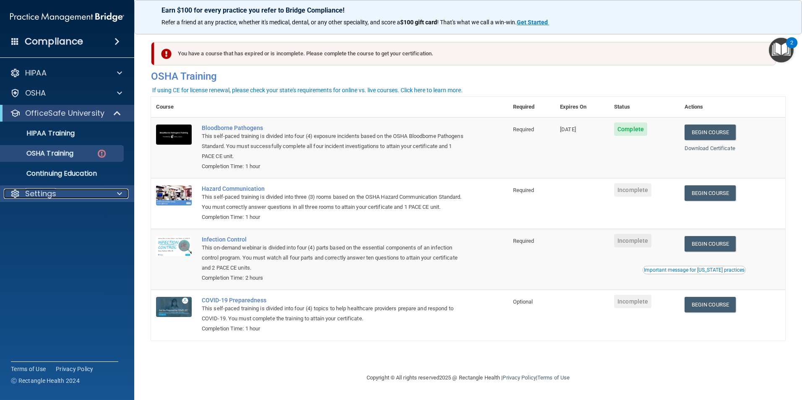
click at [40, 191] on p "Settings" at bounding box center [40, 194] width 31 height 10
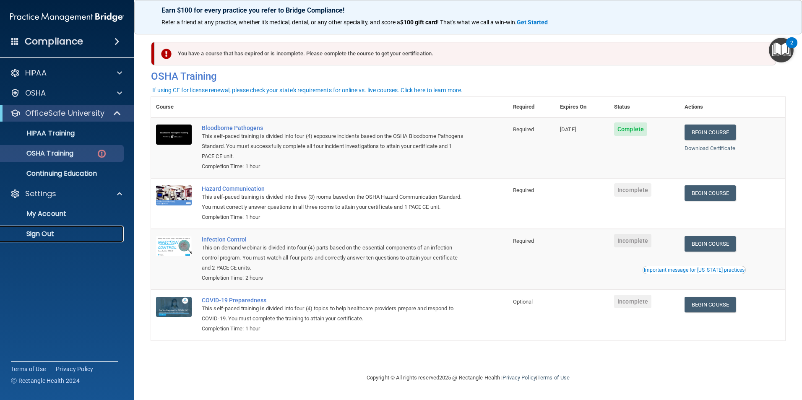
click at [40, 239] on link "Sign Out" at bounding box center [58, 234] width 132 height 17
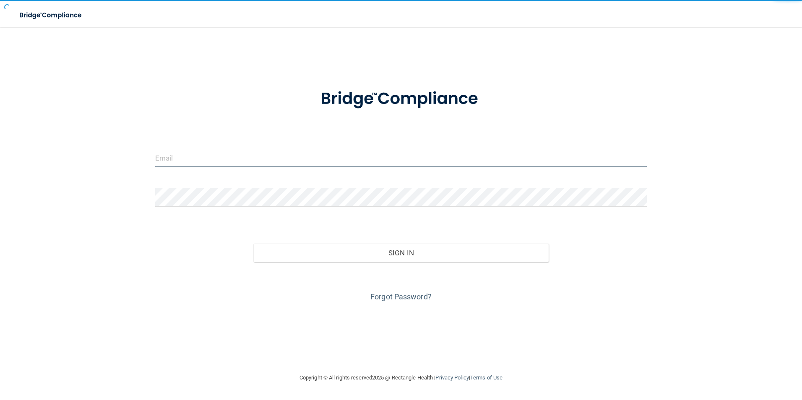
type input "[EMAIL_ADDRESS][DOMAIN_NAME]"
